Goal: Task Accomplishment & Management: Complete application form

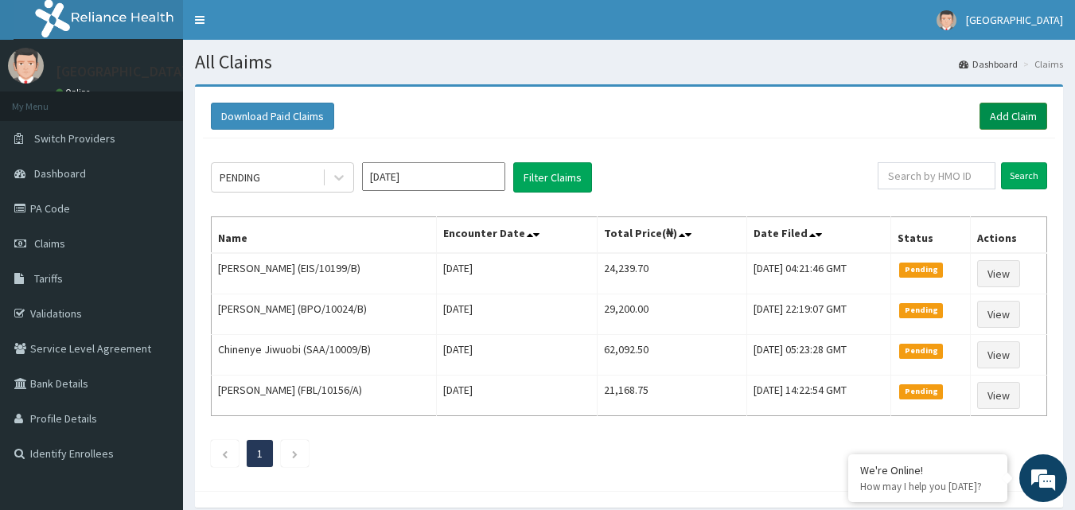
click at [1003, 120] on link "Add Claim" at bounding box center [1013, 116] width 68 height 27
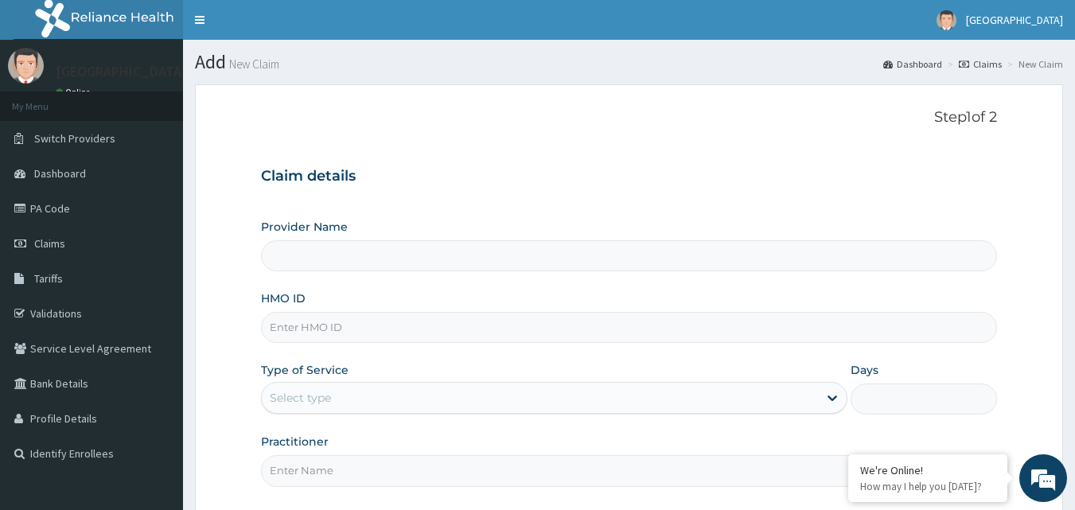
type input "Mother and Child Hospital - [GEOGRAPHIC_DATA]"
click at [302, 329] on input "HMO ID" at bounding box center [629, 327] width 737 height 31
drag, startPoint x: 269, startPoint y: 327, endPoint x: 353, endPoint y: 329, distance: 84.4
click at [353, 329] on input "saa/10009/b" at bounding box center [629, 327] width 737 height 31
type input "saa/10009/b"
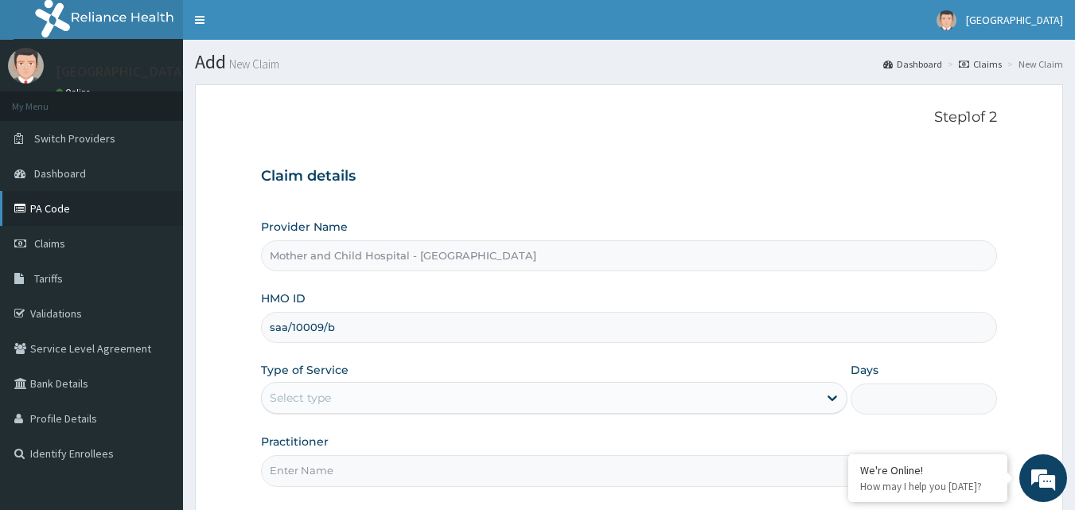
click at [39, 208] on link "PA Code" at bounding box center [91, 208] width 183 height 35
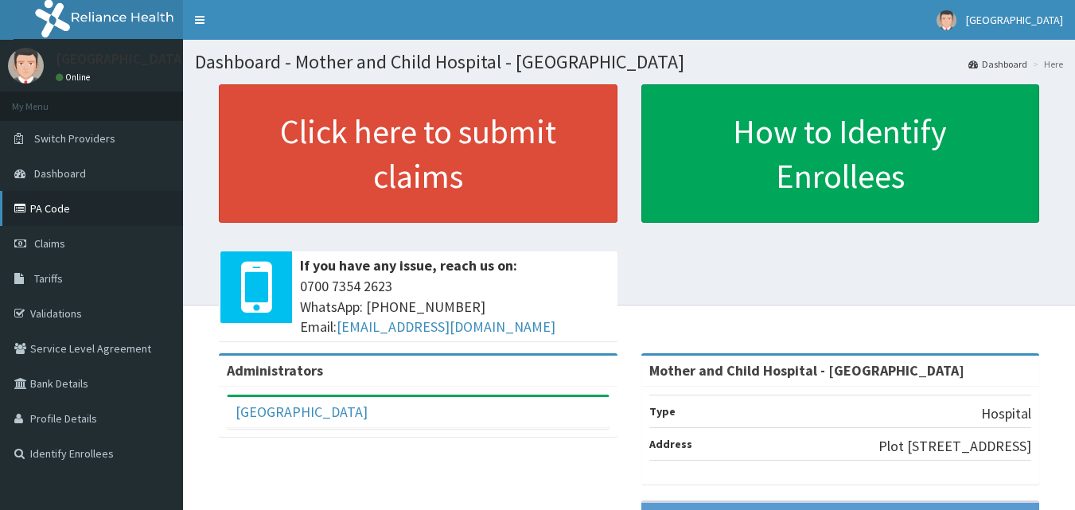
click at [37, 206] on link "PA Code" at bounding box center [91, 208] width 183 height 35
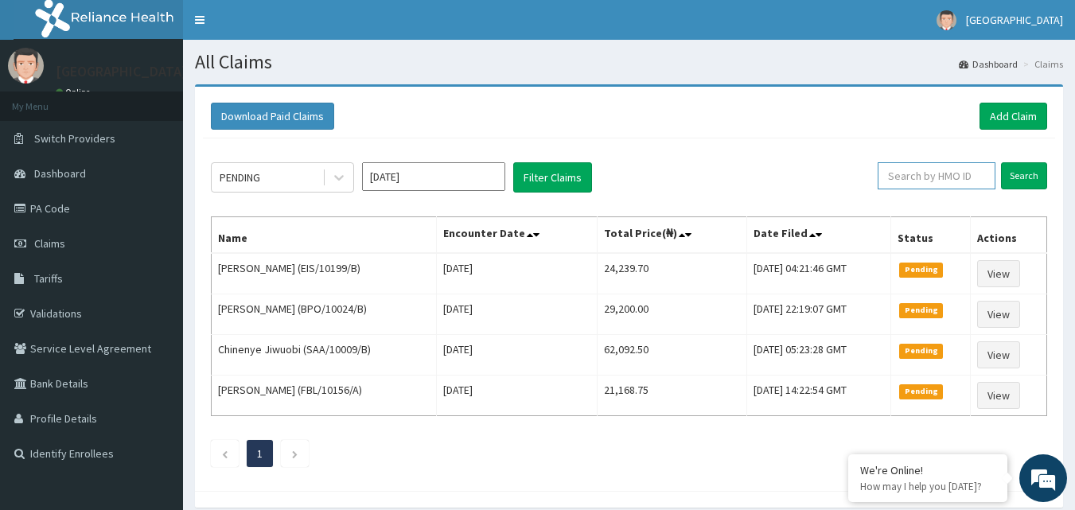
click at [921, 177] on input "text" at bounding box center [937, 175] width 118 height 27
paste input "saa/10009/b"
type input "saa/10009/b"
click at [1023, 172] on input "Search" at bounding box center [1024, 175] width 46 height 27
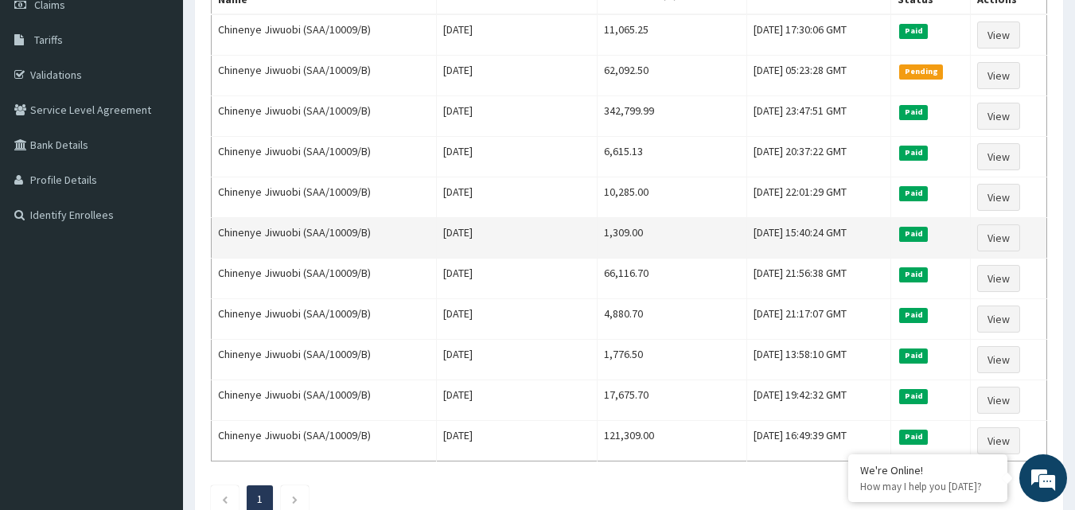
scroll to position [159, 0]
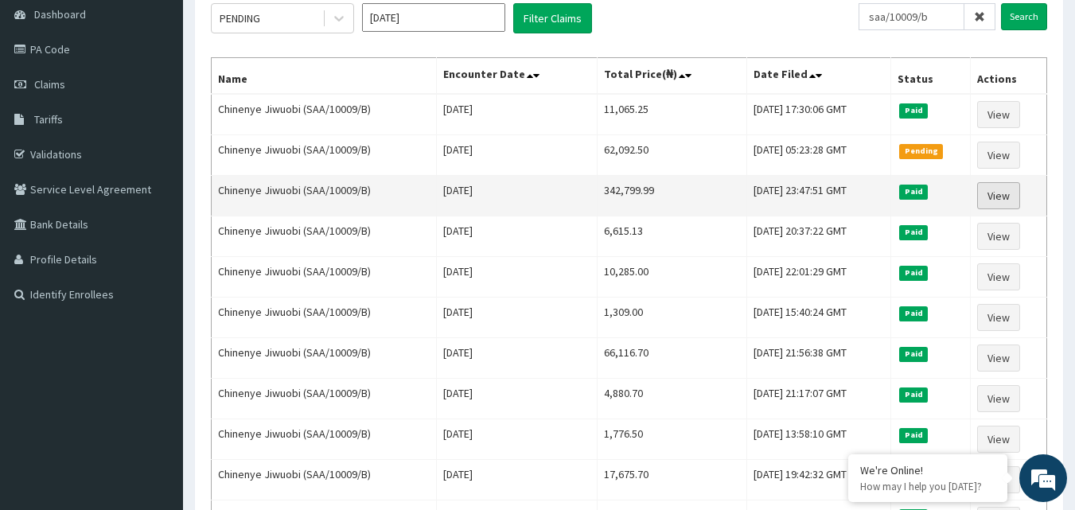
click at [997, 195] on link "View" at bounding box center [998, 195] width 43 height 27
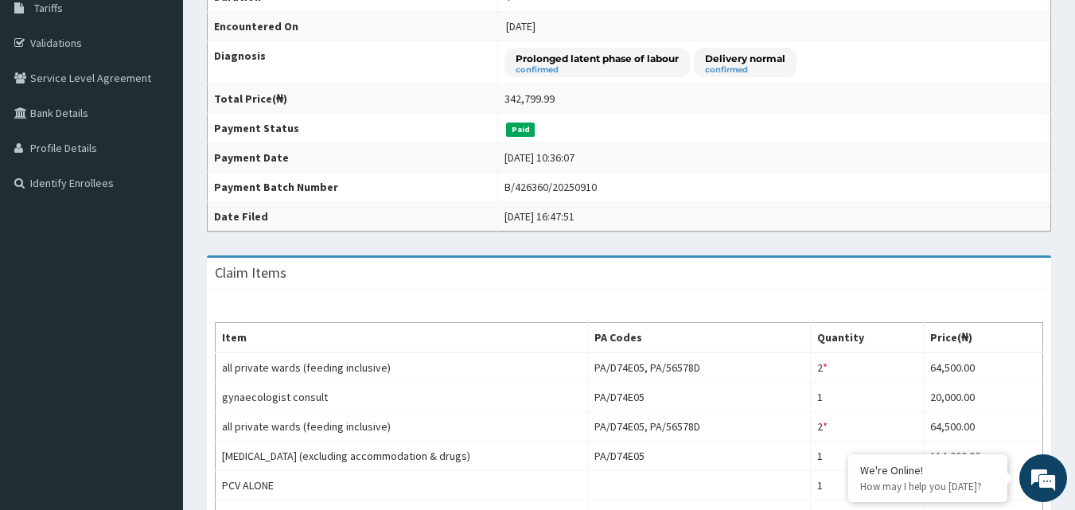
scroll to position [80, 0]
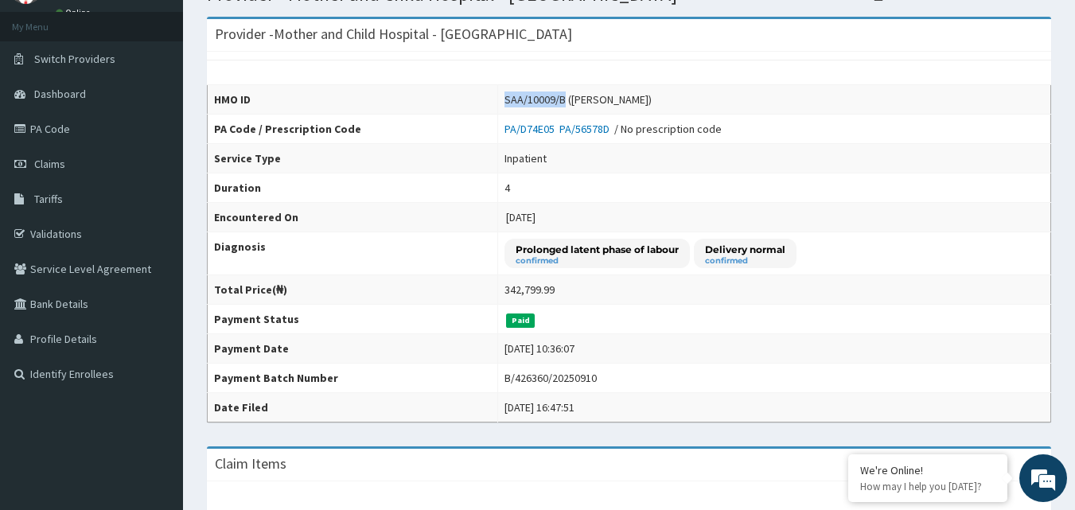
drag, startPoint x: 487, startPoint y: 97, endPoint x: 548, endPoint y: 103, distance: 61.5
click at [548, 103] on td "SAA/10009/B (Chinenye Jiwuobi)" at bounding box center [774, 99] width 553 height 29
copy div "SAA/10009/B"
click at [45, 160] on span "Claims" at bounding box center [49, 164] width 31 height 14
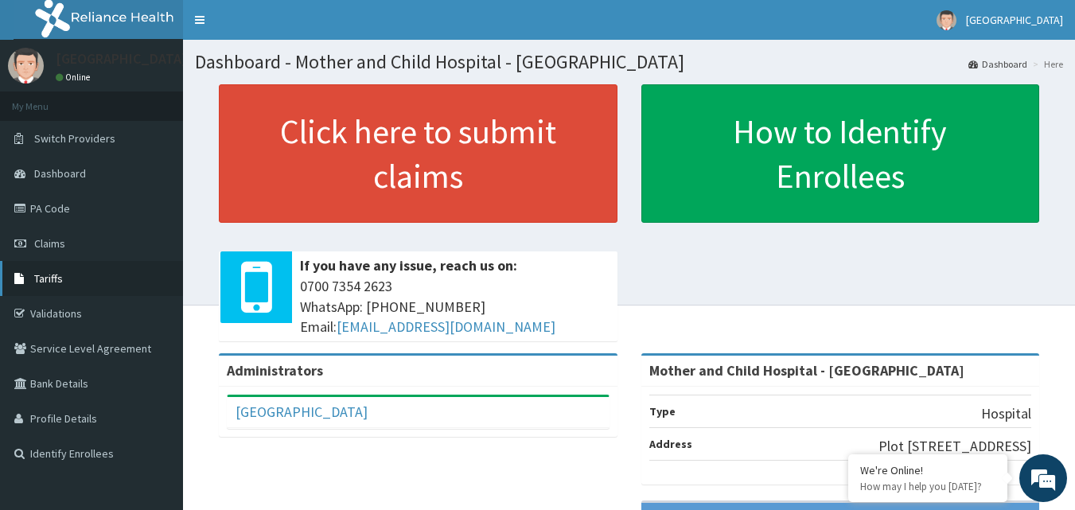
click at [51, 275] on span "Tariffs" at bounding box center [48, 278] width 29 height 14
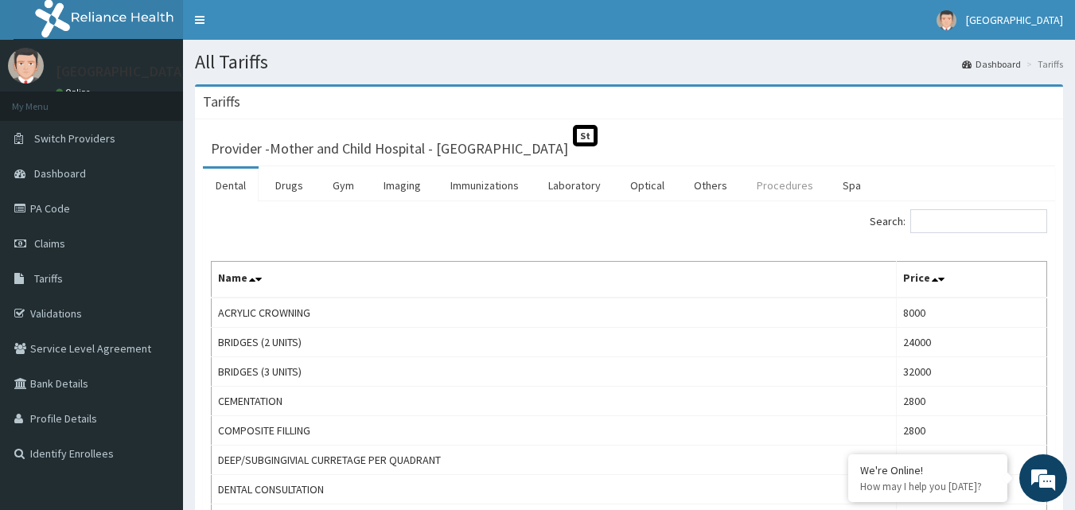
click at [770, 183] on link "Procedures" at bounding box center [785, 185] width 82 height 33
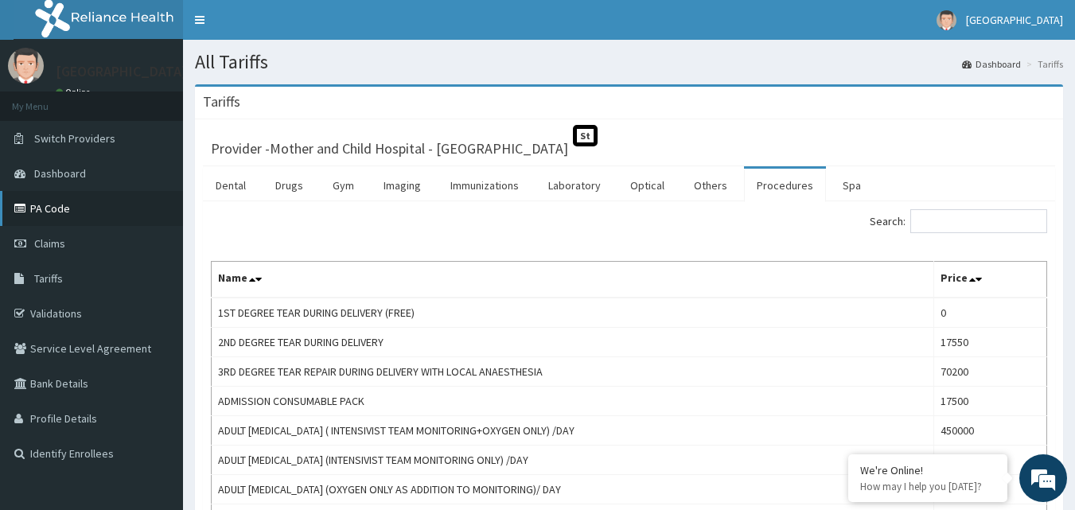
click at [36, 205] on link "PA Code" at bounding box center [91, 208] width 183 height 35
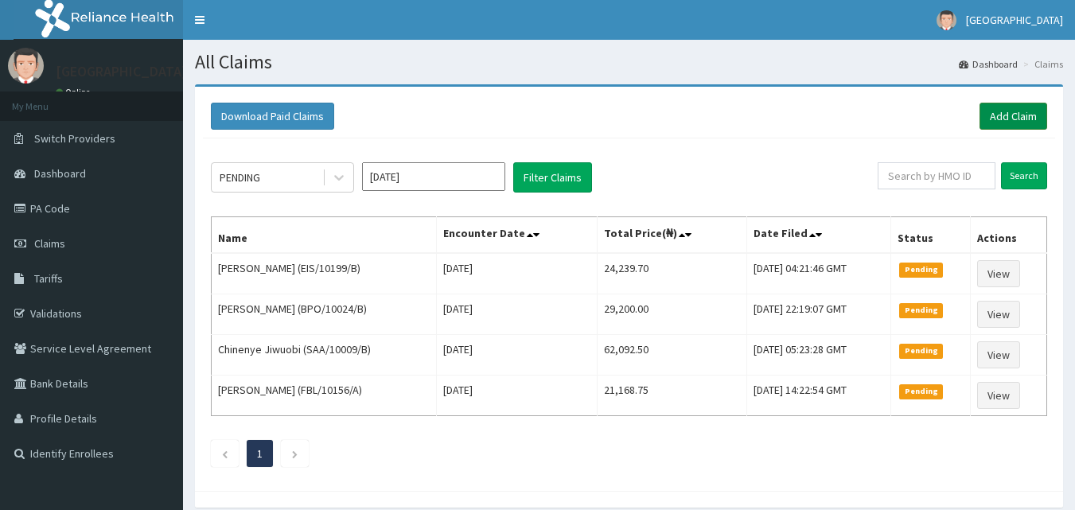
click at [1003, 118] on link "Add Claim" at bounding box center [1013, 116] width 68 height 27
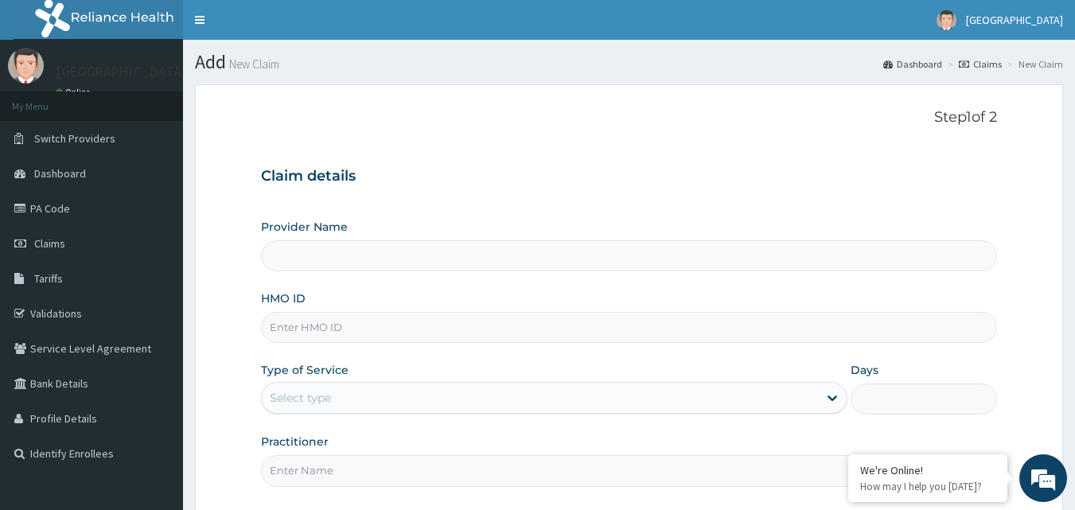
type input "Mother and Child Hospital - [GEOGRAPHIC_DATA]"
click at [301, 325] on input "HMO ID" at bounding box center [629, 327] width 737 height 31
paste input "SAA/10009/B"
type input "SAA/10009/B"
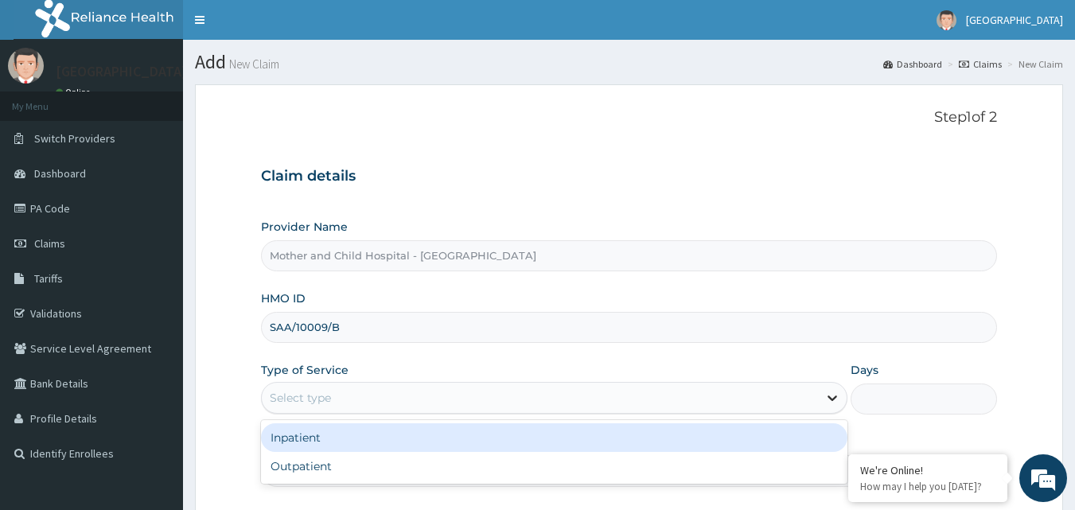
click at [833, 398] on icon at bounding box center [832, 398] width 16 height 16
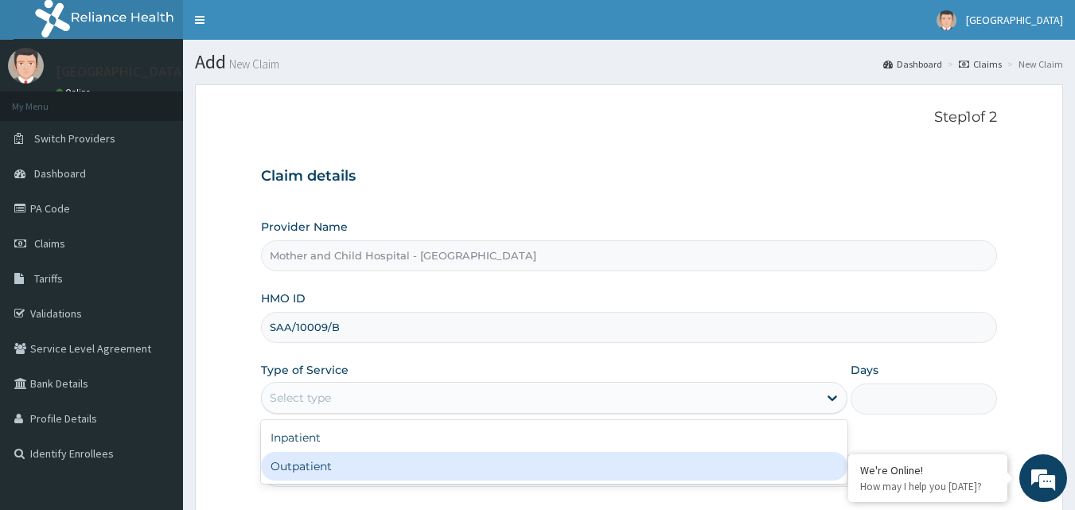
click at [330, 472] on div "Outpatient" at bounding box center [554, 466] width 586 height 29
type input "1"
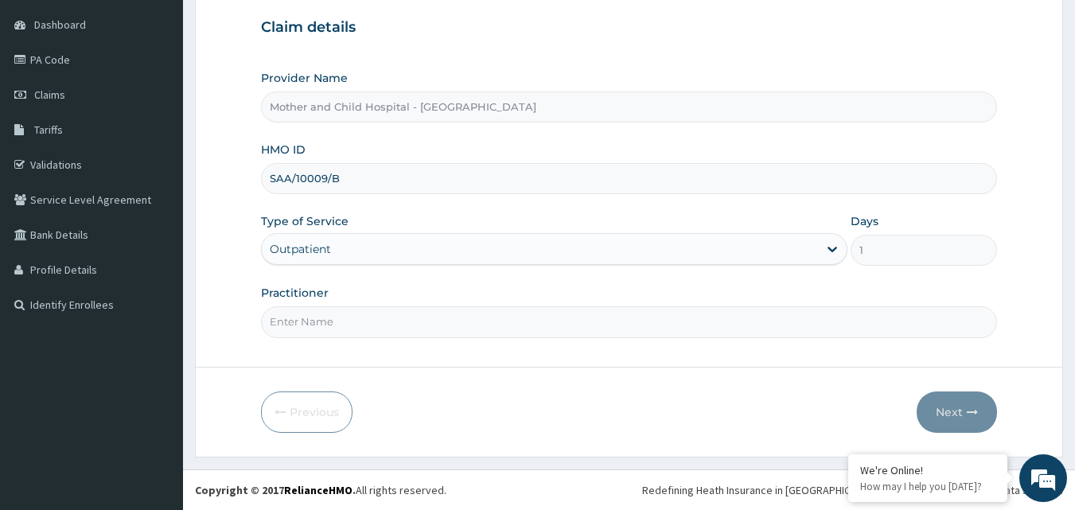
click at [779, 307] on input "Practitioner" at bounding box center [629, 321] width 737 height 31
type input "dr jokho"
click at [953, 411] on button "Next" at bounding box center [957, 411] width 80 height 41
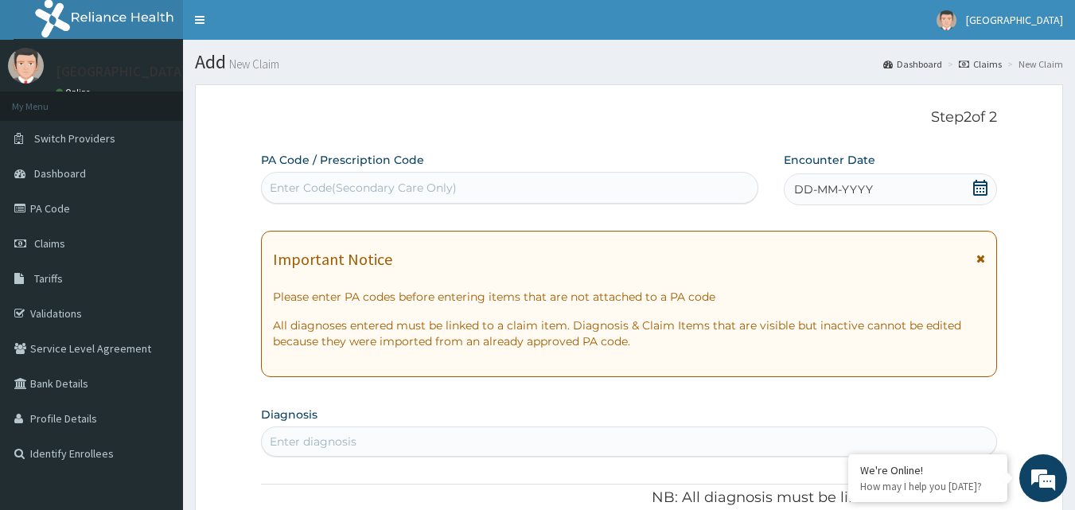
click at [887, 190] on div "DD-MM-YYYY" at bounding box center [890, 189] width 213 height 32
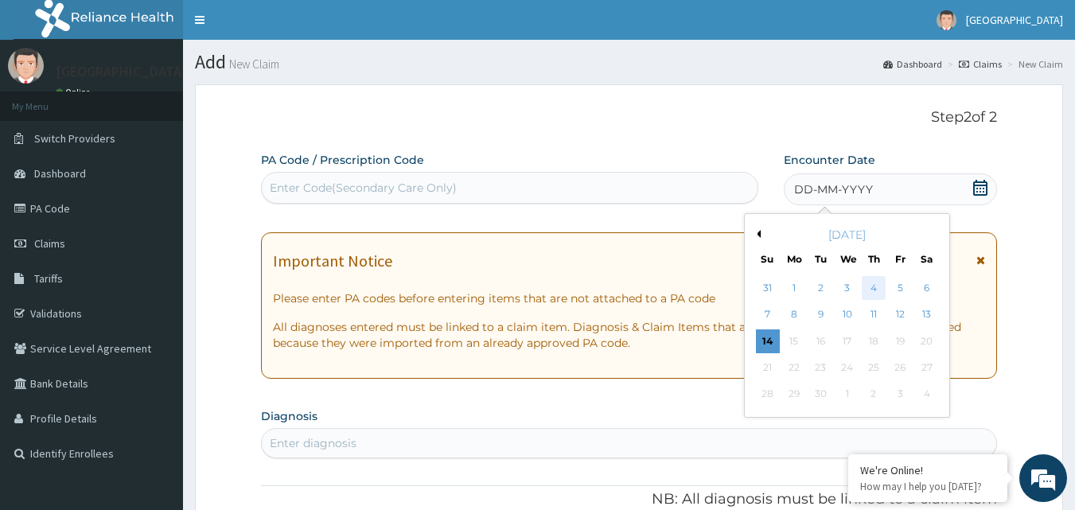
click at [878, 284] on div "4" at bounding box center [874, 288] width 24 height 24
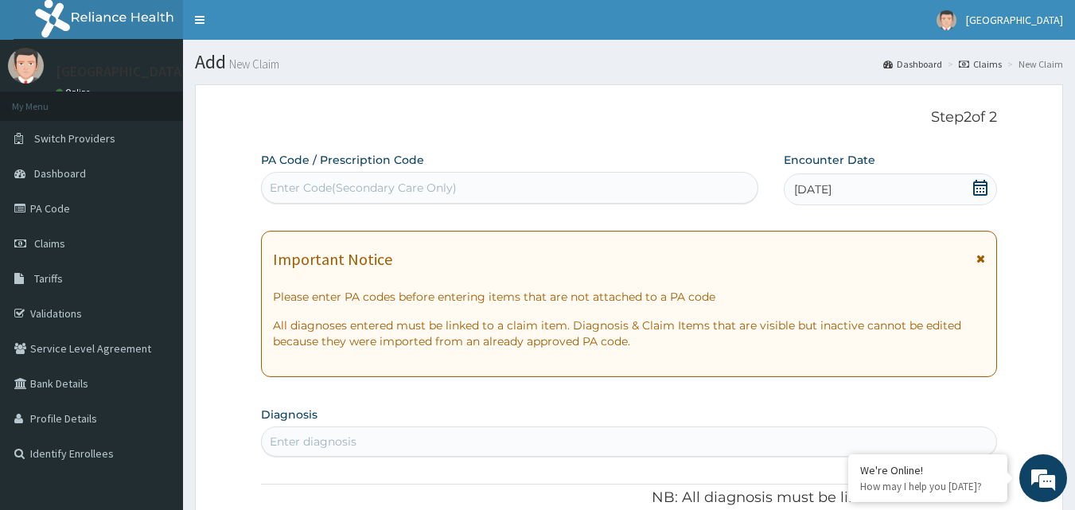
click at [948, 186] on div "04-09-2025" at bounding box center [890, 189] width 213 height 32
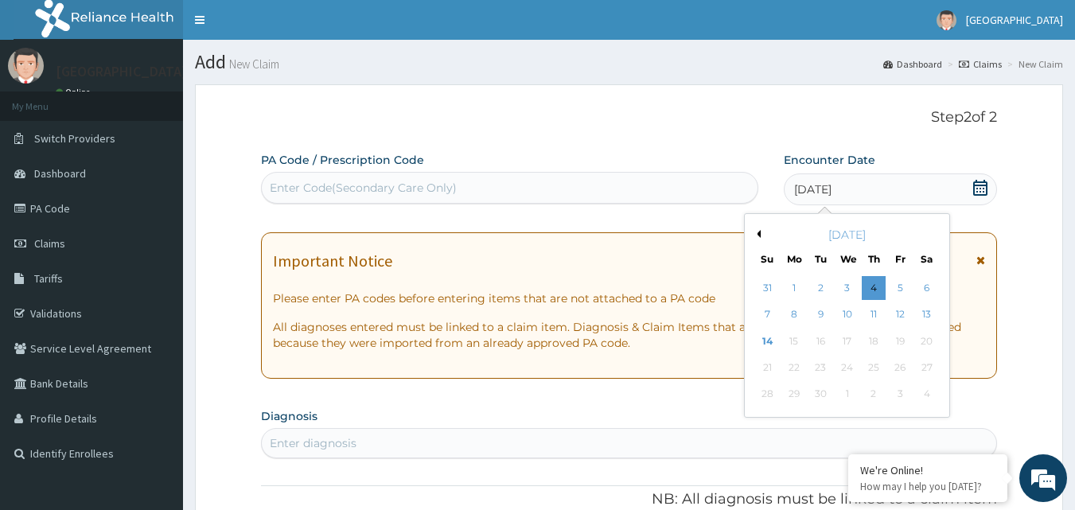
click at [581, 115] on p "Step 2 of 2" at bounding box center [629, 118] width 737 height 18
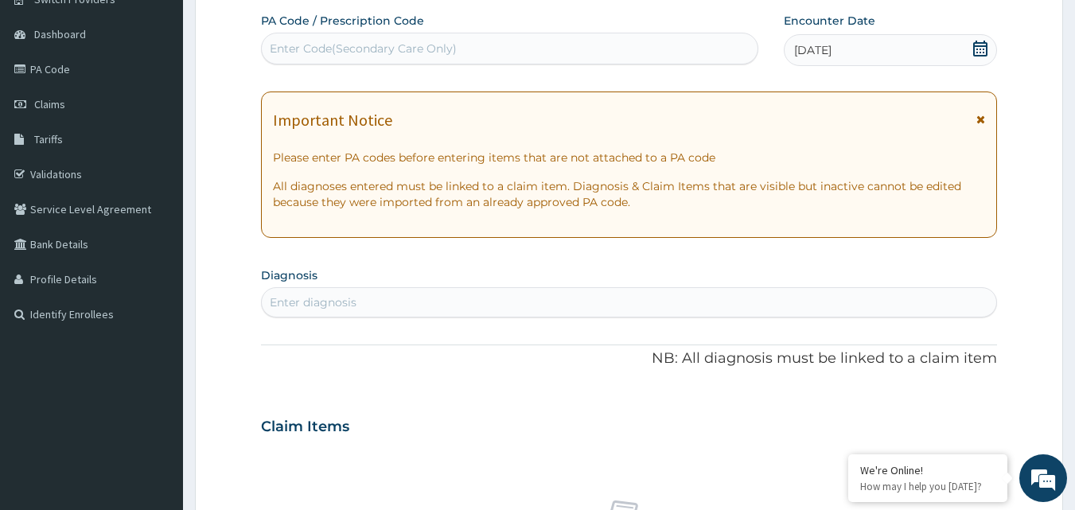
scroll to position [159, 0]
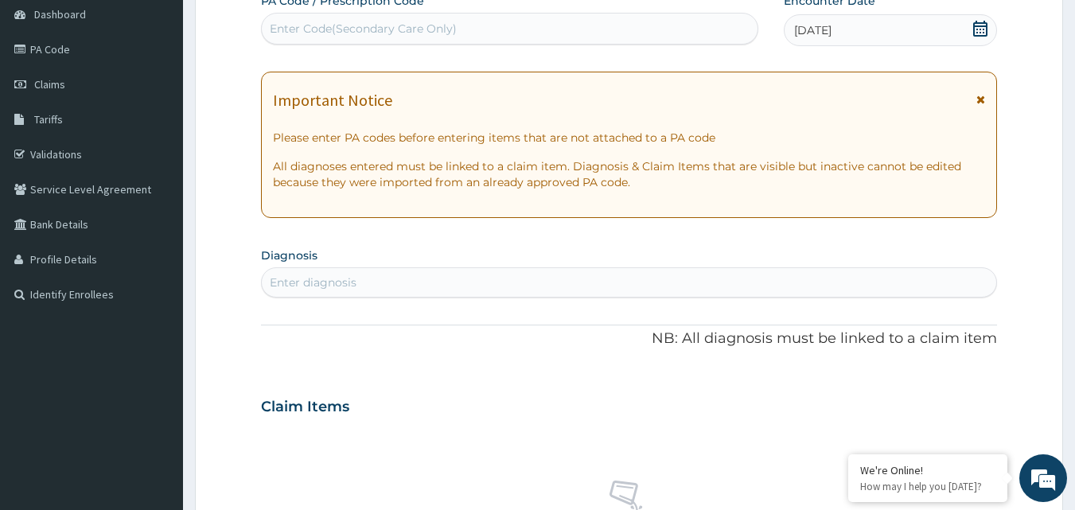
click at [319, 282] on div "Enter diagnosis" at bounding box center [313, 283] width 87 height 16
type input "delivery"
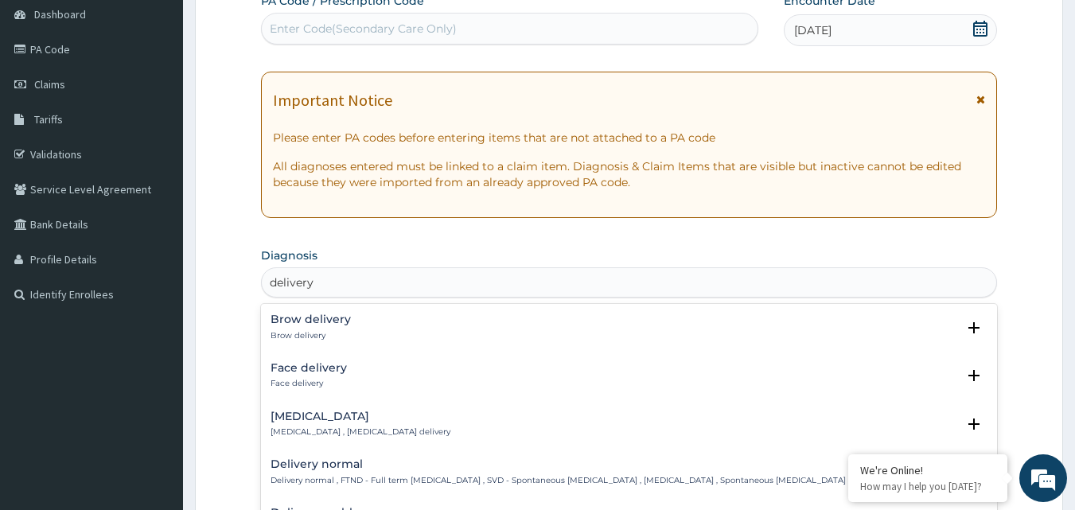
click at [310, 475] on p "Delivery normal , FTND - Full term normal delivery , SVD - Spontaneous vaginal …" at bounding box center [558, 480] width 575 height 11
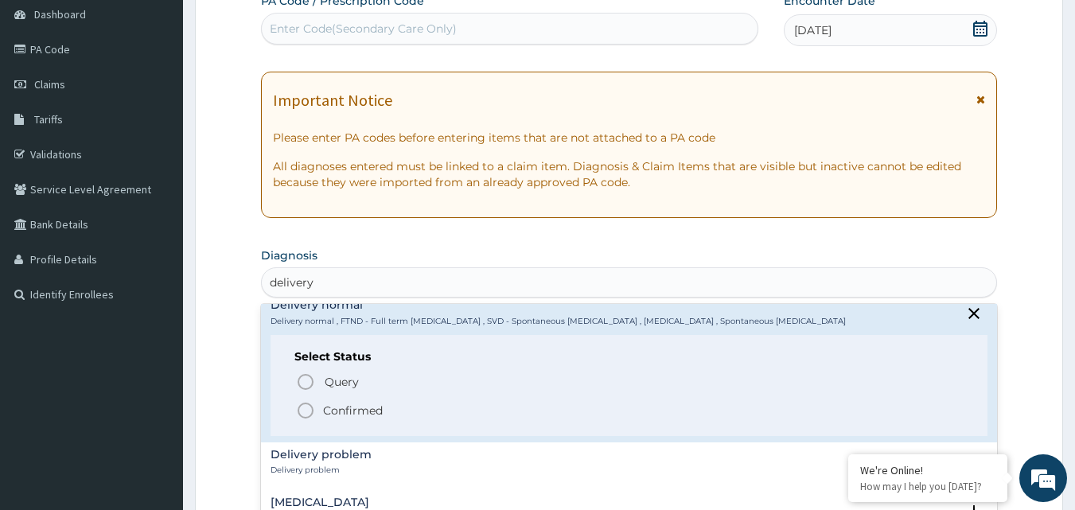
click at [303, 411] on icon "status option filled" at bounding box center [305, 410] width 19 height 19
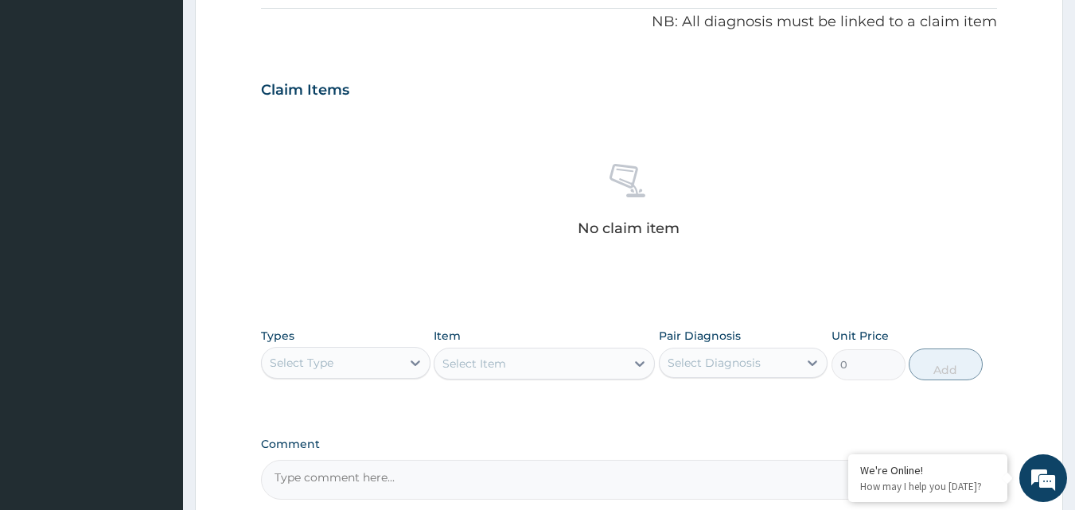
scroll to position [557, 0]
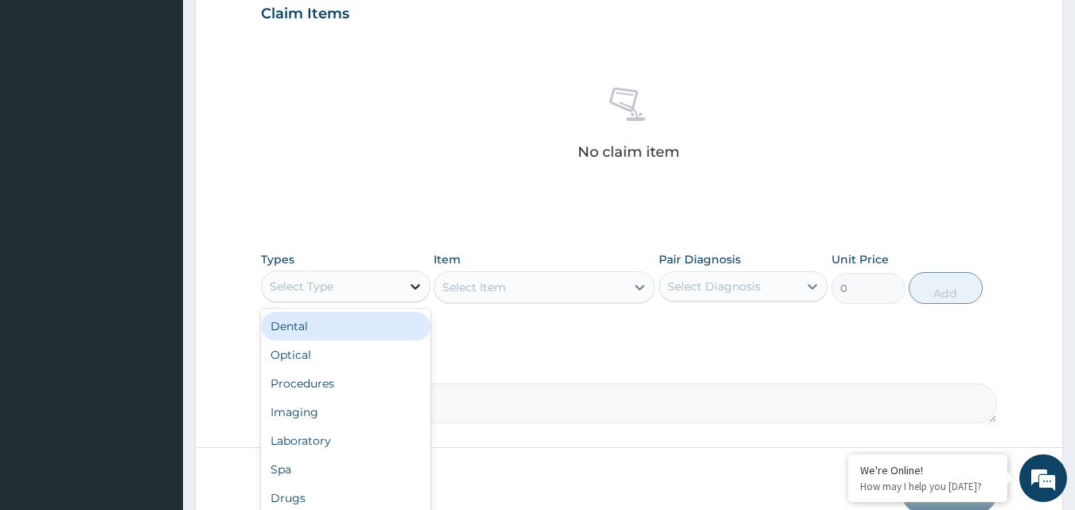
click at [414, 286] on icon at bounding box center [415, 286] width 16 height 16
type input "dr"
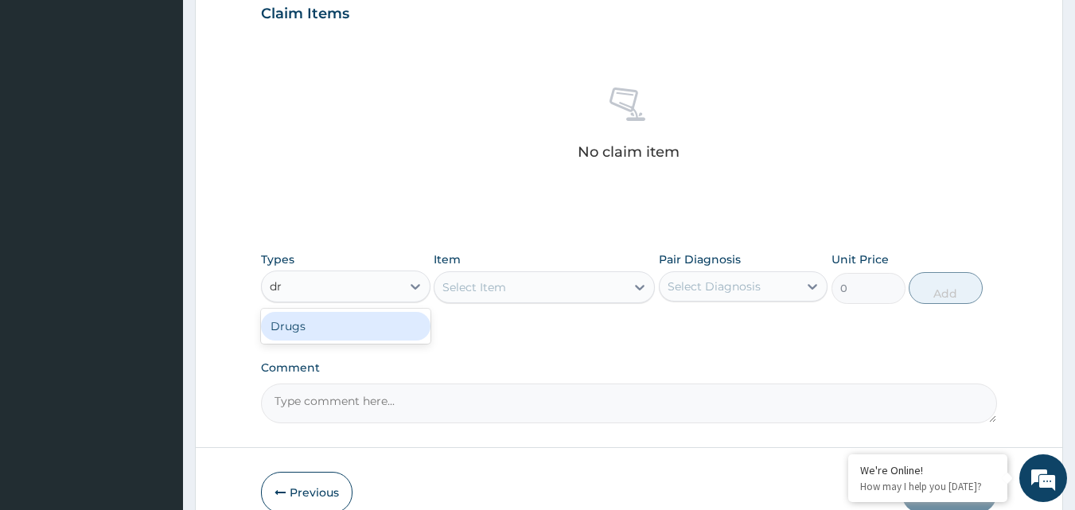
drag, startPoint x: 297, startPoint y: 329, endPoint x: 464, endPoint y: 267, distance: 178.0
click at [298, 329] on div "Drugs" at bounding box center [345, 326] width 169 height 29
click at [528, 289] on div "Select Item" at bounding box center [544, 287] width 221 height 32
click at [529, 289] on div "Select Item" at bounding box center [544, 287] width 221 height 32
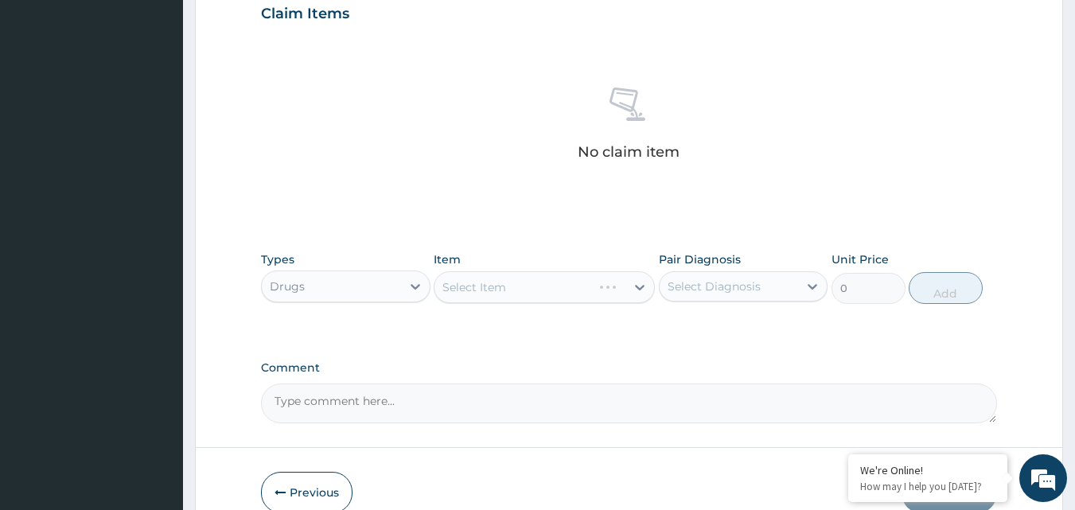
click at [637, 286] on div "Select Item" at bounding box center [544, 287] width 221 height 32
click at [636, 285] on div "Select Item" at bounding box center [544, 287] width 221 height 32
click at [530, 293] on div "Select Item" at bounding box center [544, 287] width 221 height 32
click at [529, 292] on div "Select Item" at bounding box center [544, 287] width 221 height 32
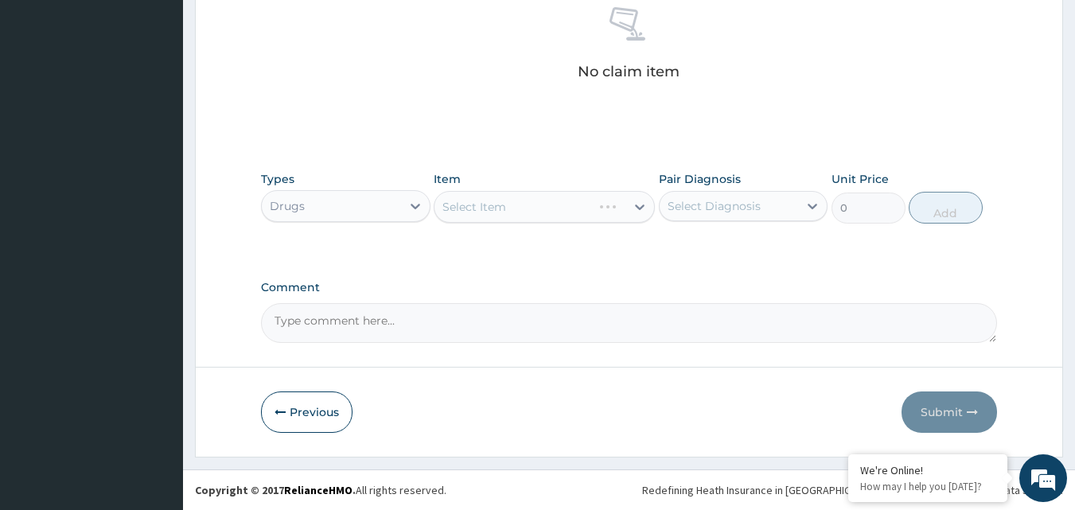
click at [526, 208] on div "Select Item" at bounding box center [544, 207] width 221 height 32
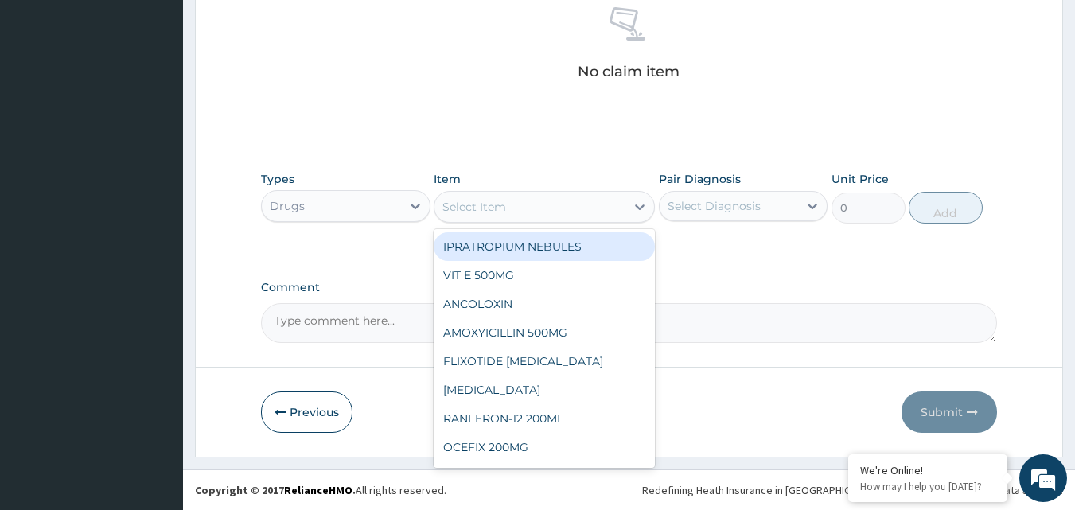
click at [532, 211] on div "Select Item" at bounding box center [529, 206] width 191 height 25
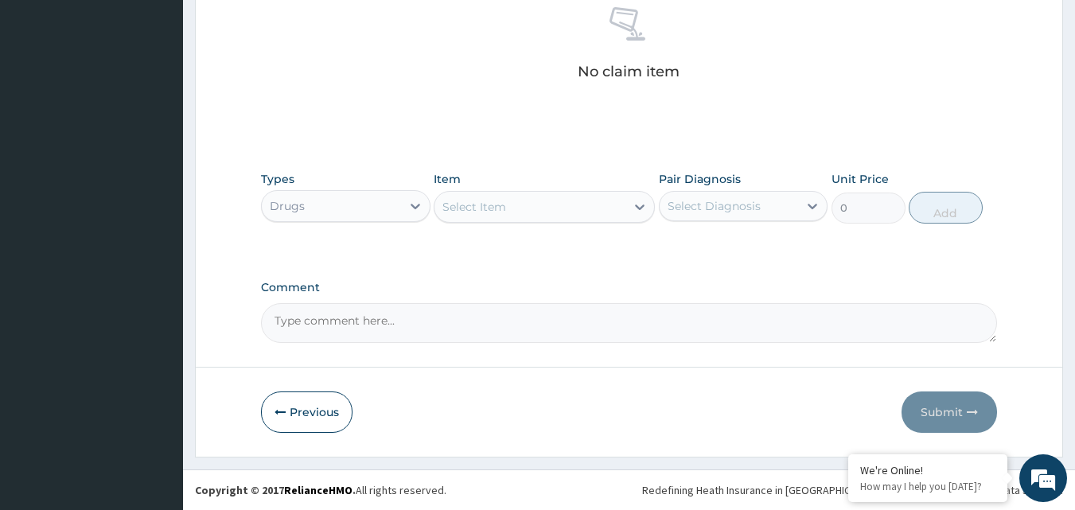
click at [532, 211] on div "Select Item" at bounding box center [529, 206] width 191 height 25
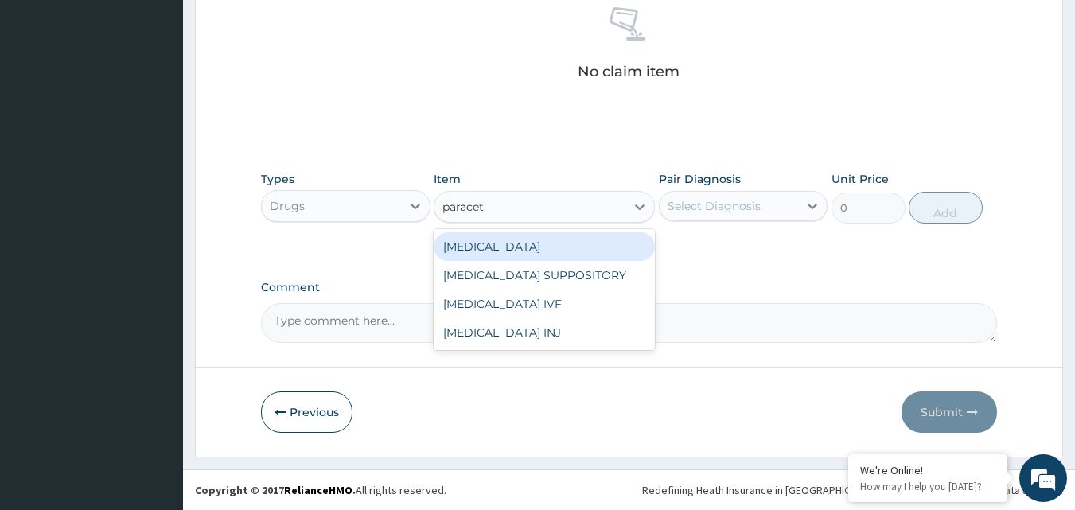
type input "paraceta"
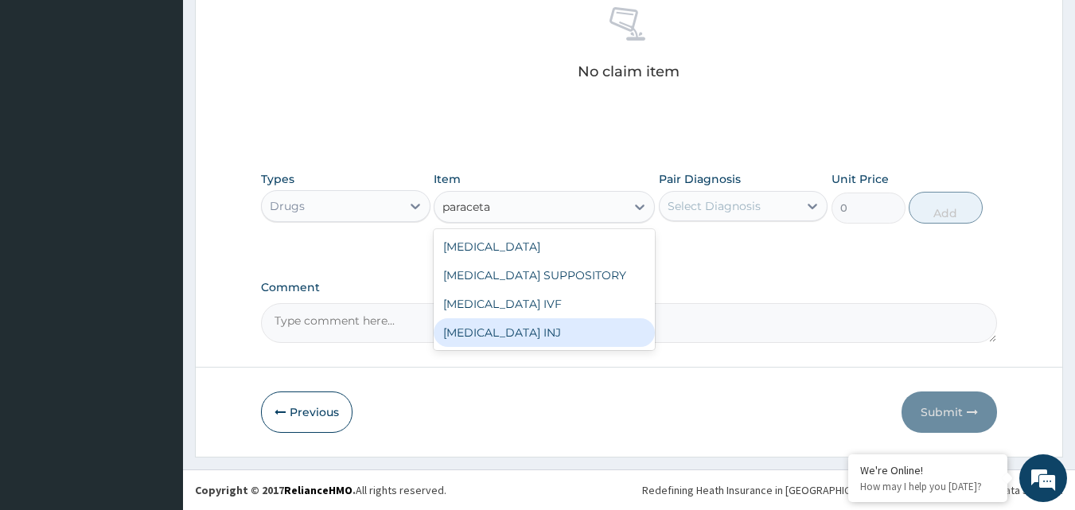
click at [510, 333] on div "[MEDICAL_DATA] INJ" at bounding box center [544, 332] width 221 height 29
type input "294.5249938964844"
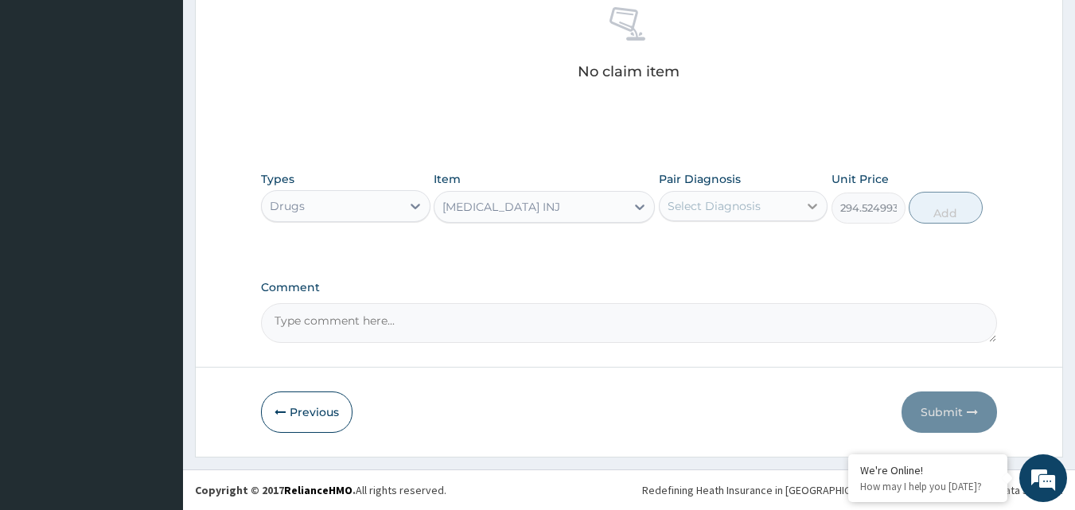
click at [813, 204] on icon at bounding box center [812, 206] width 16 height 16
click at [672, 247] on input "checkbox" at bounding box center [673, 245] width 10 height 10
checkbox input "true"
click at [942, 211] on button "Add" at bounding box center [946, 208] width 74 height 32
type input "0"
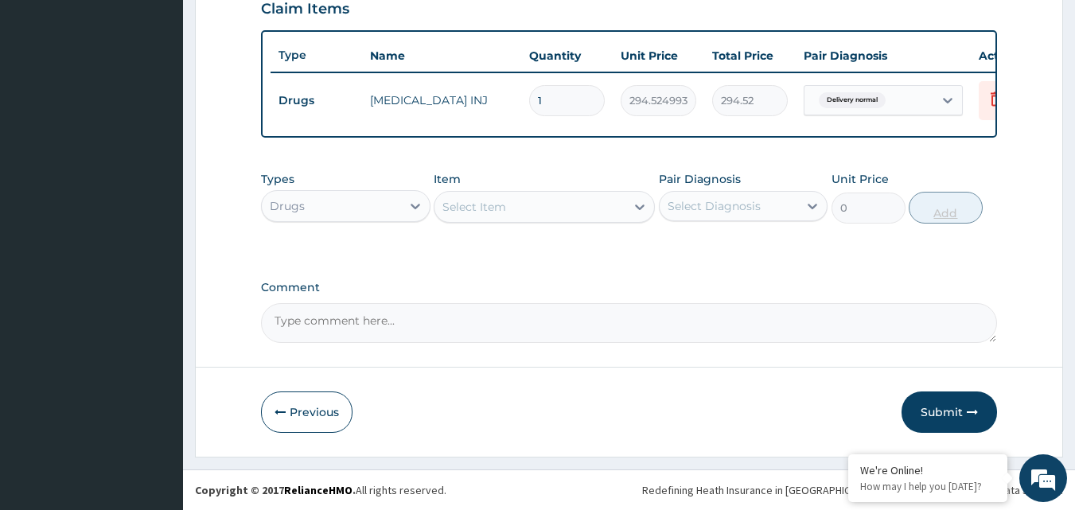
scroll to position [574, 0]
click at [570, 91] on input "1" at bounding box center [567, 100] width 76 height 31
type input "0.00"
type input "4"
type input "1178.10"
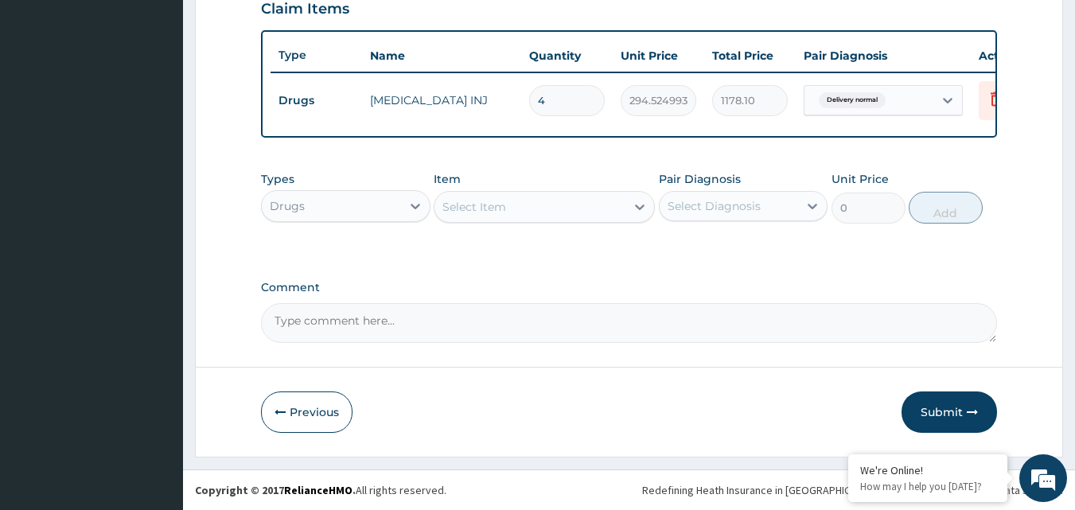
type input "4"
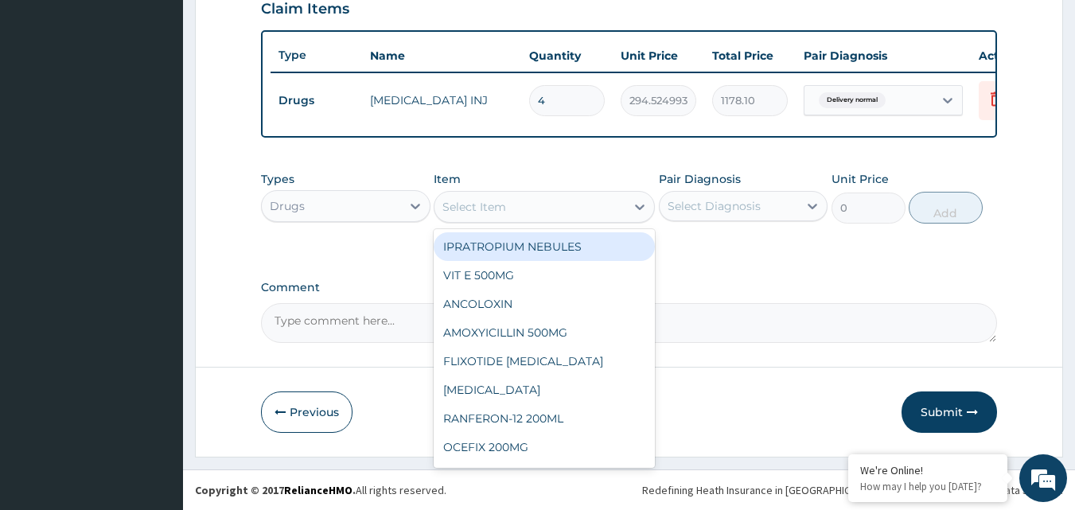
click at [481, 211] on div "Select Item" at bounding box center [474, 207] width 64 height 16
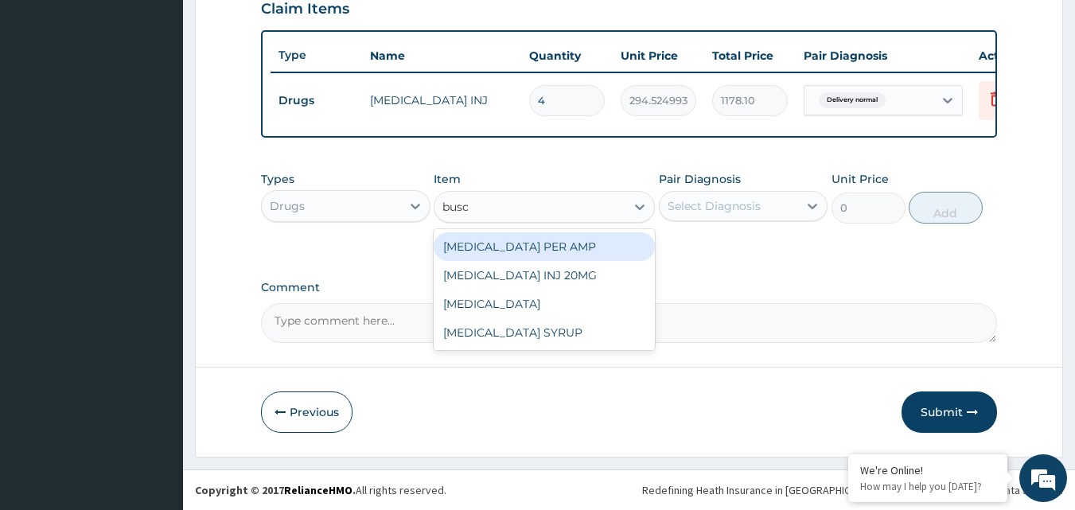
type input "busco"
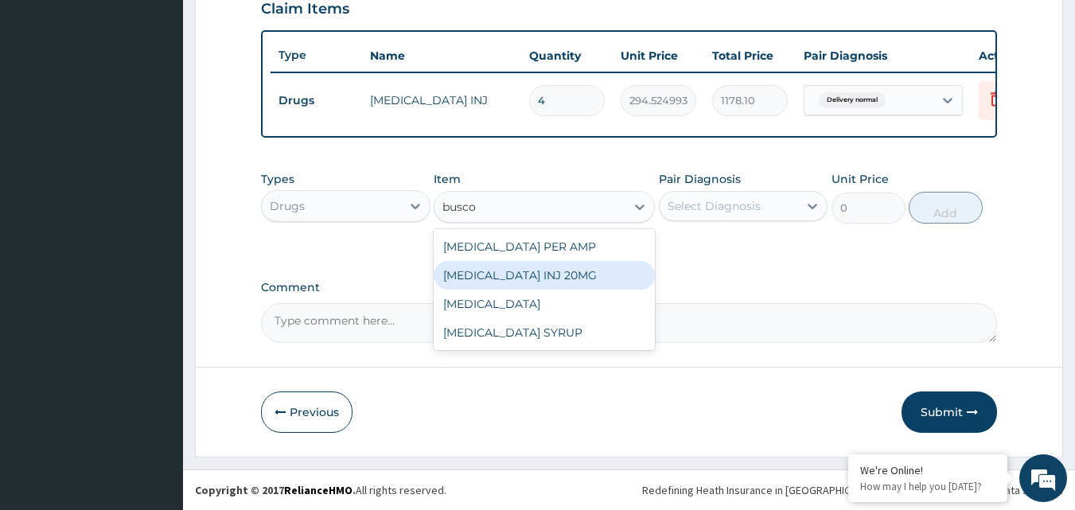
click at [498, 271] on div "[MEDICAL_DATA] INJ 20MG" at bounding box center [544, 275] width 221 height 29
type input "355.2999877929688"
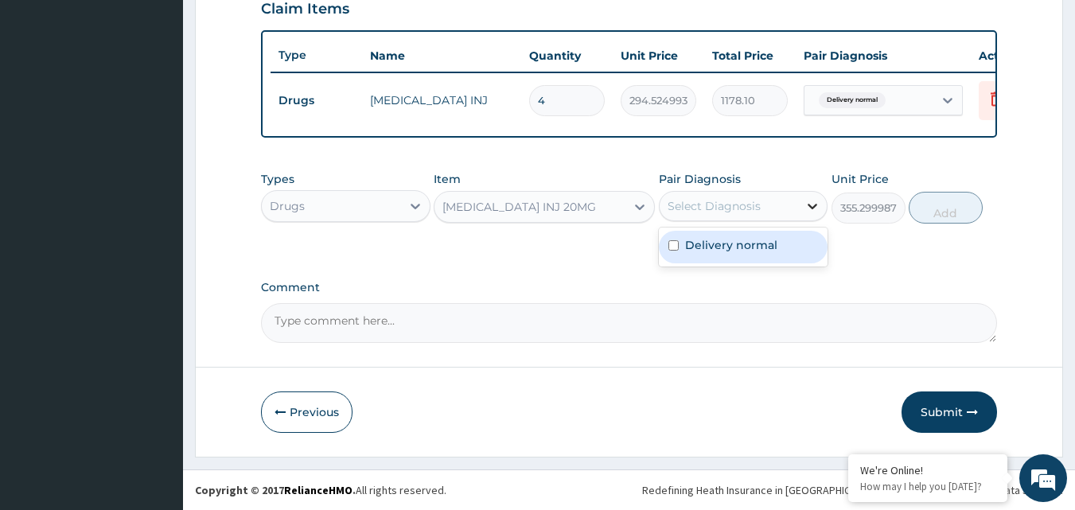
click at [808, 208] on icon at bounding box center [812, 206] width 16 height 16
click at [676, 246] on input "checkbox" at bounding box center [673, 245] width 10 height 10
checkbox input "true"
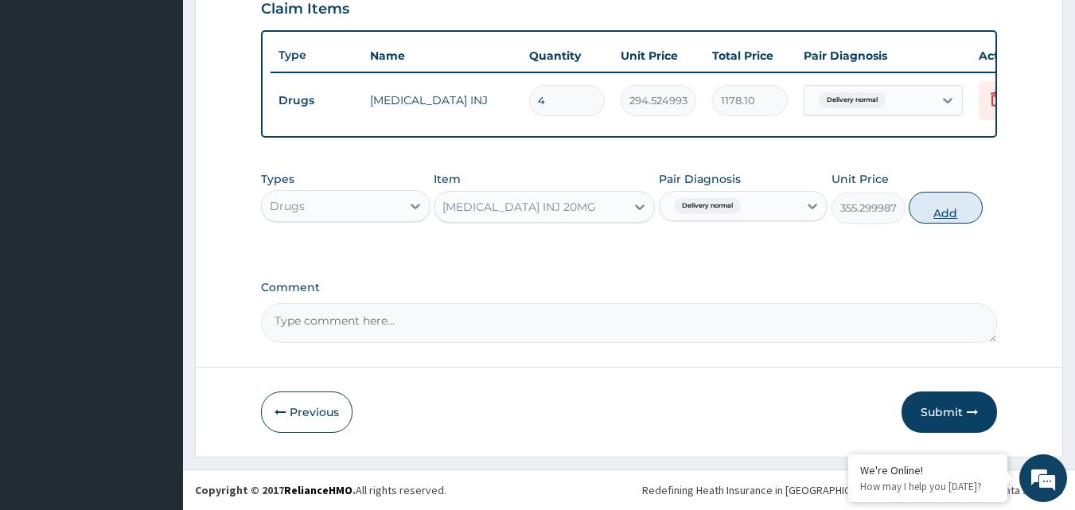
click at [956, 213] on button "Add" at bounding box center [946, 208] width 74 height 32
type input "0"
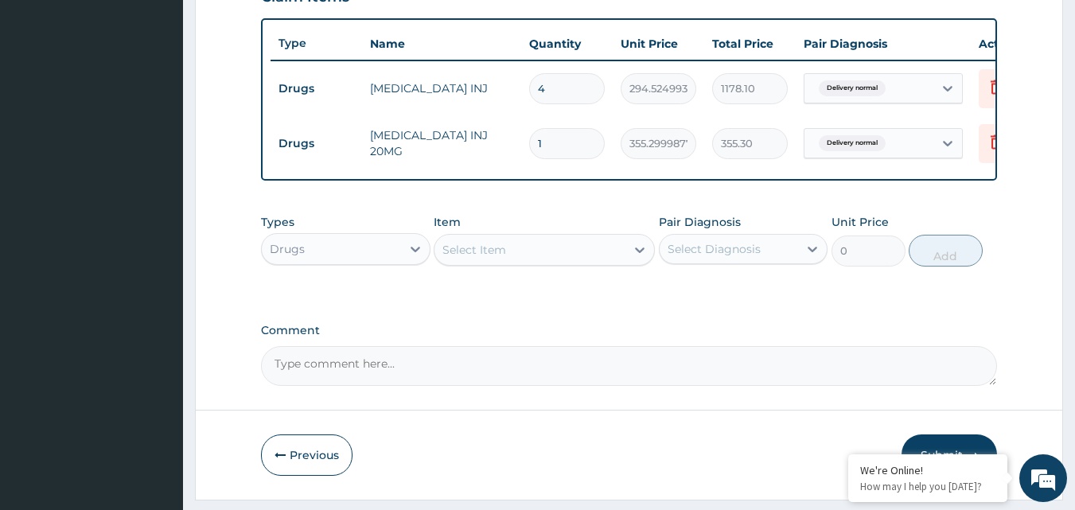
click at [564, 146] on input "1" at bounding box center [567, 143] width 76 height 31
type input "0.00"
type input "2"
type input "710.60"
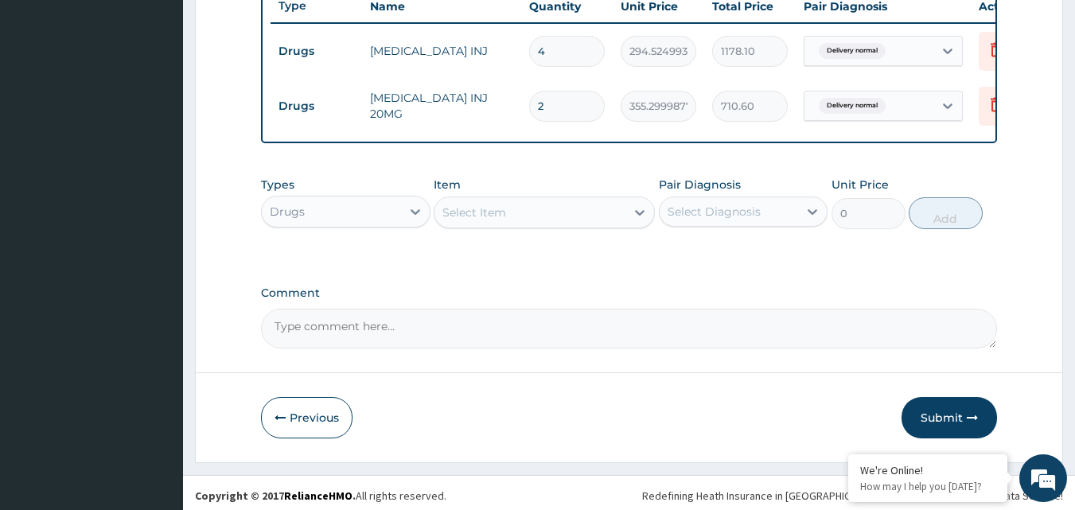
scroll to position [629, 0]
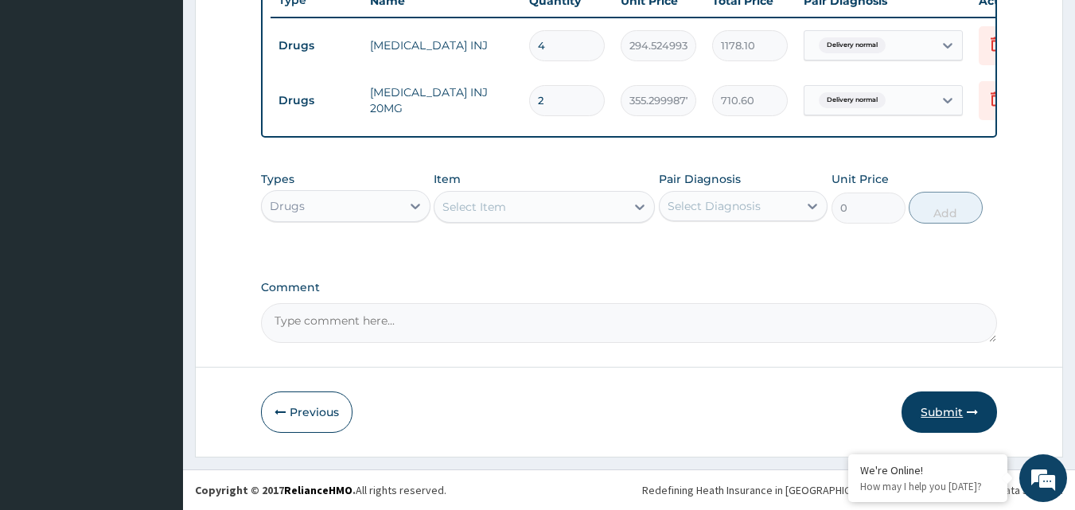
type input "2"
click at [956, 412] on button "Submit" at bounding box center [949, 411] width 95 height 41
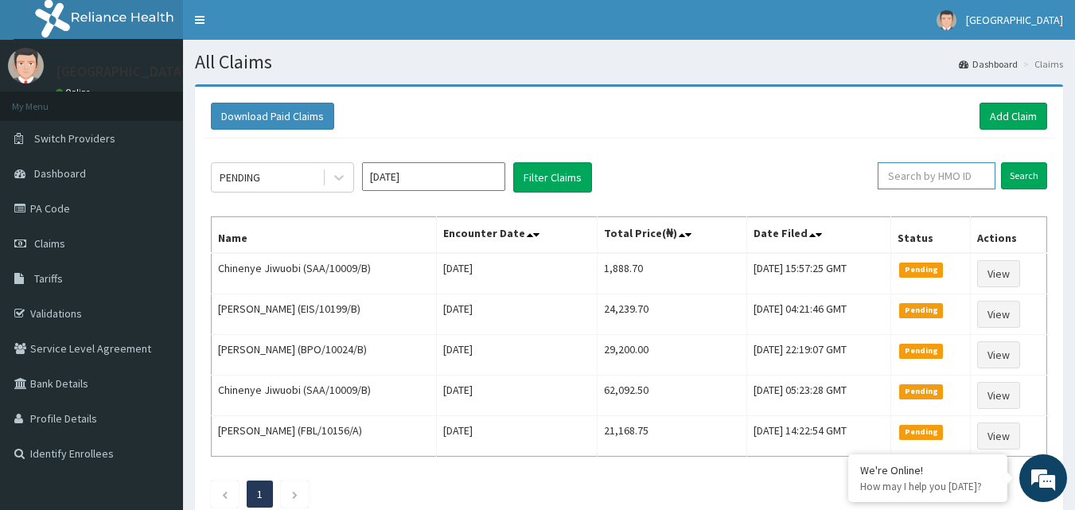
click at [903, 171] on input "text" at bounding box center [937, 175] width 118 height 27
paste input "SAA/10009/B"
type input "SAA/10009/B"
click at [1013, 177] on input "Search" at bounding box center [1024, 175] width 46 height 27
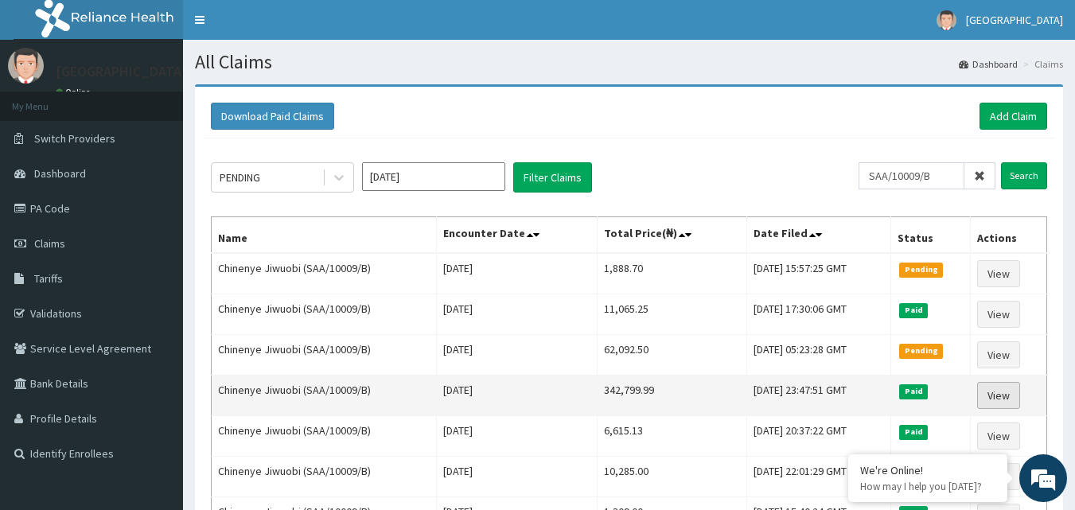
click at [1008, 396] on link "View" at bounding box center [998, 395] width 43 height 27
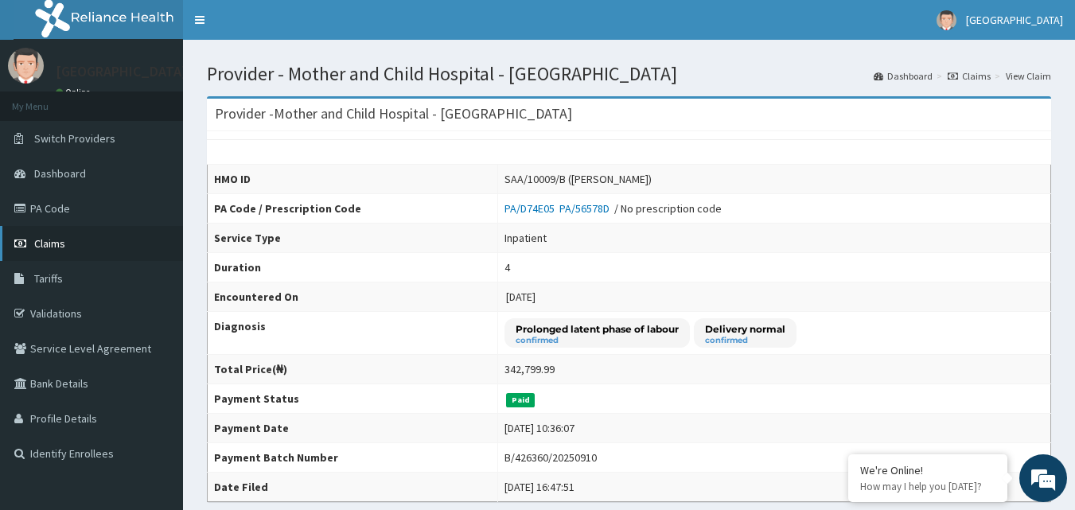
click at [52, 244] on span "Claims" at bounding box center [49, 243] width 31 height 14
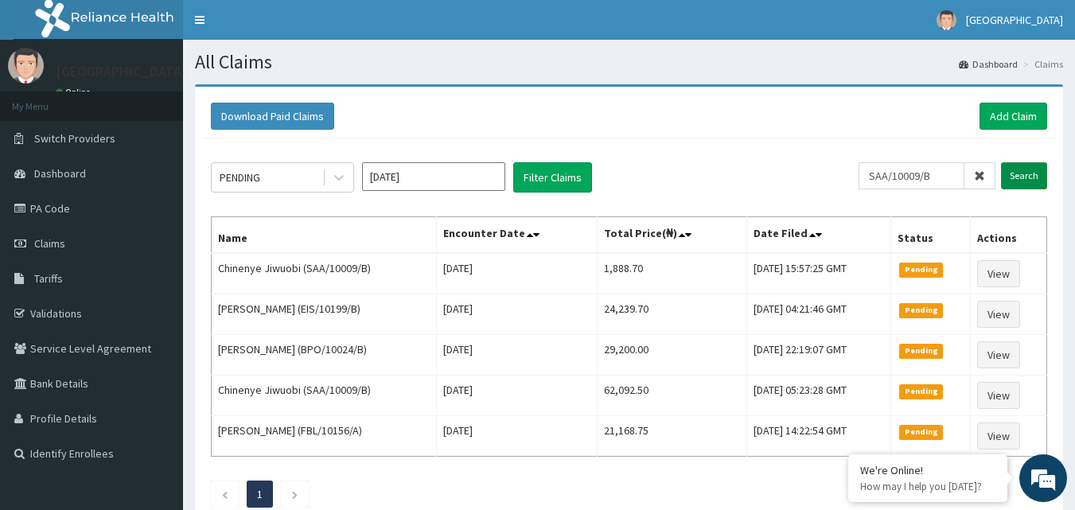
type input "SAA/10009/B"
click at [1018, 177] on input "Search" at bounding box center [1024, 175] width 46 height 27
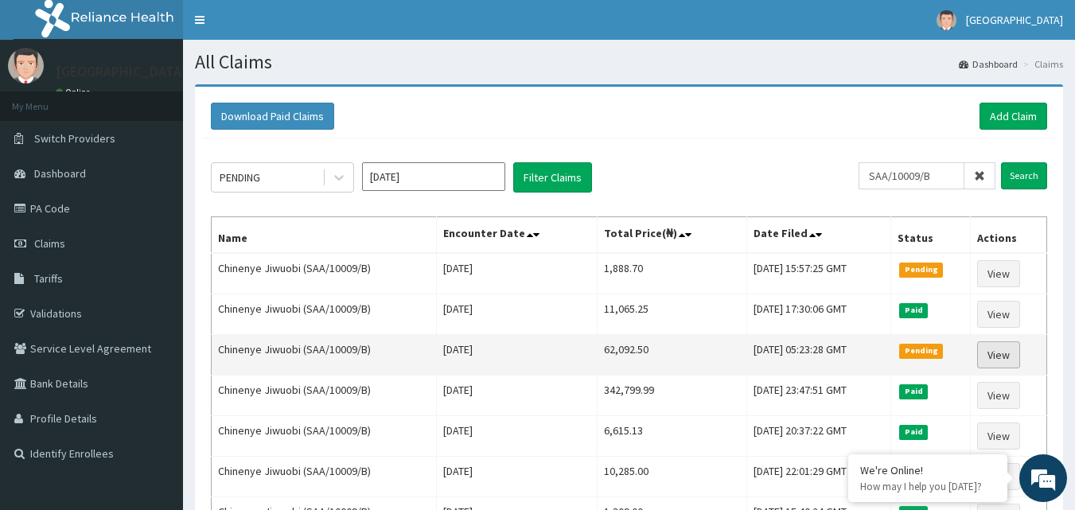
click at [1013, 360] on link "View" at bounding box center [998, 354] width 43 height 27
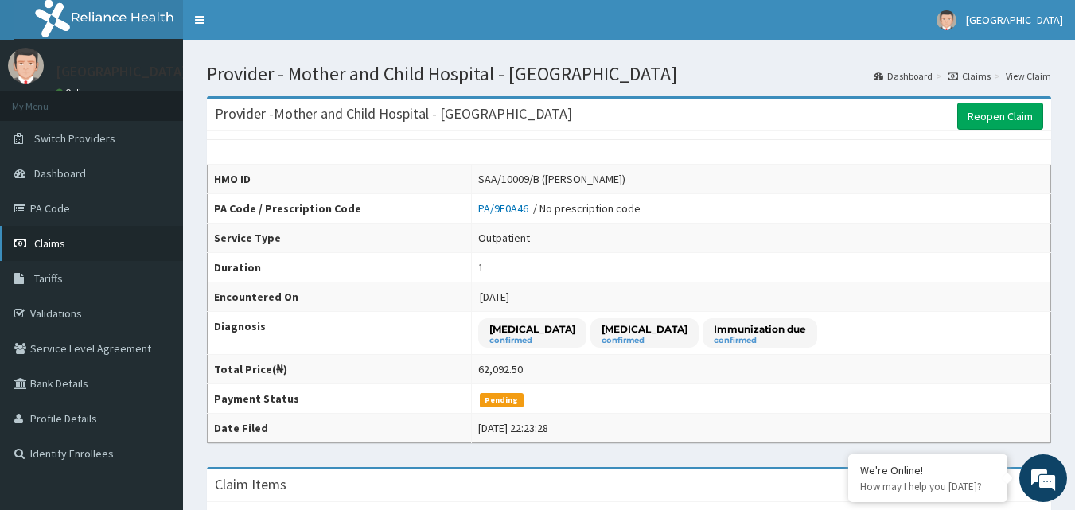
click at [44, 241] on span "Claims" at bounding box center [49, 243] width 31 height 14
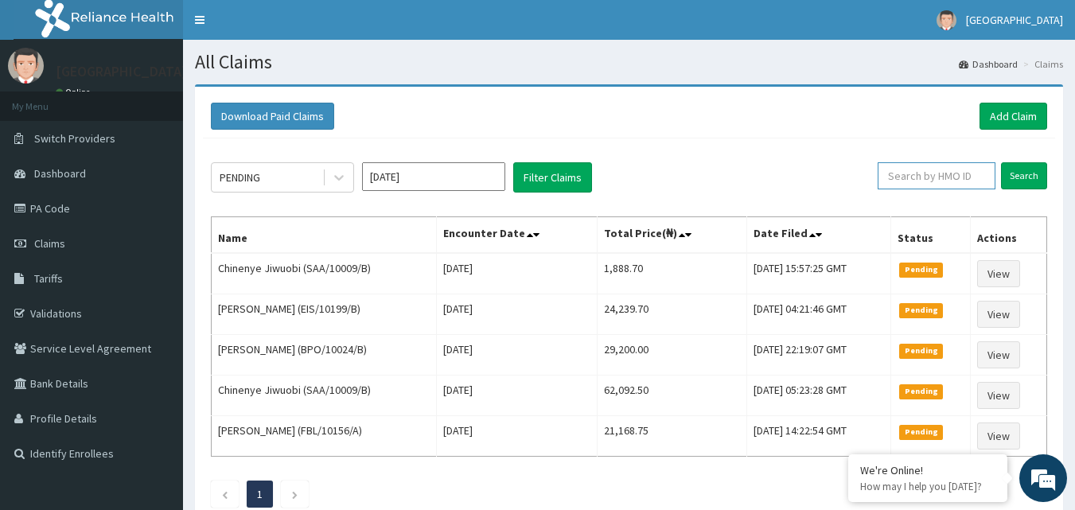
click at [952, 174] on input "text" at bounding box center [937, 175] width 118 height 27
type input "isw/10466/d"
click at [1031, 176] on input "Search" at bounding box center [1024, 175] width 46 height 27
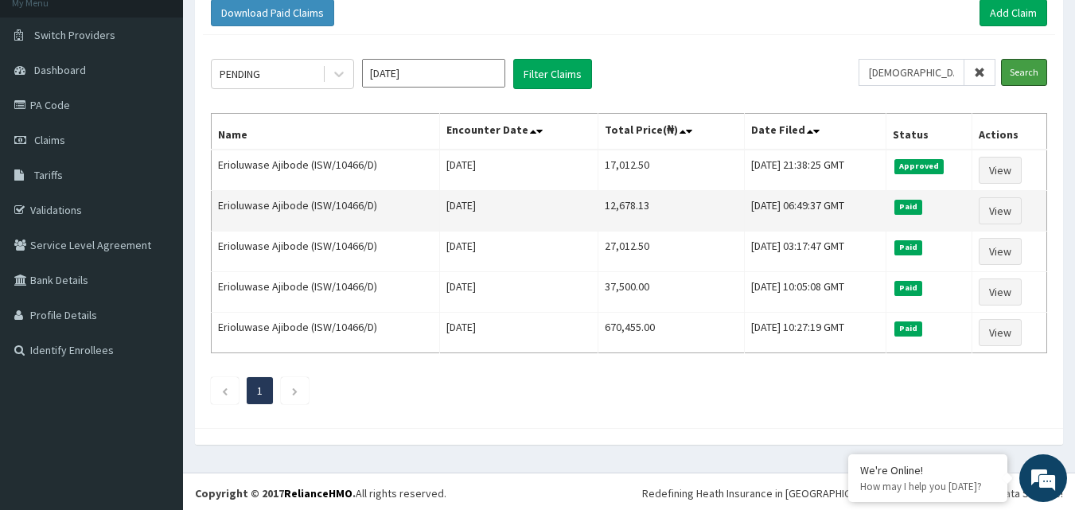
scroll to position [107, 0]
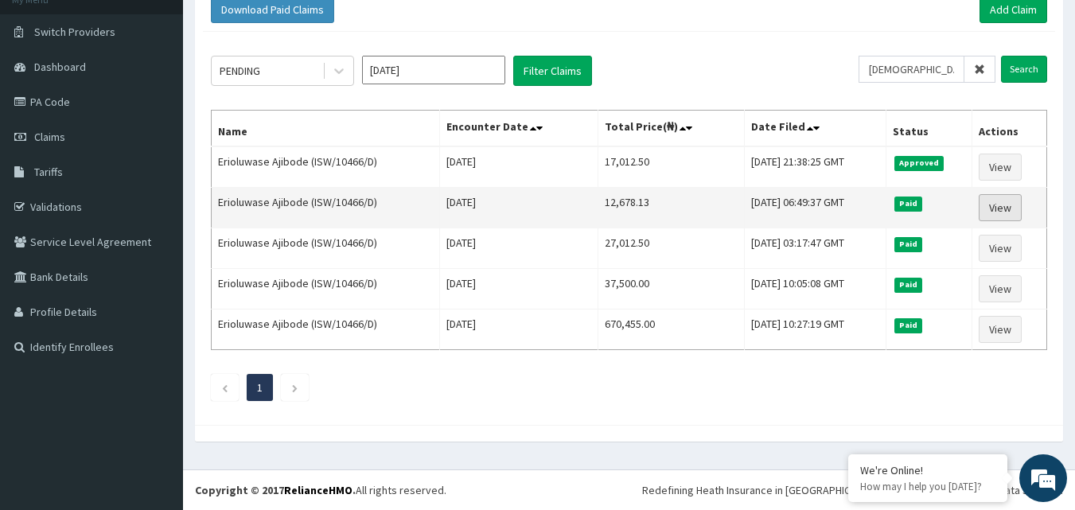
click at [1004, 209] on link "View" at bounding box center [1000, 207] width 43 height 27
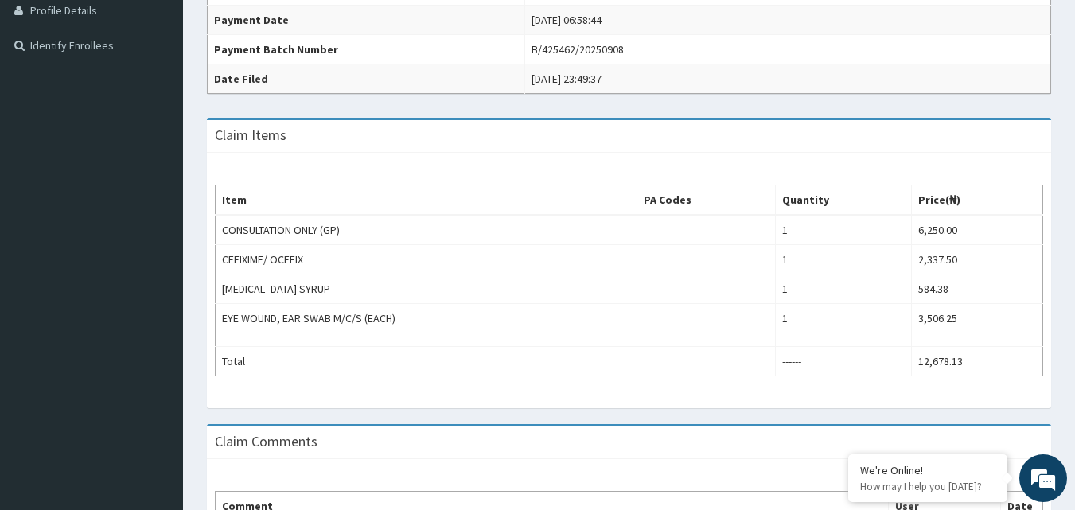
scroll to position [318, 0]
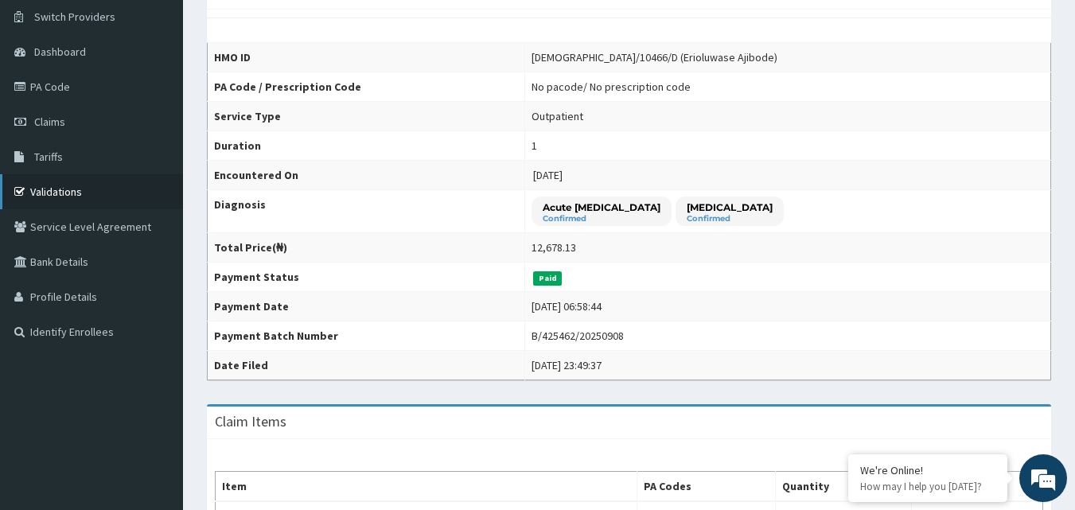
scroll to position [80, 0]
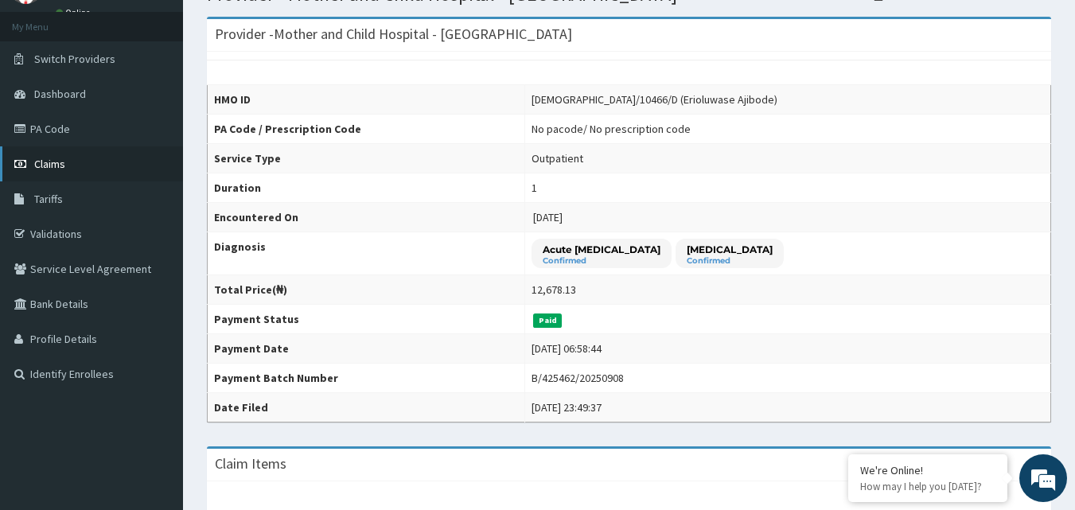
click at [50, 156] on link "Claims" at bounding box center [91, 163] width 183 height 35
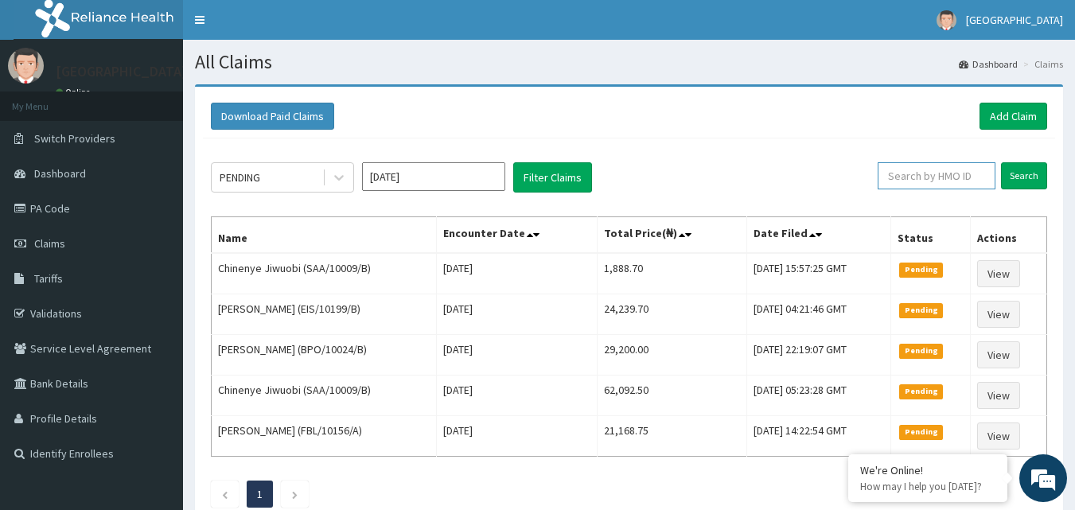
click at [916, 173] on input "text" at bounding box center [937, 175] width 118 height 27
type input "[DEMOGRAPHIC_DATA]/10466/d"
click at [1030, 179] on input "Search" at bounding box center [1024, 175] width 46 height 27
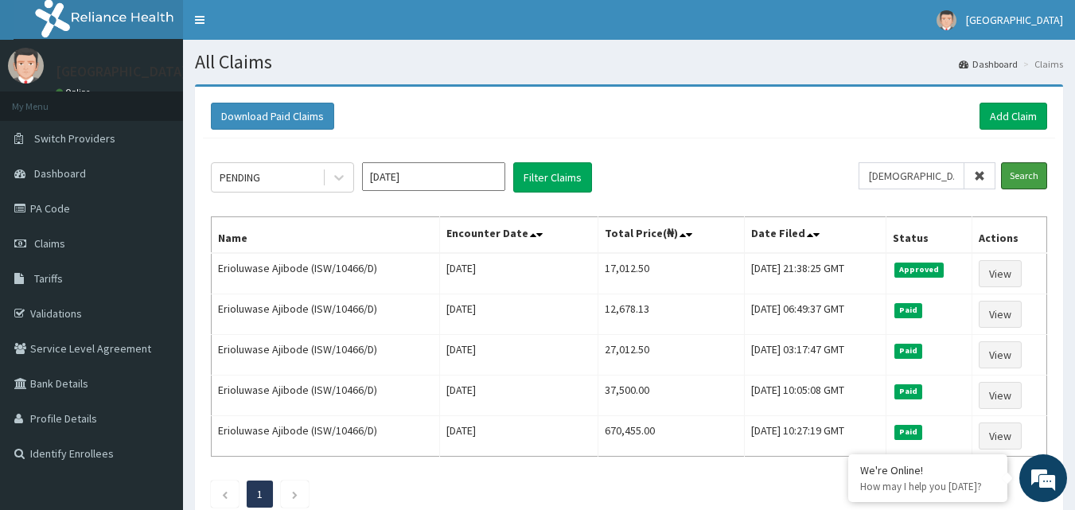
scroll to position [107, 0]
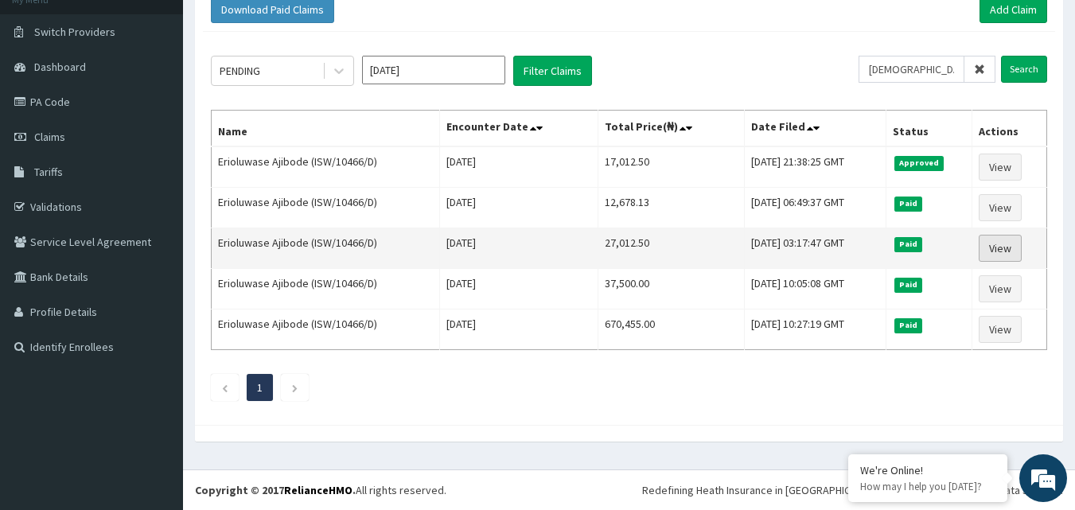
click at [1001, 247] on link "View" at bounding box center [1000, 248] width 43 height 27
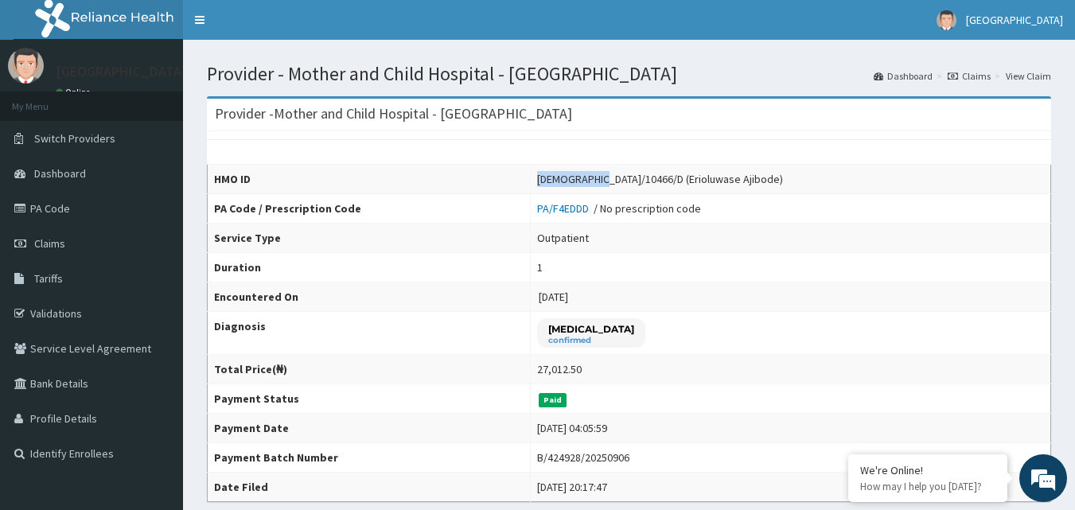
drag, startPoint x: 601, startPoint y: 176, endPoint x: 664, endPoint y: 182, distance: 64.0
click at [664, 182] on td "[DEMOGRAPHIC_DATA]/10466/D (Erioluwase Ajibode)" at bounding box center [790, 179] width 520 height 29
copy div "[DEMOGRAPHIC_DATA]/10466/D"
click at [42, 206] on link "PA Code" at bounding box center [91, 208] width 183 height 35
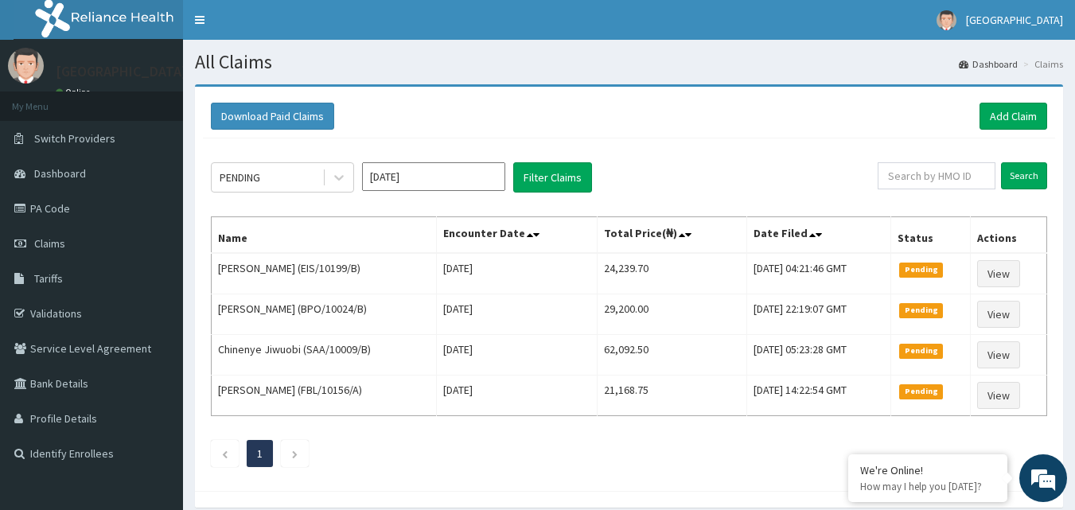
click at [914, 170] on input "text" at bounding box center [937, 175] width 118 height 27
type input "FRC/10045/B"
click at [1022, 177] on input "Search" at bounding box center [1024, 175] width 46 height 27
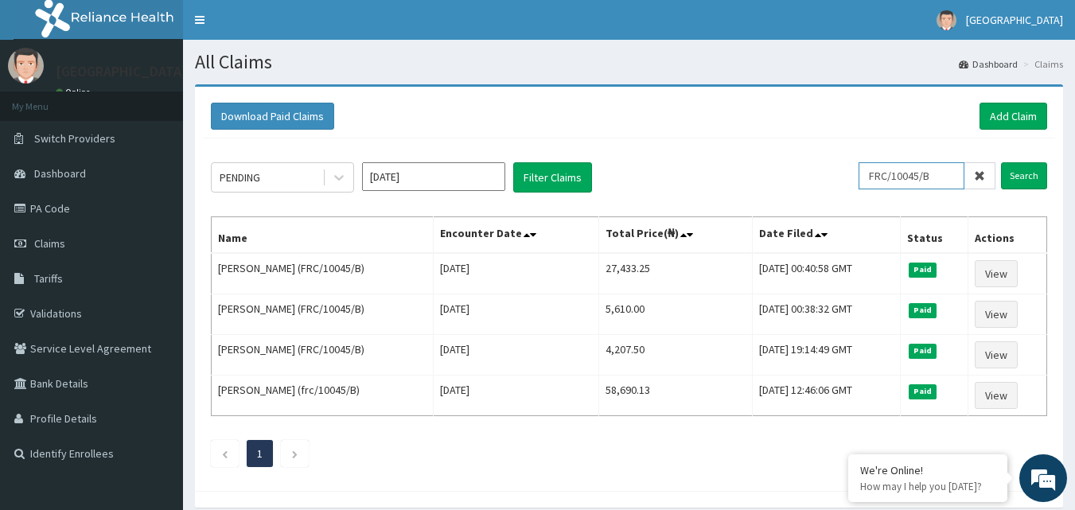
drag, startPoint x: 951, startPoint y: 173, endPoint x: 849, endPoint y: 181, distance: 102.2
click at [849, 181] on div "PENDING [DATE] Filter Claims FRC/10045/B Search" at bounding box center [629, 177] width 836 height 30
type input "CMR/10055/A"
click at [1023, 172] on input "Search" at bounding box center [1024, 175] width 46 height 27
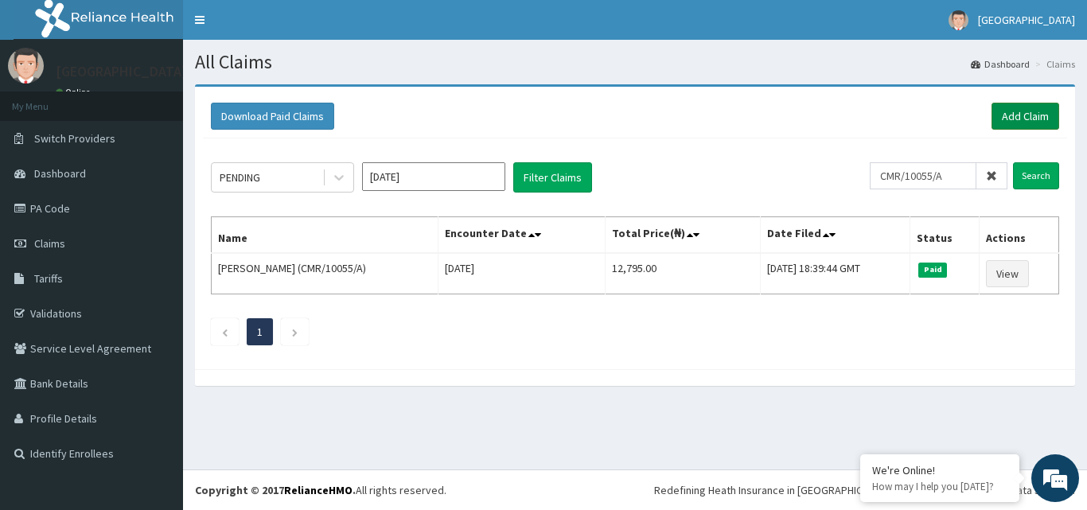
click at [1022, 115] on link "Add Claim" at bounding box center [1025, 116] width 68 height 27
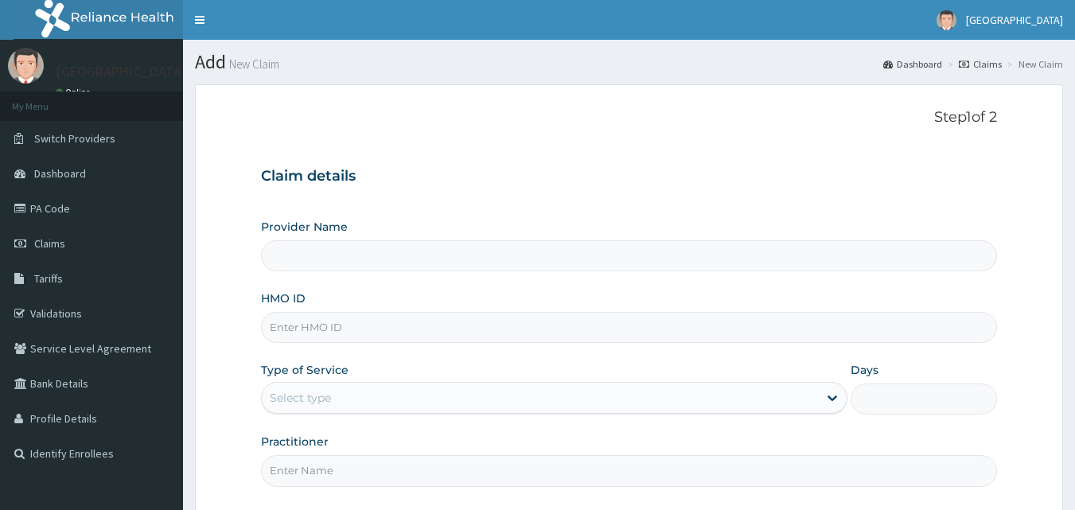
type input "Mother and Child Hospital - [GEOGRAPHIC_DATA]"
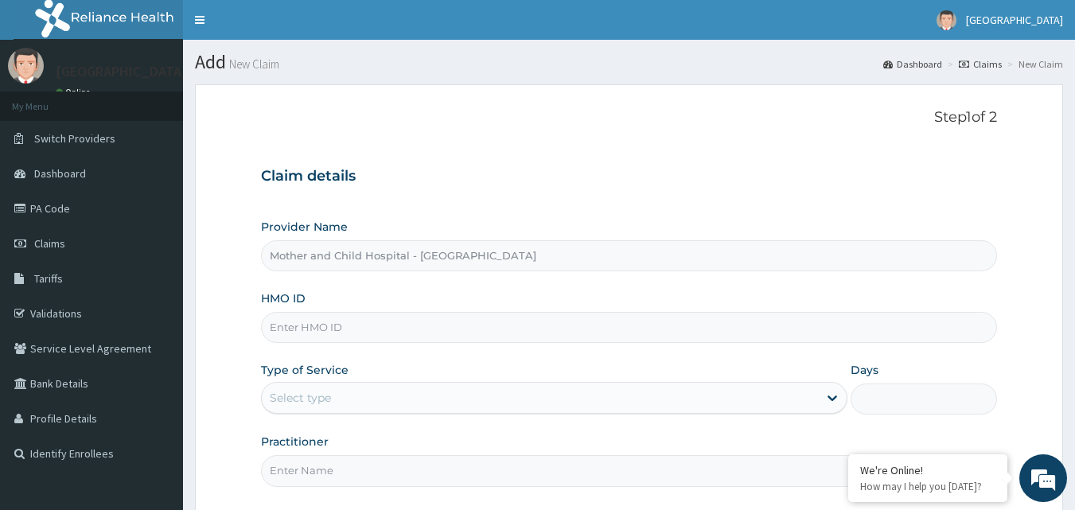
click at [314, 327] on input "HMO ID" at bounding box center [629, 327] width 737 height 31
paste input "DUP/10021/B"
type input "DUP/10021/B"
click at [835, 399] on icon at bounding box center [832, 398] width 16 height 16
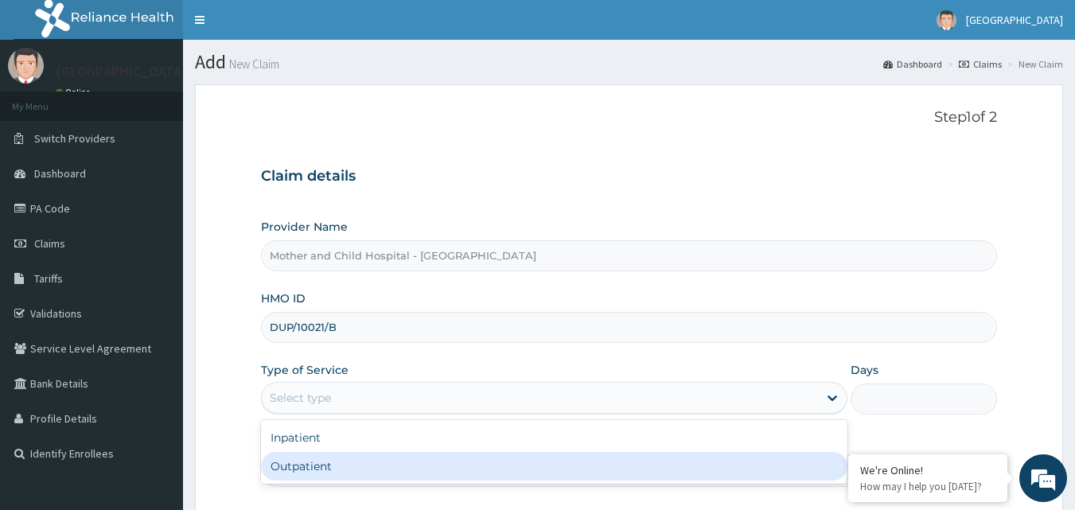
click at [370, 475] on div "Outpatient" at bounding box center [554, 466] width 586 height 29
type input "1"
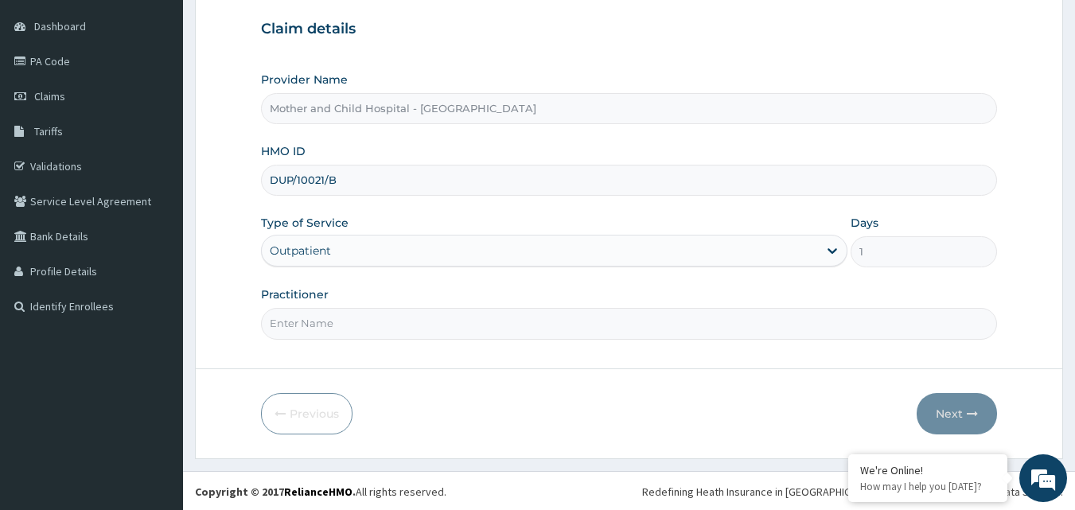
scroll to position [149, 0]
click at [463, 321] on input "Practitioner" at bounding box center [629, 321] width 737 height 31
type input "DR ROTIMI"
click at [960, 406] on button "Next" at bounding box center [957, 411] width 80 height 41
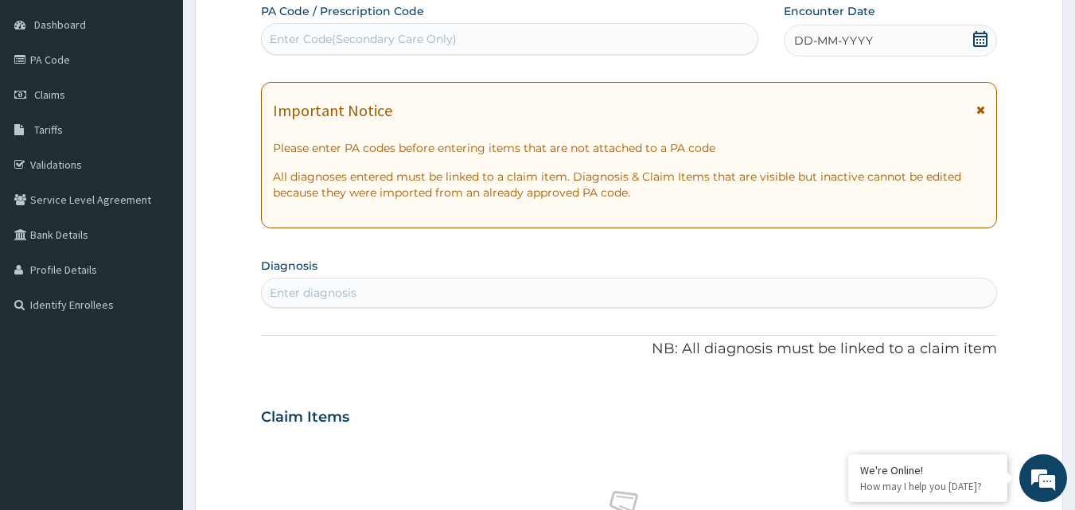
click at [295, 288] on div "Enter diagnosis" at bounding box center [313, 293] width 87 height 16
type input "PAIN"
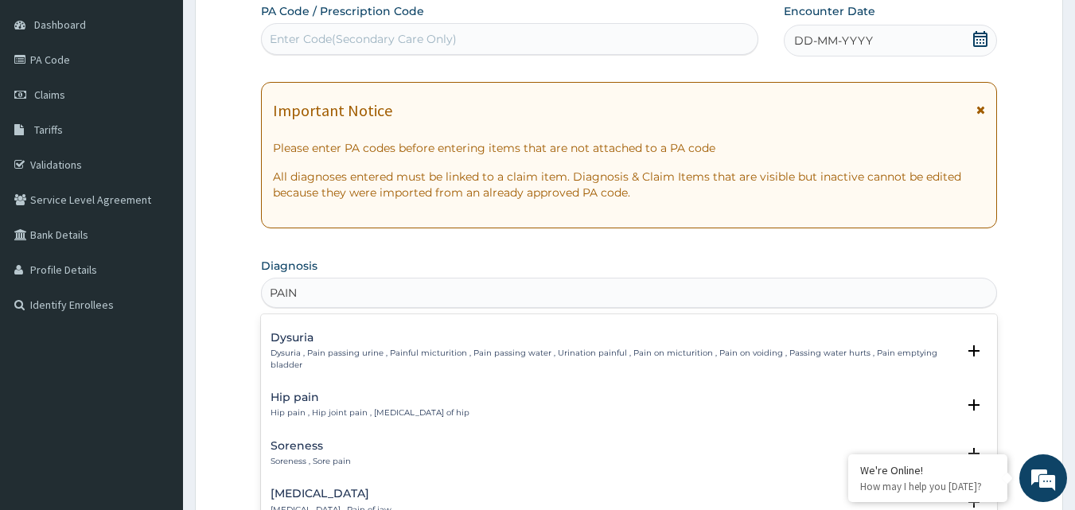
scroll to position [0, 0]
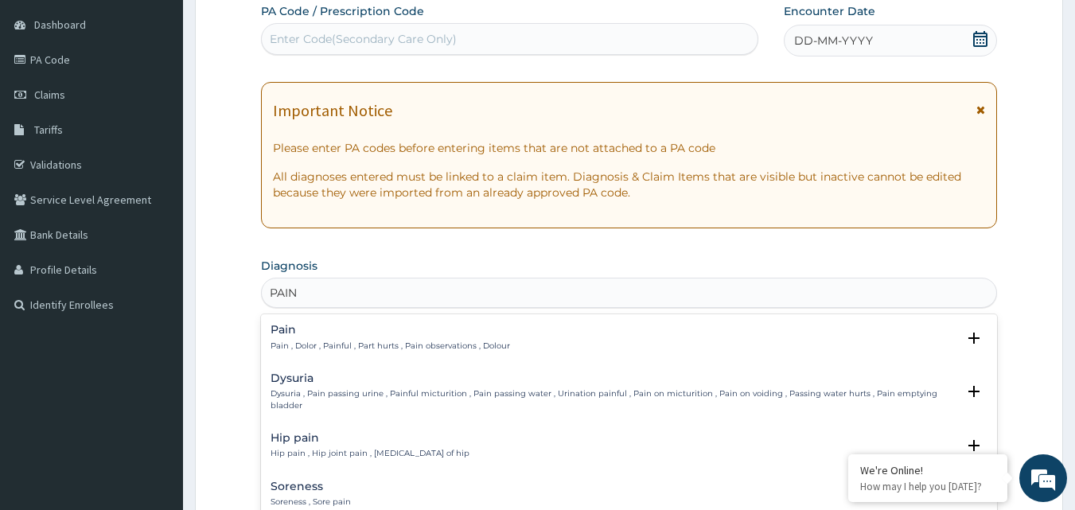
click at [313, 343] on p "Pain , Dolor , Painful , Part hurts , Pain observations , Dolour" at bounding box center [391, 346] width 240 height 11
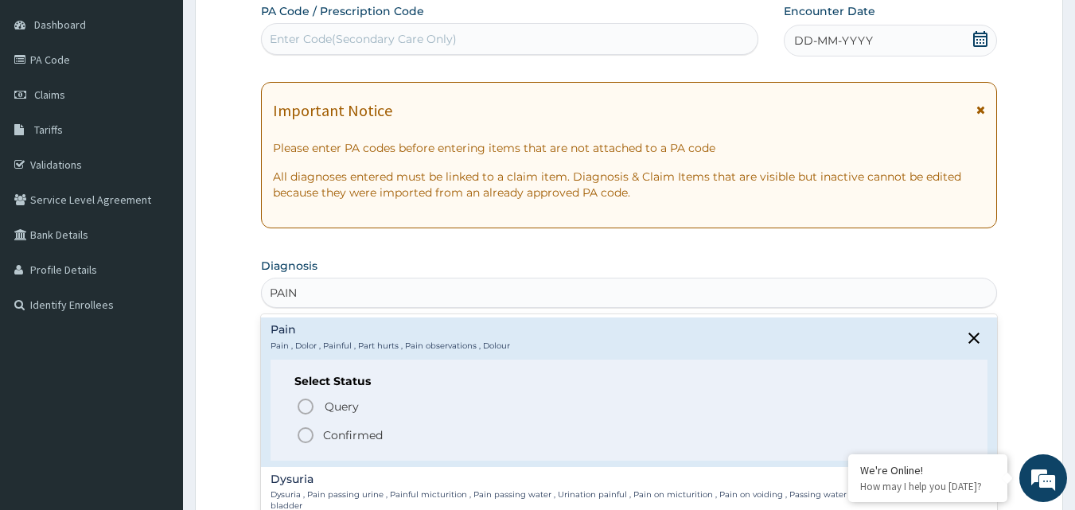
click at [305, 433] on icon "status option filled" at bounding box center [305, 435] width 19 height 19
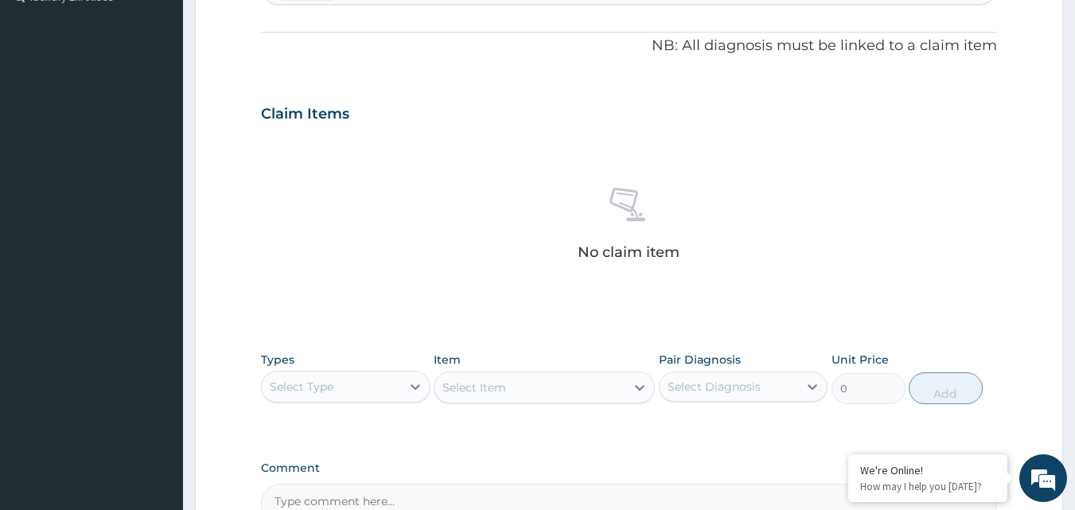
scroll to position [467, 0]
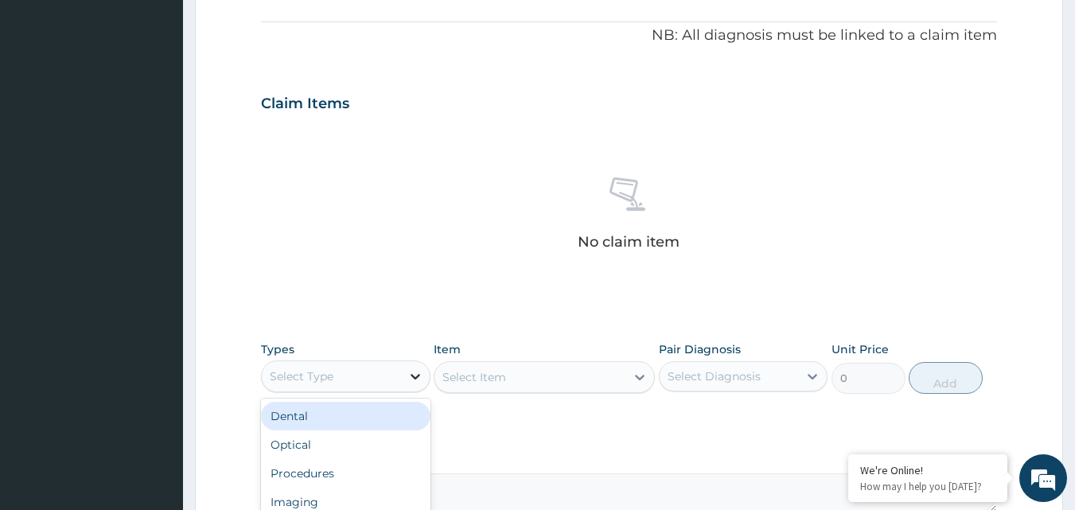
click at [411, 375] on icon at bounding box center [416, 377] width 10 height 6
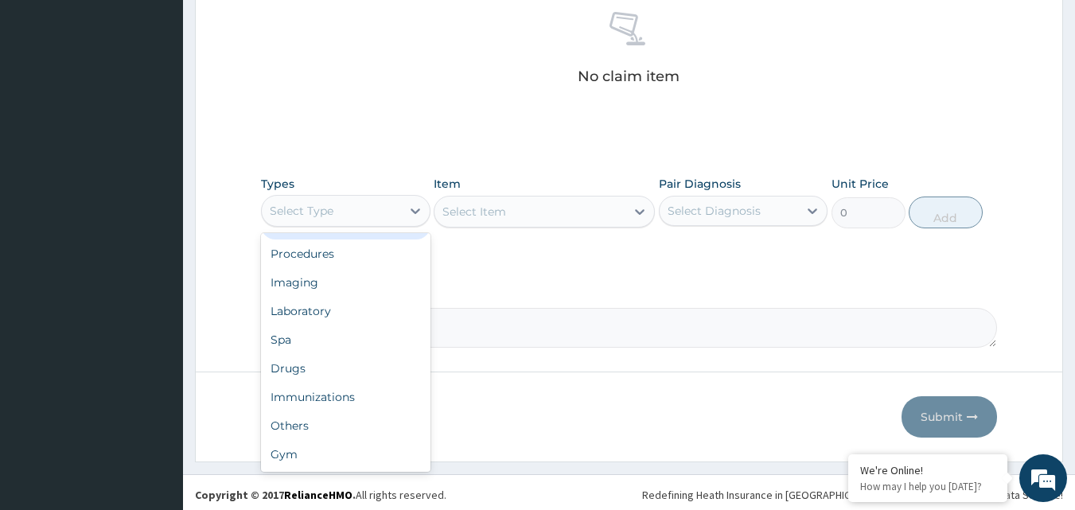
scroll to position [637, 0]
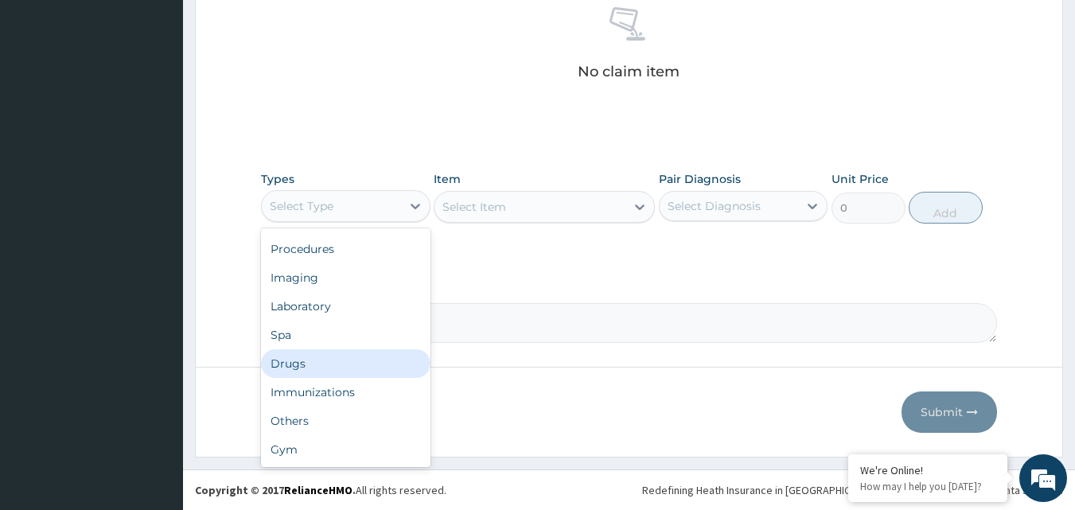
drag, startPoint x: 317, startPoint y: 368, endPoint x: 328, endPoint y: 362, distance: 12.8
click at [318, 368] on div "Drugs" at bounding box center [345, 363] width 169 height 29
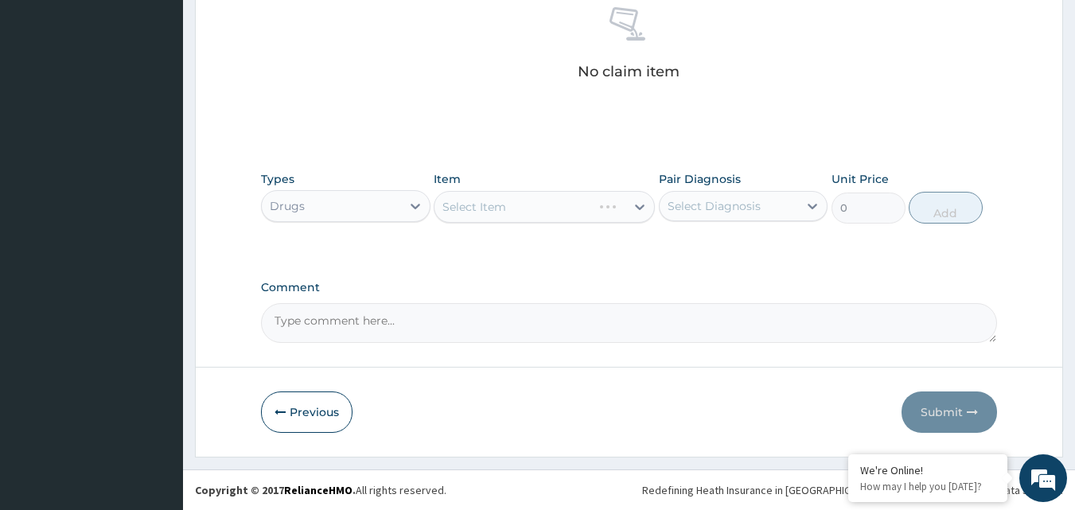
click at [611, 207] on div "Select Item" at bounding box center [544, 207] width 221 height 32
click at [574, 209] on div "Select Item" at bounding box center [544, 207] width 221 height 32
click at [511, 210] on div "Select Item" at bounding box center [544, 207] width 221 height 32
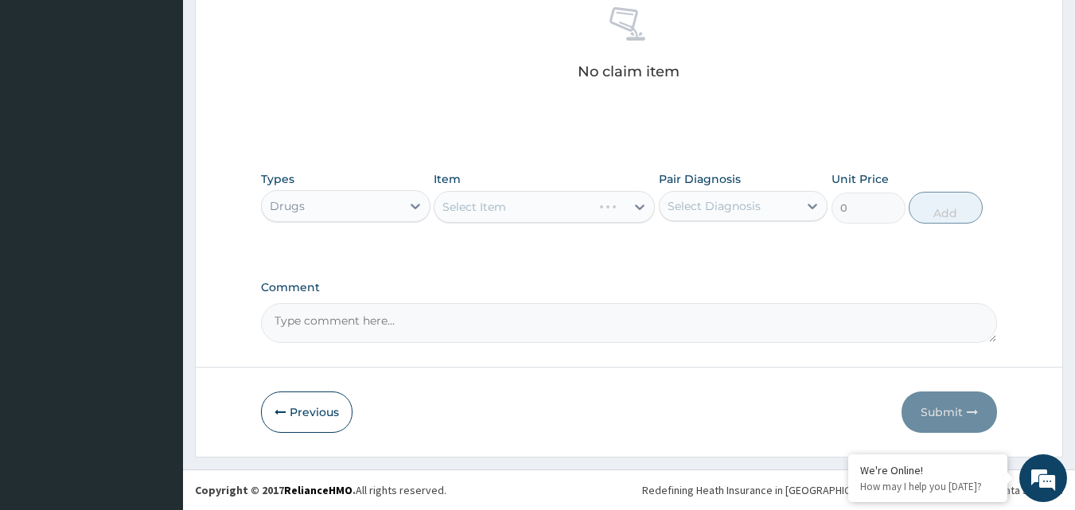
click at [632, 207] on div "Select Item" at bounding box center [544, 207] width 221 height 32
click at [633, 207] on div "Select Item" at bounding box center [544, 207] width 221 height 32
click at [539, 110] on div "No claim item" at bounding box center [629, 46] width 737 height 183
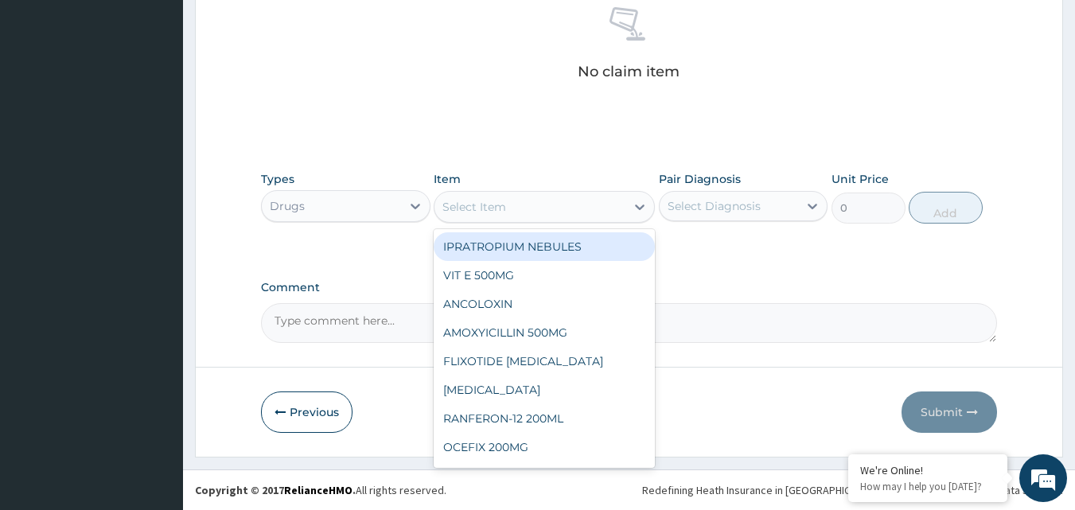
click at [559, 208] on div "Select Item" at bounding box center [529, 206] width 191 height 25
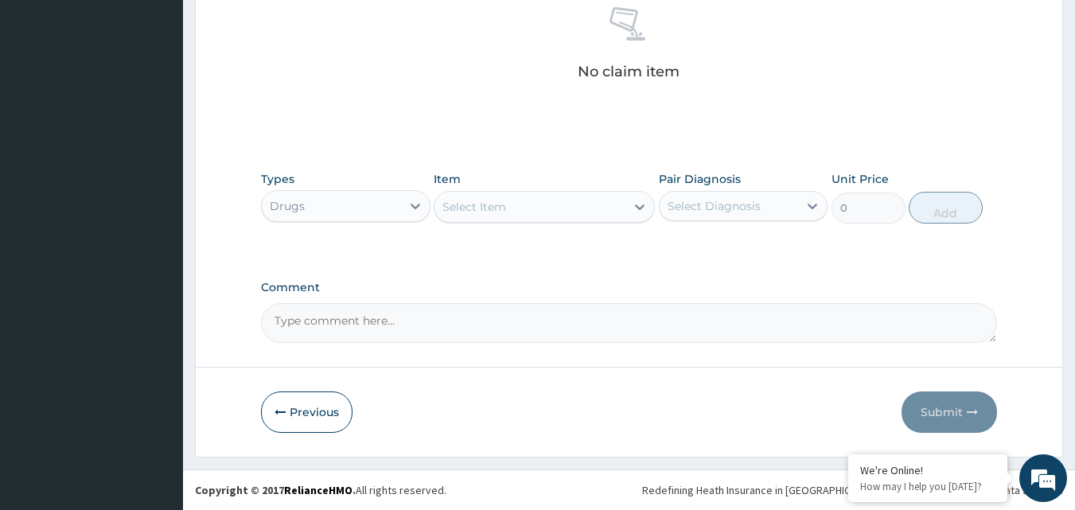
click at [559, 208] on div "Select Item" at bounding box center [529, 206] width 191 height 25
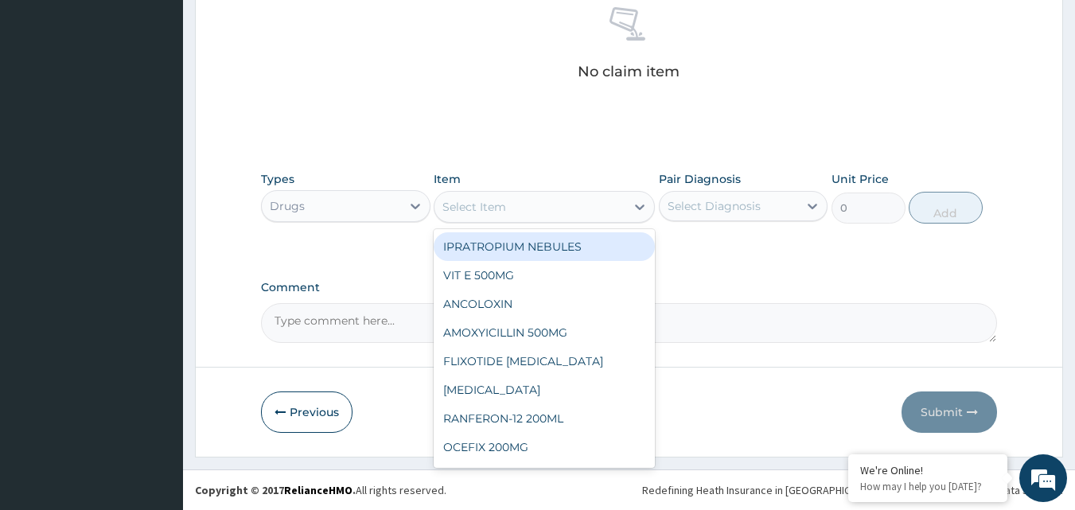
click at [559, 208] on div "Select Item" at bounding box center [529, 206] width 191 height 25
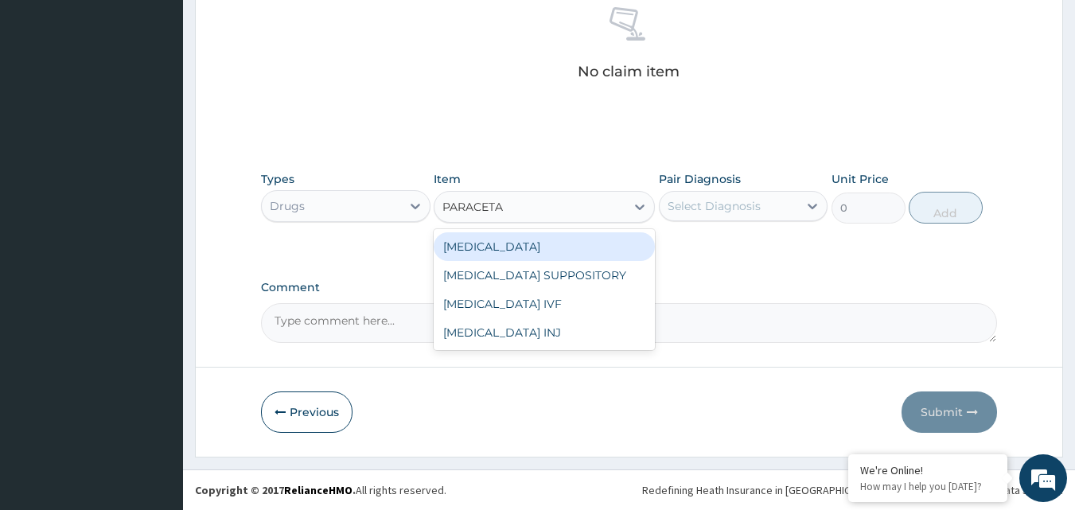
type input "PARACETAM"
drag, startPoint x: 531, startPoint y: 247, endPoint x: 694, endPoint y: 222, distance: 165.0
click at [531, 246] on div "PARACETAMOL" at bounding box center [544, 246] width 221 height 29
type input "37.40000152587891"
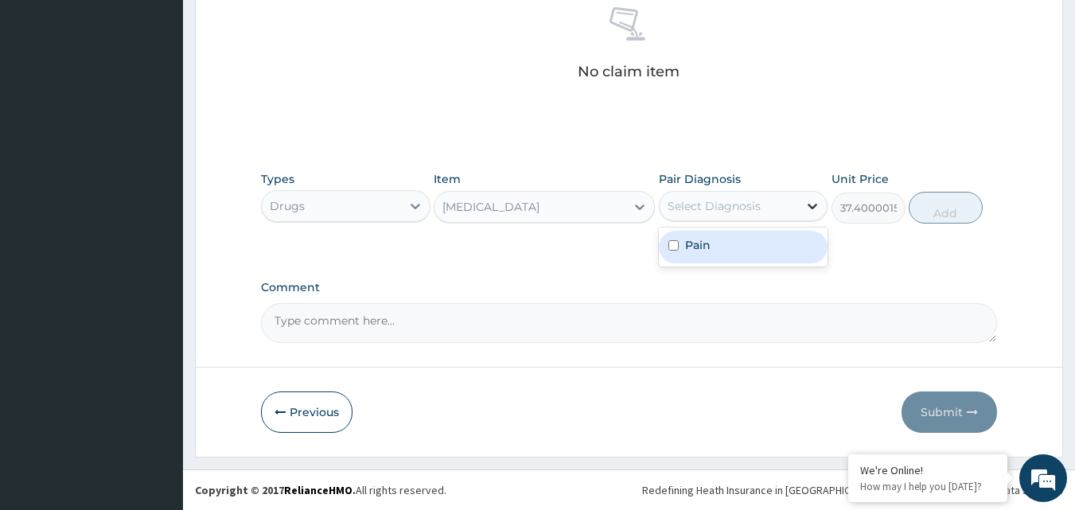
click at [813, 205] on icon at bounding box center [812, 206] width 16 height 16
click at [674, 244] on input "checkbox" at bounding box center [673, 245] width 10 height 10
checkbox input "true"
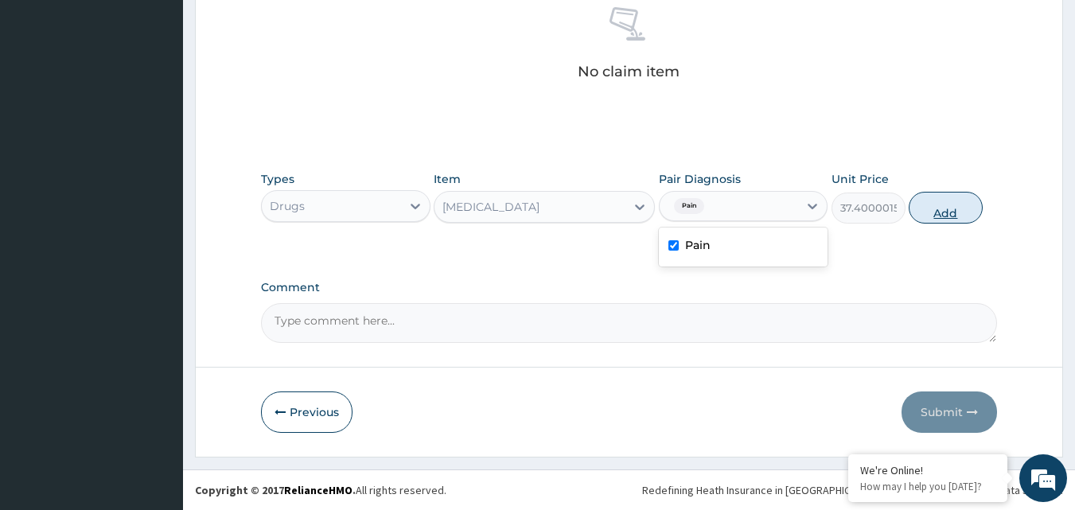
click at [953, 211] on button "Add" at bounding box center [946, 208] width 74 height 32
type input "0"
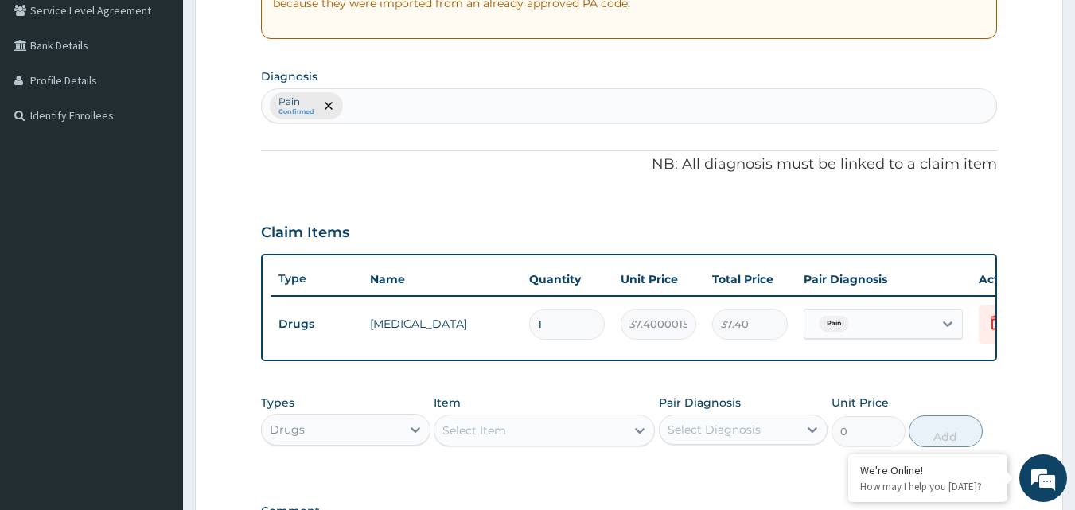
scroll to position [335, 0]
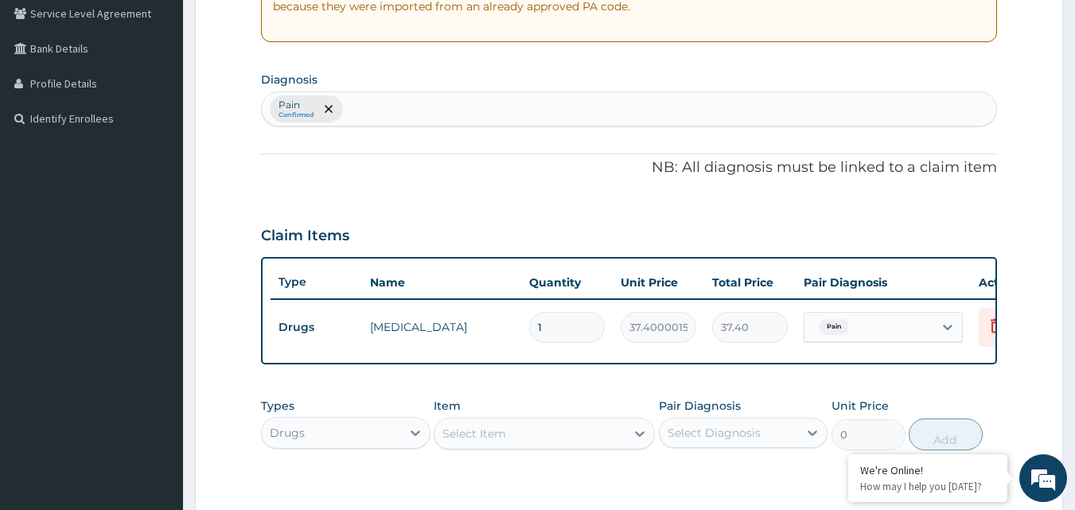
click at [555, 330] on input "1" at bounding box center [567, 327] width 76 height 31
type input "18"
type input "673.20"
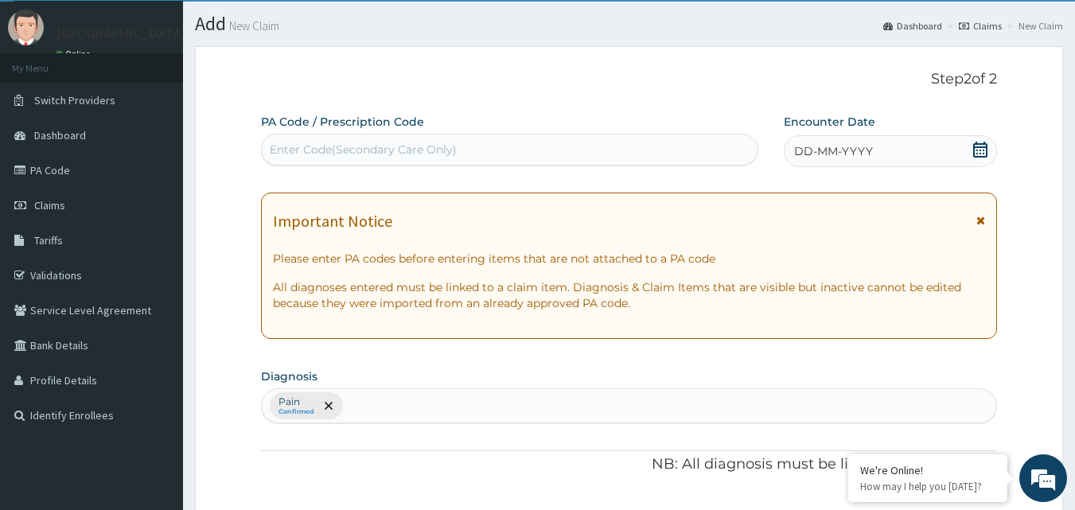
scroll to position [17, 0]
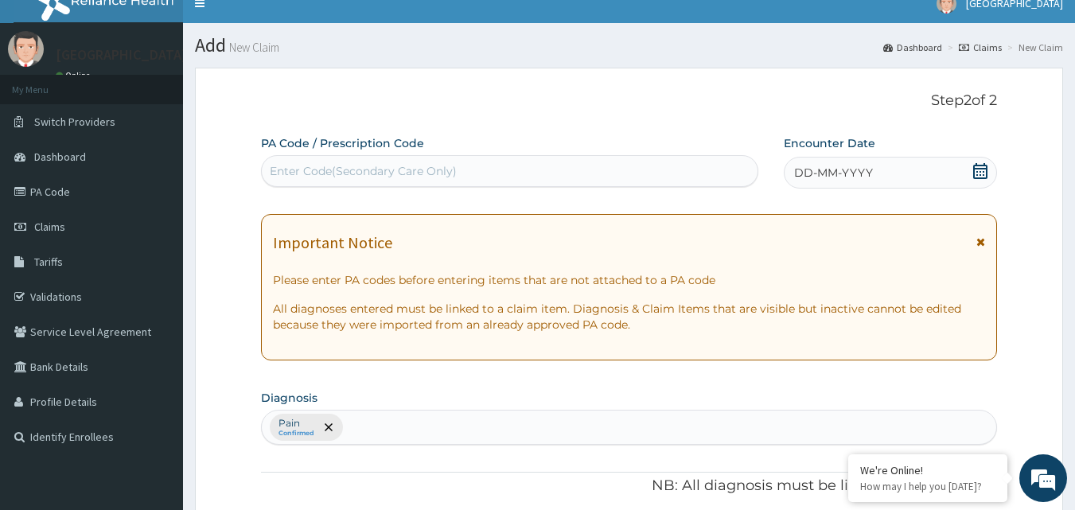
type input "18"
click at [894, 177] on div "DD-MM-YYYY" at bounding box center [890, 173] width 213 height 32
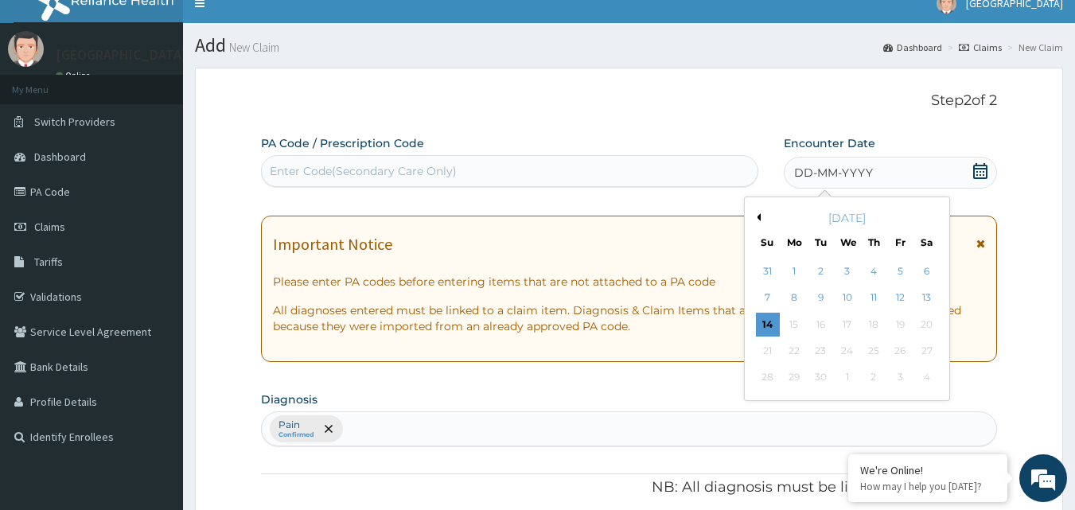
click at [926, 268] on div "6" at bounding box center [927, 271] width 24 height 24
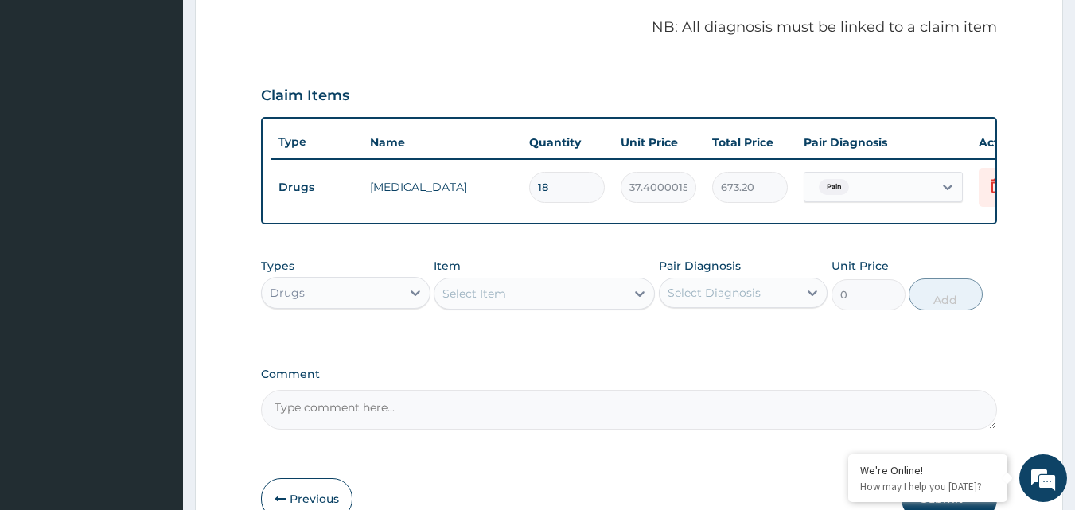
scroll to position [574, 0]
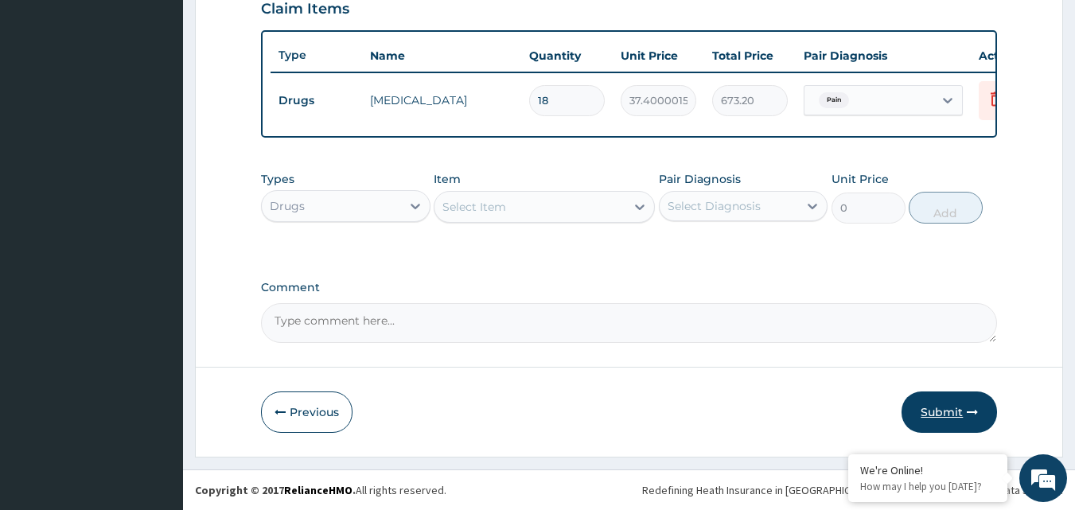
click at [947, 410] on button "Submit" at bounding box center [949, 411] width 95 height 41
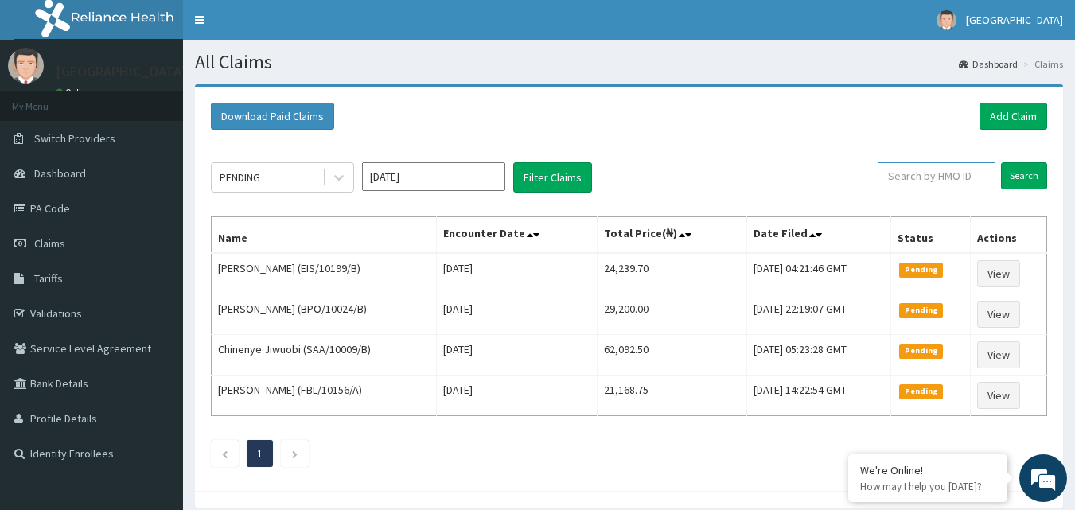
drag, startPoint x: 929, startPoint y: 178, endPoint x: 905, endPoint y: 178, distance: 23.9
click at [928, 179] on input "text" at bounding box center [937, 175] width 118 height 27
paste input "SEZ/10006/C"
type input "SEZ/10006/C"
click at [1019, 173] on input "Search" at bounding box center [1024, 175] width 46 height 27
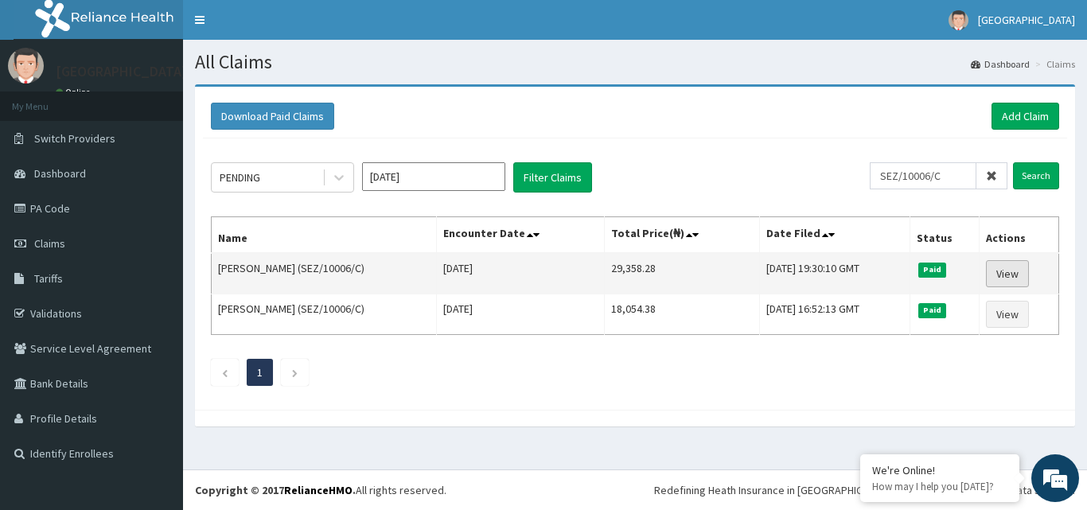
click at [1019, 270] on link "View" at bounding box center [1007, 273] width 43 height 27
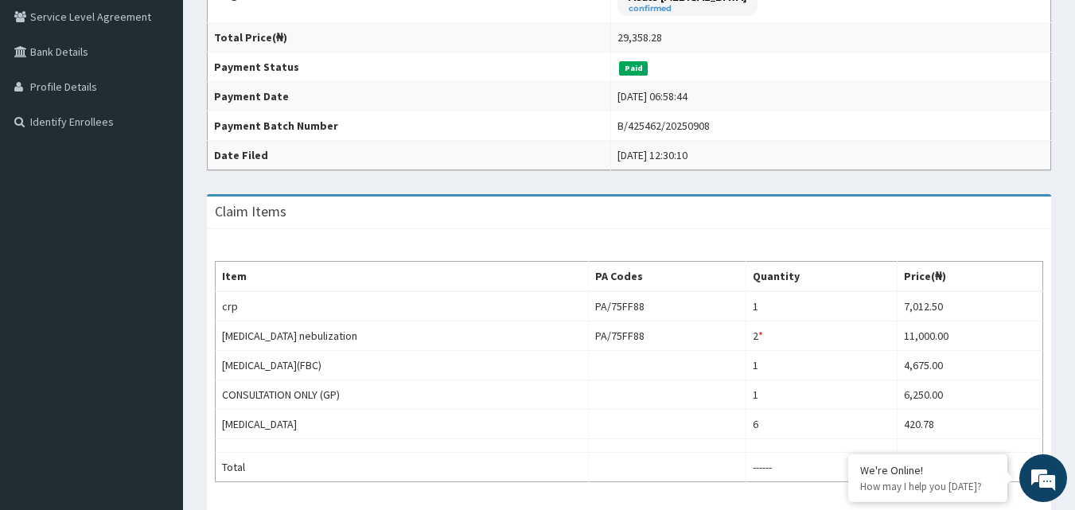
scroll to position [318, 0]
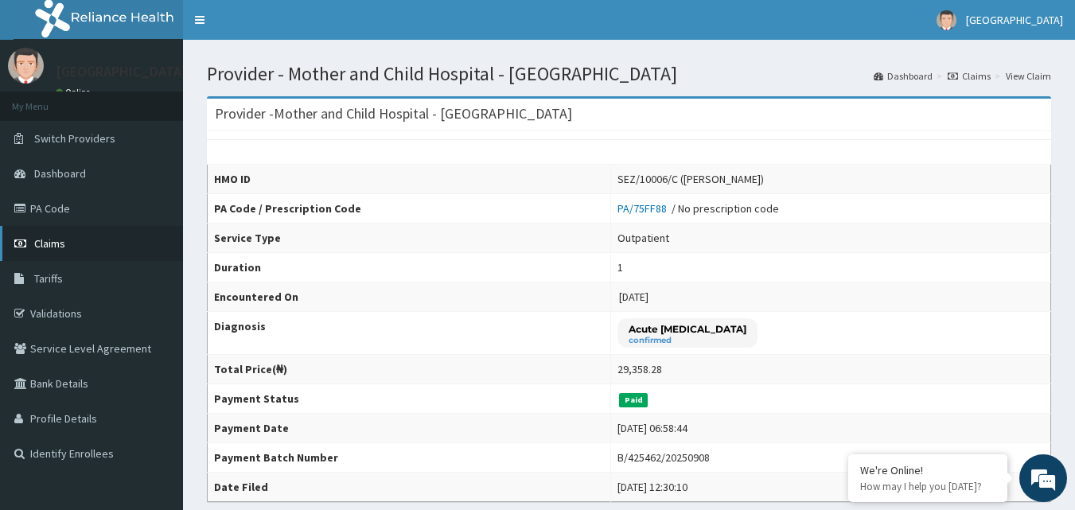
click at [45, 244] on span "Claims" at bounding box center [49, 243] width 31 height 14
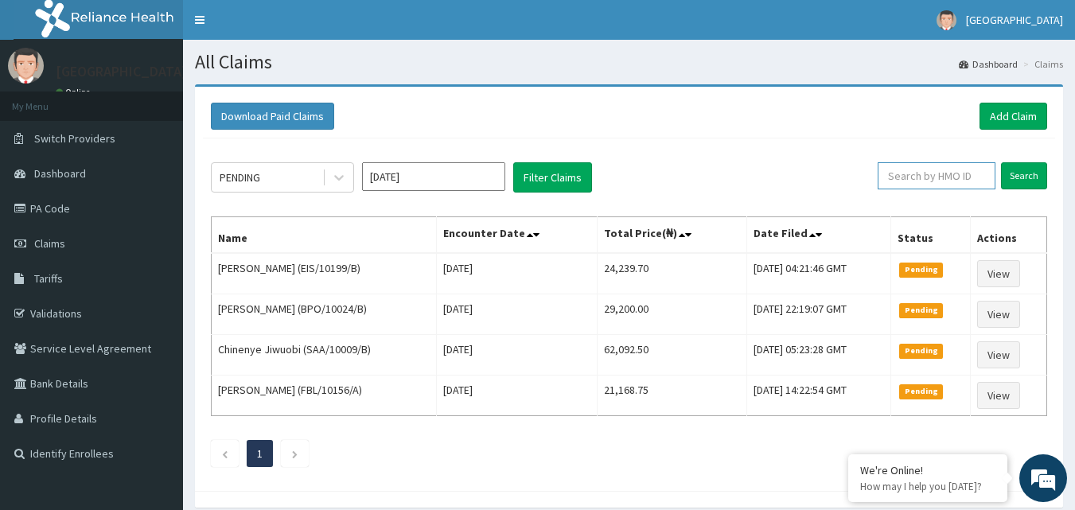
click at [910, 178] on input "text" at bounding box center [937, 175] width 118 height 27
paste input "SEZ/10006/C"
type input "SEZ/10006/C"
click at [1021, 177] on input "Search" at bounding box center [1024, 175] width 46 height 27
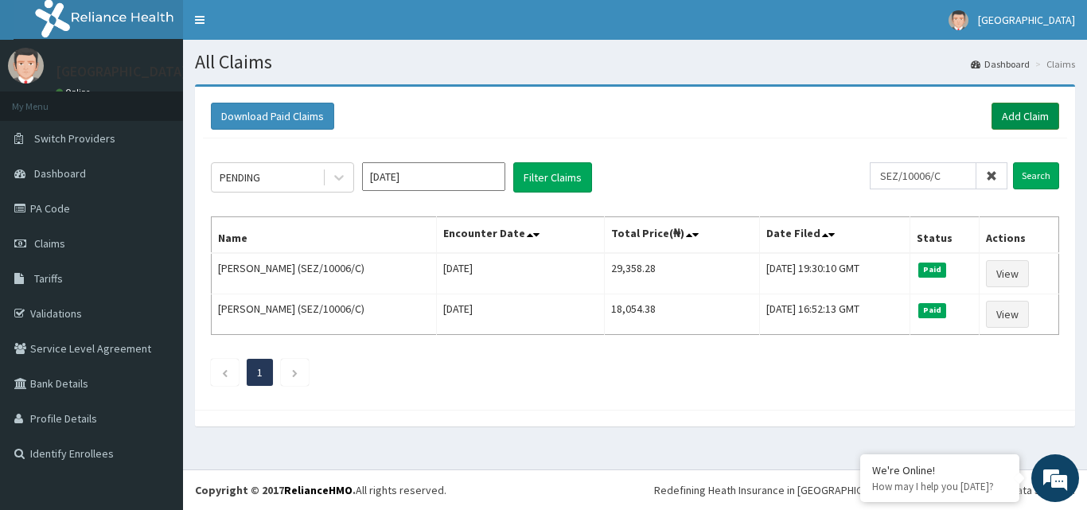
click at [1030, 113] on link "Add Claim" at bounding box center [1025, 116] width 68 height 27
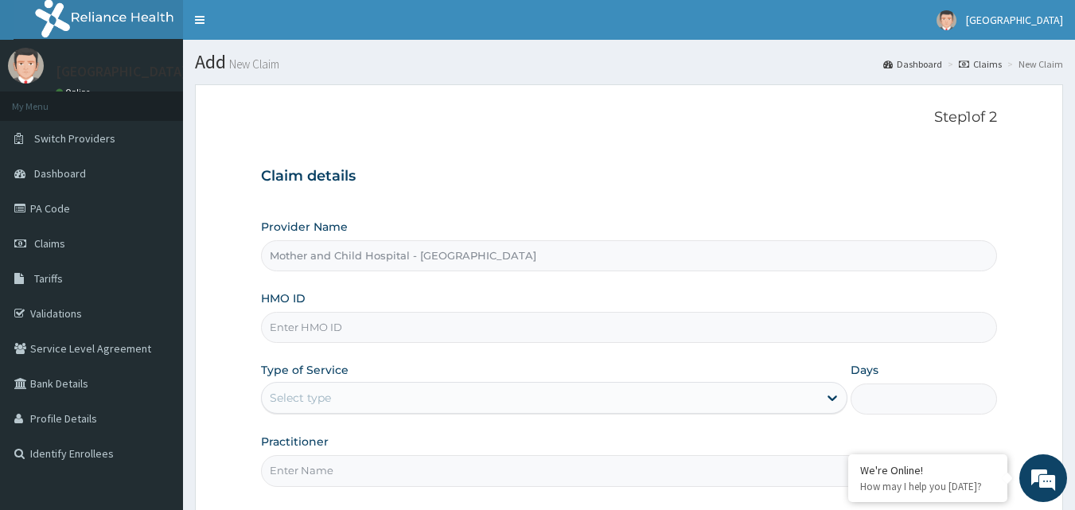
type input "Mother and Child Hospital - [GEOGRAPHIC_DATA]"
click at [305, 326] on input "HMO ID" at bounding box center [629, 327] width 737 height 31
paste input "SEZ/10006/C"
type input "SEZ/10006/C"
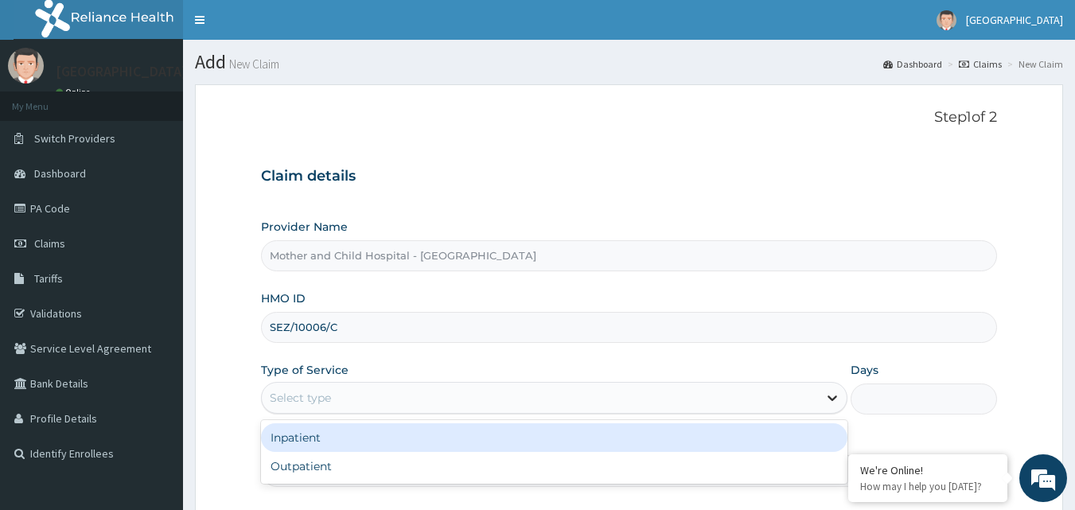
click at [824, 400] on icon at bounding box center [832, 398] width 16 height 16
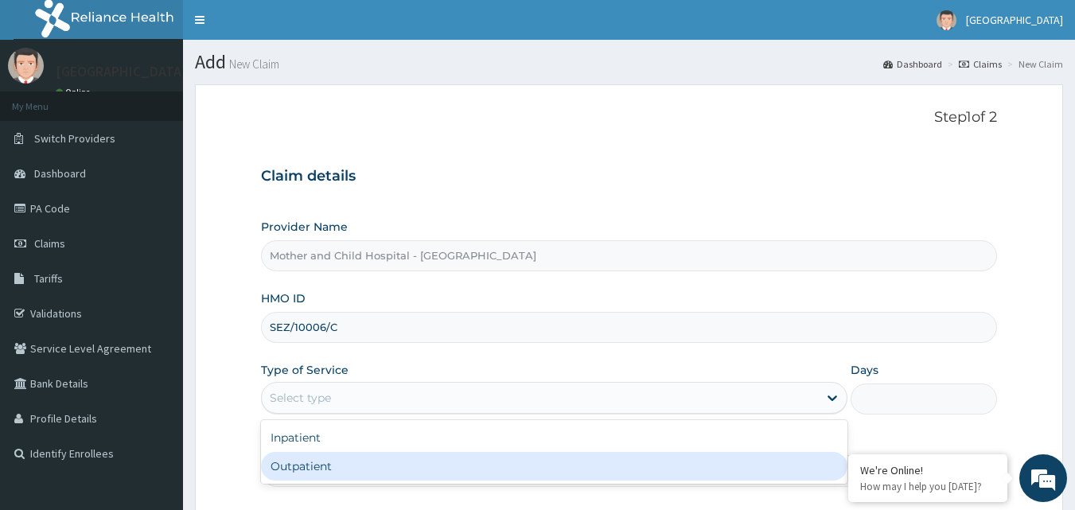
click at [286, 469] on div "Outpatient" at bounding box center [554, 466] width 586 height 29
type input "1"
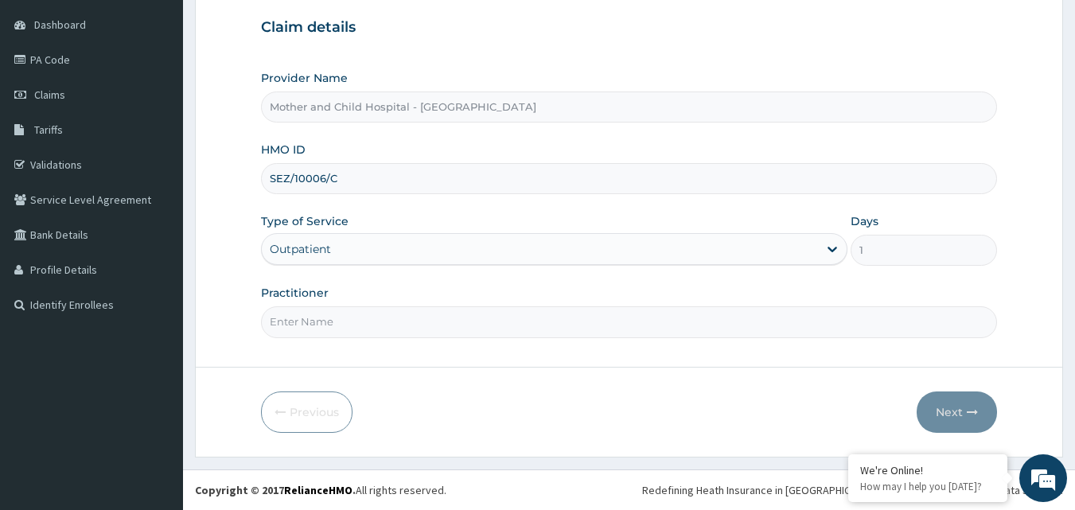
click at [384, 327] on input "Practitioner" at bounding box center [629, 321] width 737 height 31
type input "DR [PERSON_NAME]"
click at [954, 405] on button "Next" at bounding box center [957, 411] width 80 height 41
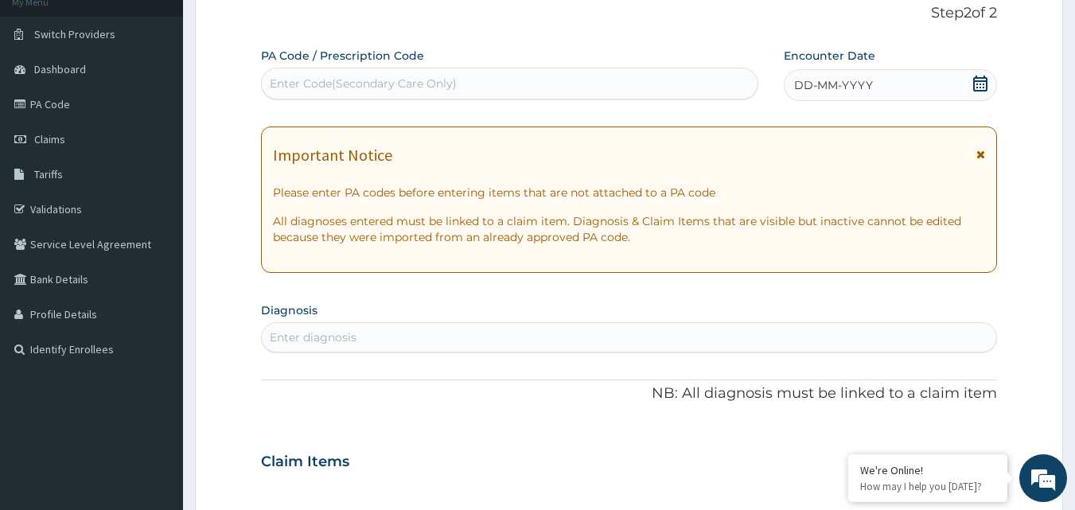
scroll to position [69, 0]
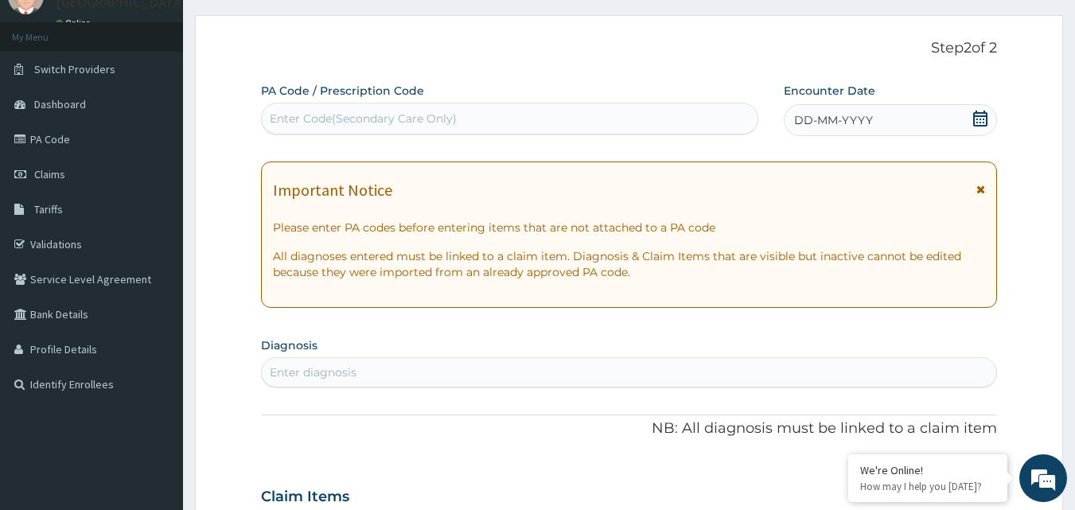
click at [847, 120] on span "DD-MM-YYYY" at bounding box center [833, 120] width 79 height 16
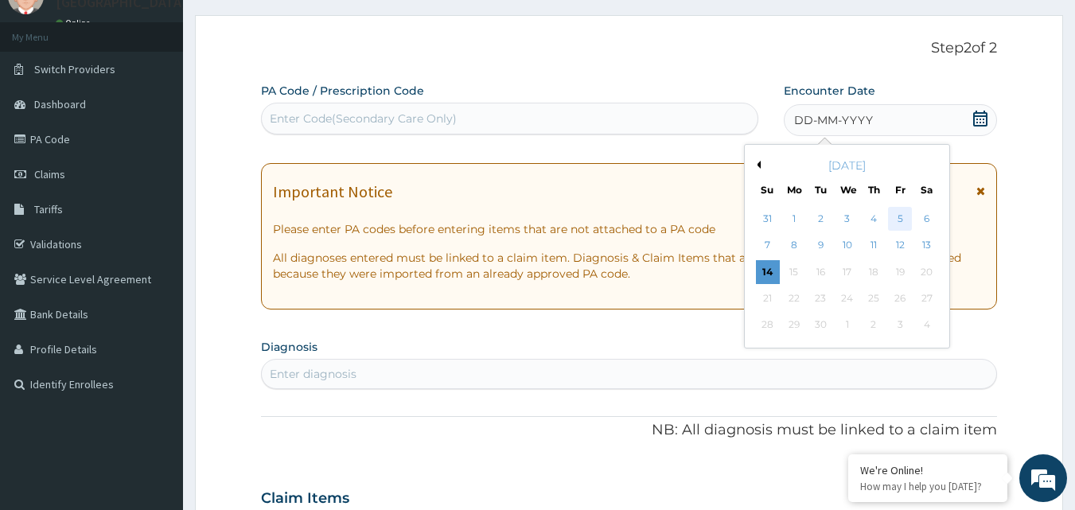
click at [904, 218] on div "5" at bounding box center [900, 219] width 24 height 24
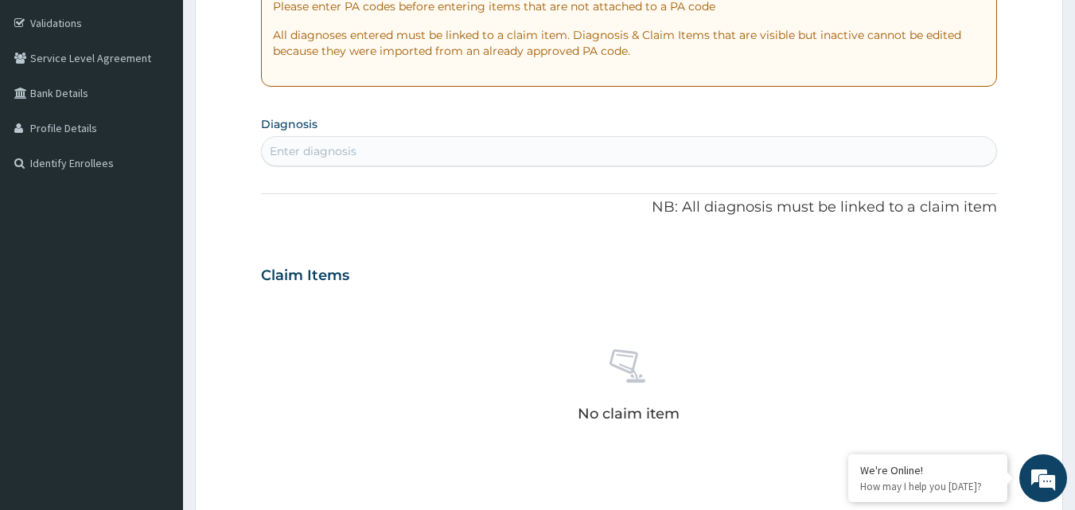
scroll to position [308, 0]
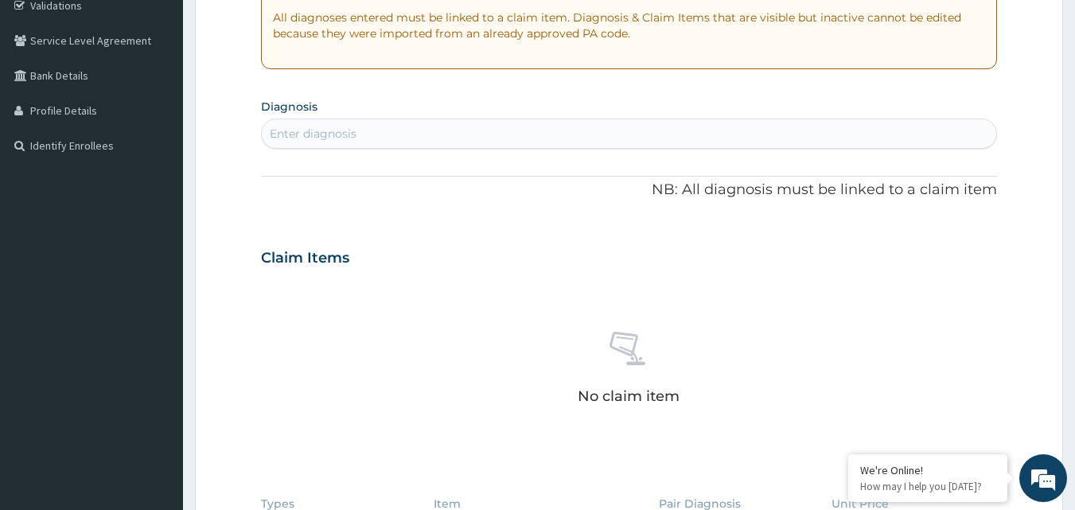
click at [325, 130] on div "Enter diagnosis" at bounding box center [313, 134] width 87 height 16
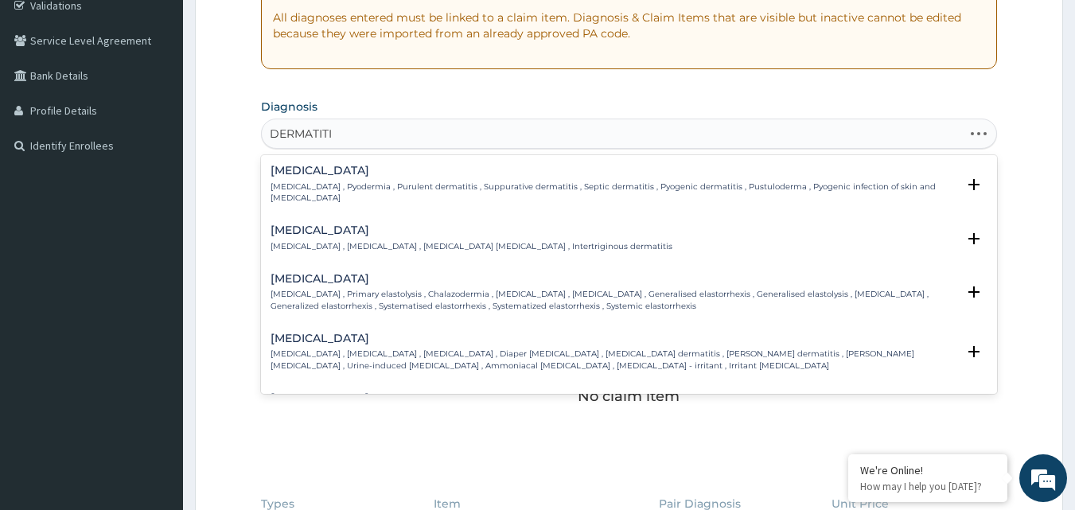
type input "DERMATITIS"
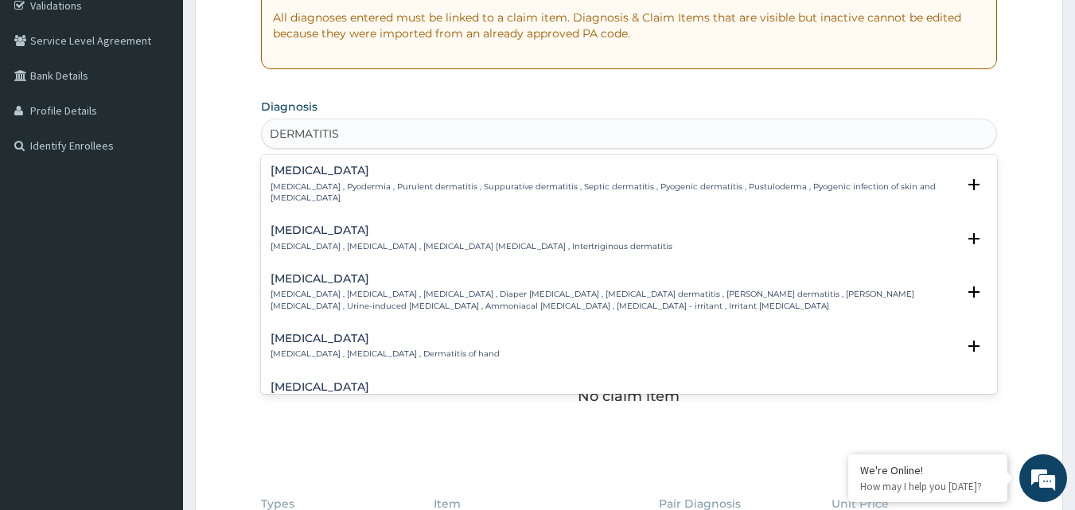
click at [303, 173] on h4 "[MEDICAL_DATA]" at bounding box center [614, 171] width 687 height 12
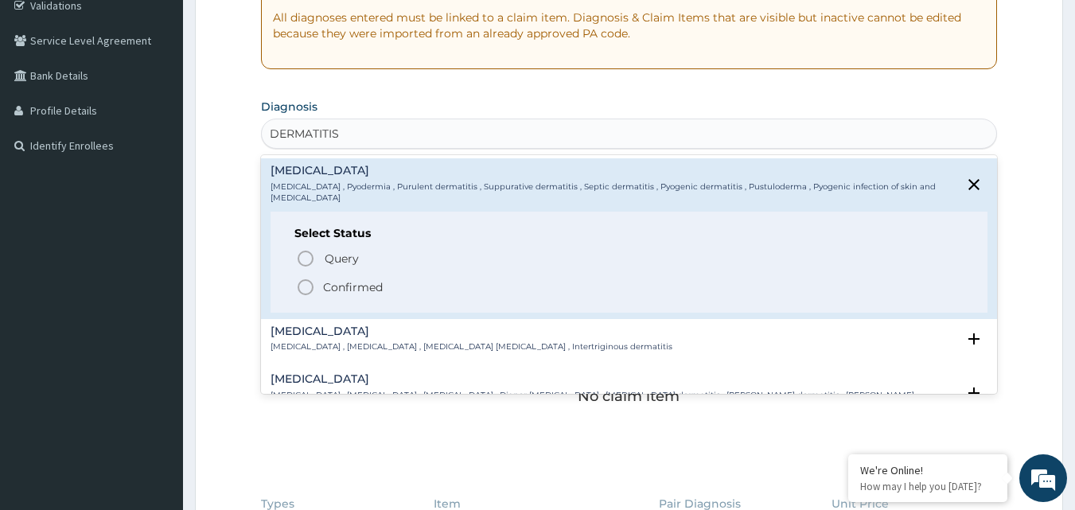
click at [303, 278] on icon "status option filled" at bounding box center [305, 287] width 19 height 19
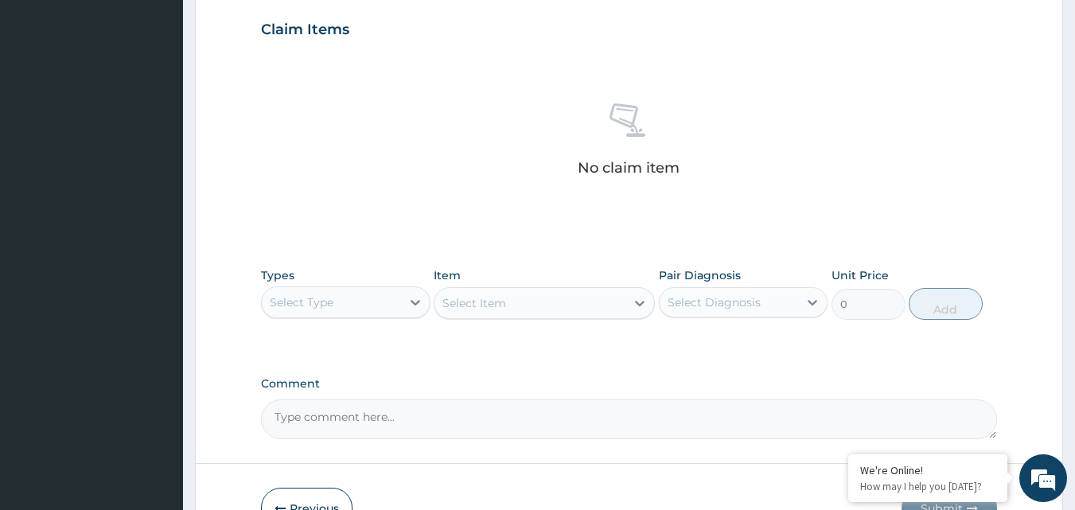
scroll to position [547, 0]
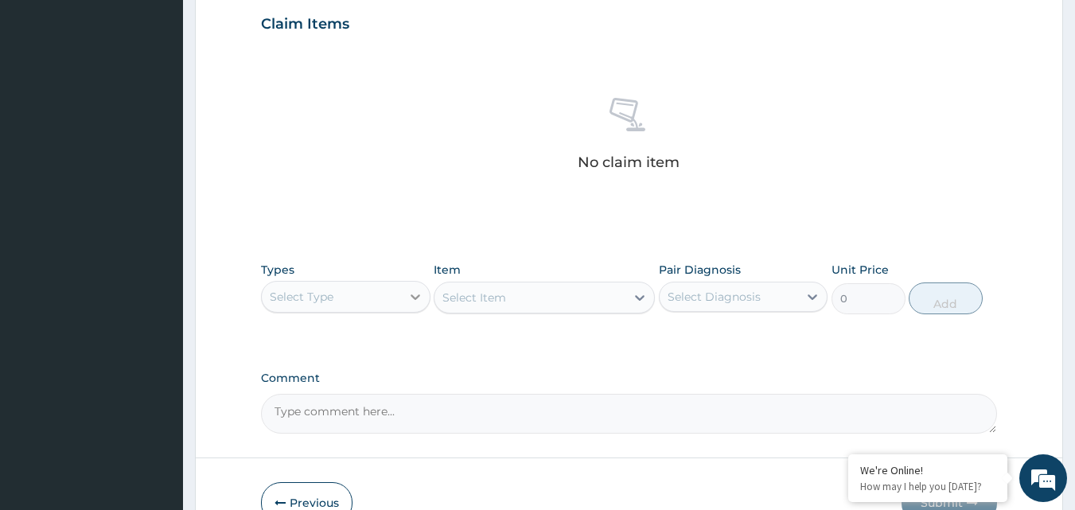
click at [411, 294] on icon at bounding box center [415, 297] width 16 height 16
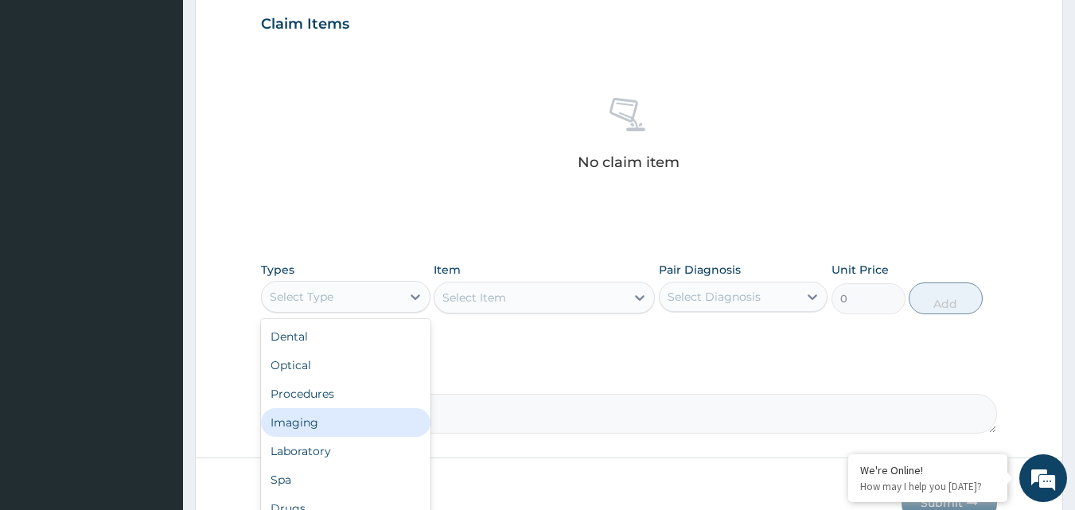
scroll to position [54, 0]
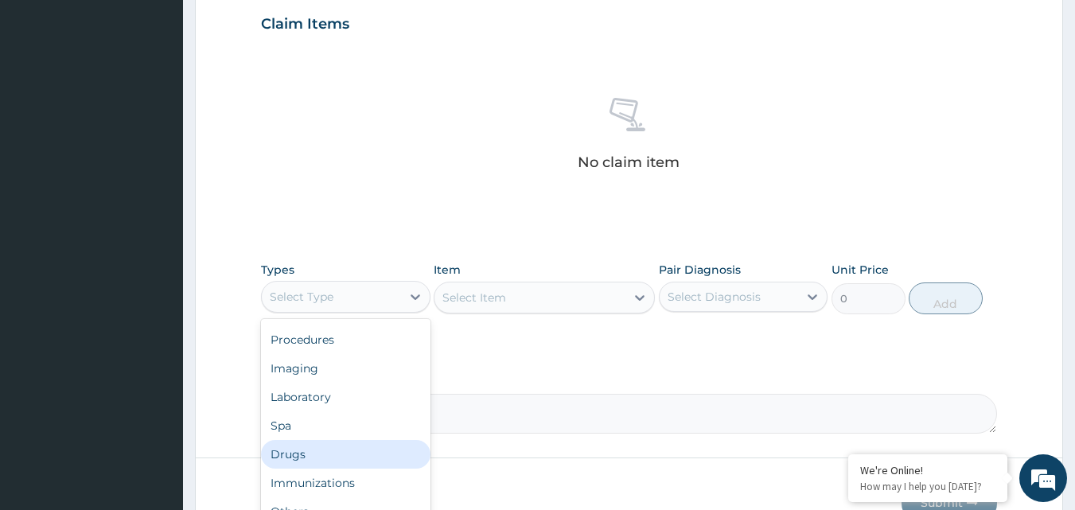
click at [290, 456] on div "Drugs" at bounding box center [345, 454] width 169 height 29
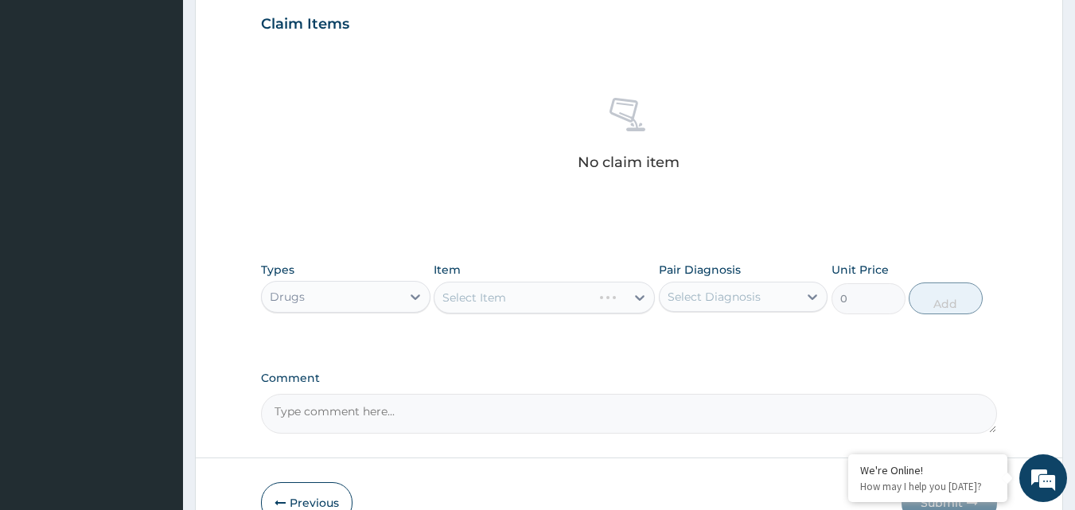
click at [524, 300] on div "Select Item" at bounding box center [544, 298] width 221 height 32
click at [620, 303] on div "Select Item" at bounding box center [544, 298] width 221 height 32
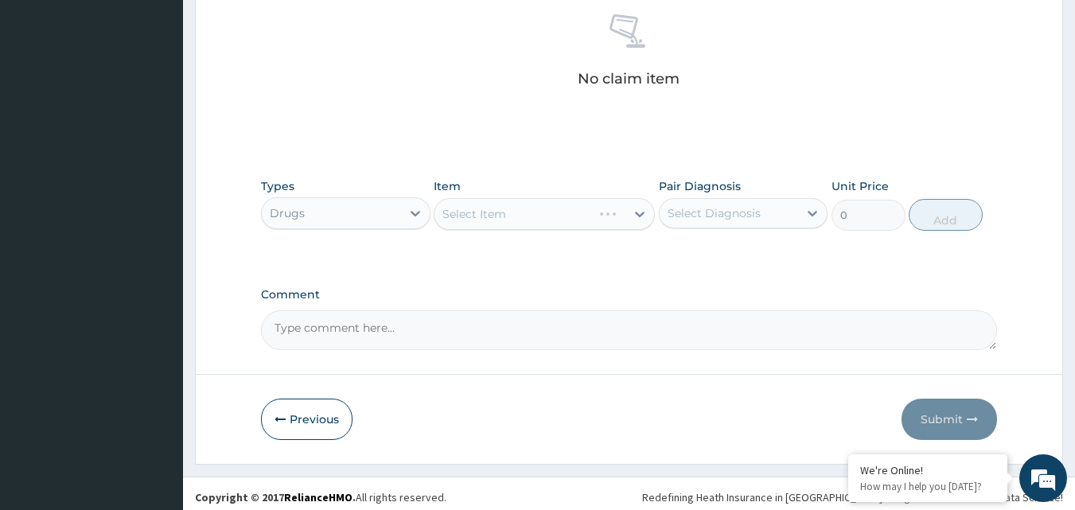
scroll to position [637, 0]
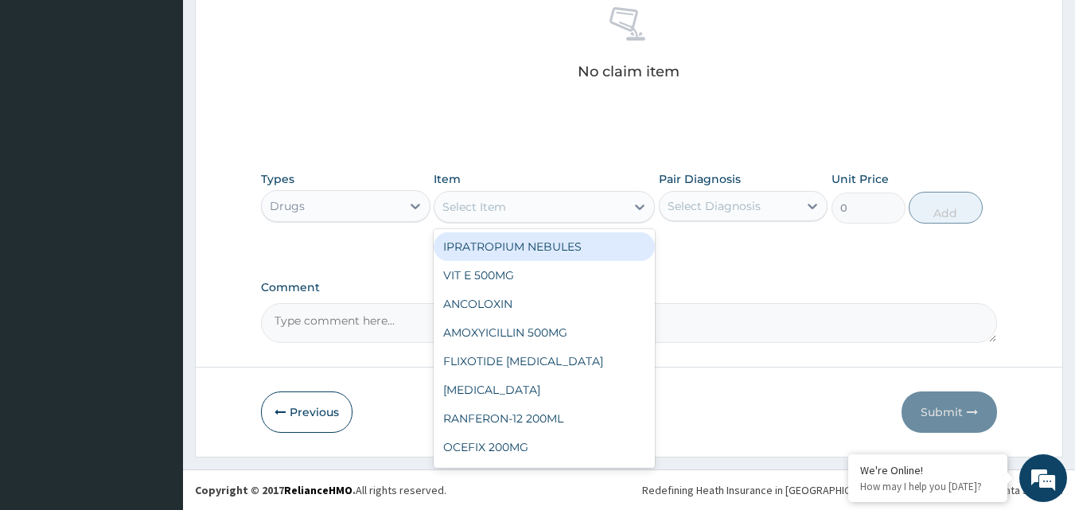
click at [516, 213] on div "Select Item" at bounding box center [529, 206] width 191 height 25
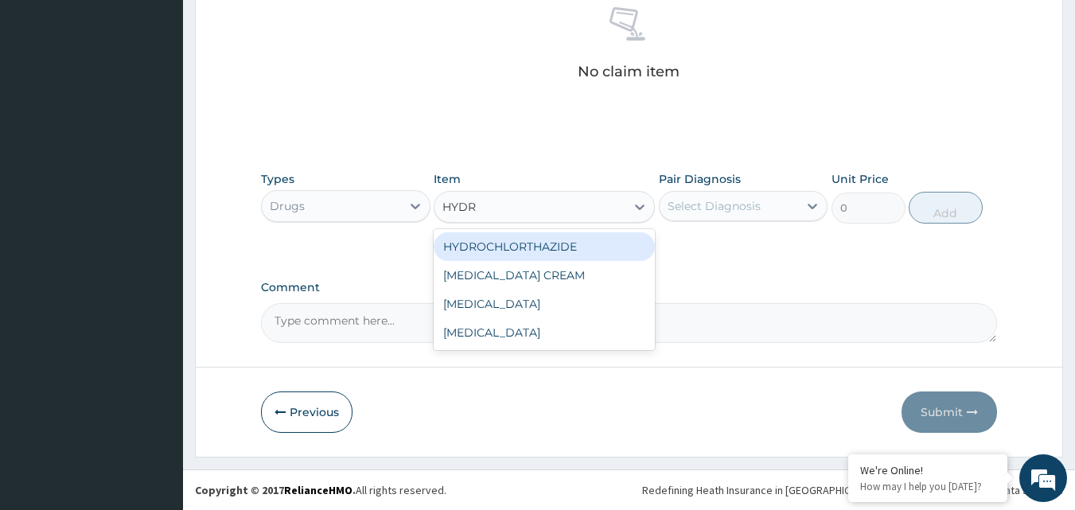
type input "HYDRO"
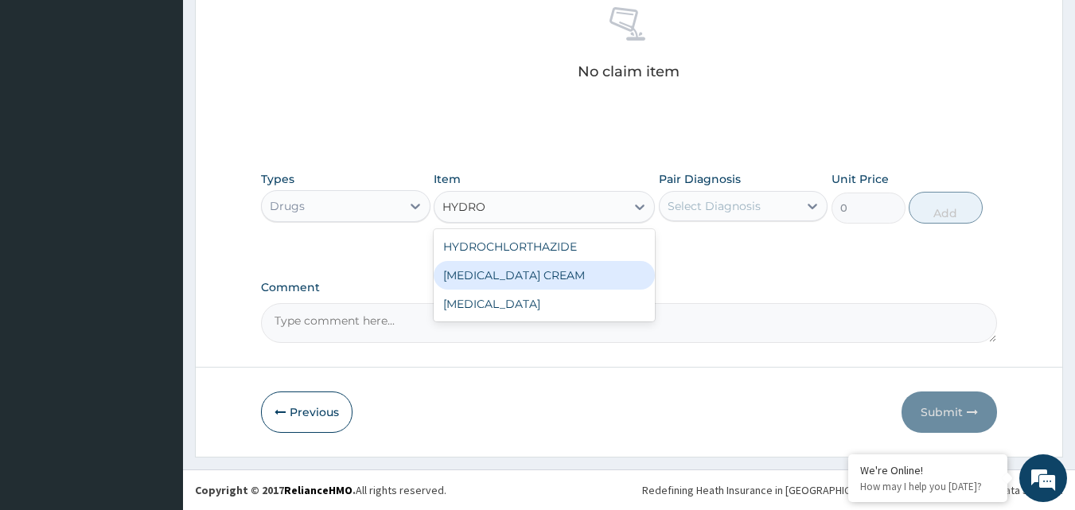
click at [500, 271] on div "[MEDICAL_DATA] CREAM" at bounding box center [544, 275] width 221 height 29
type input "1168.75"
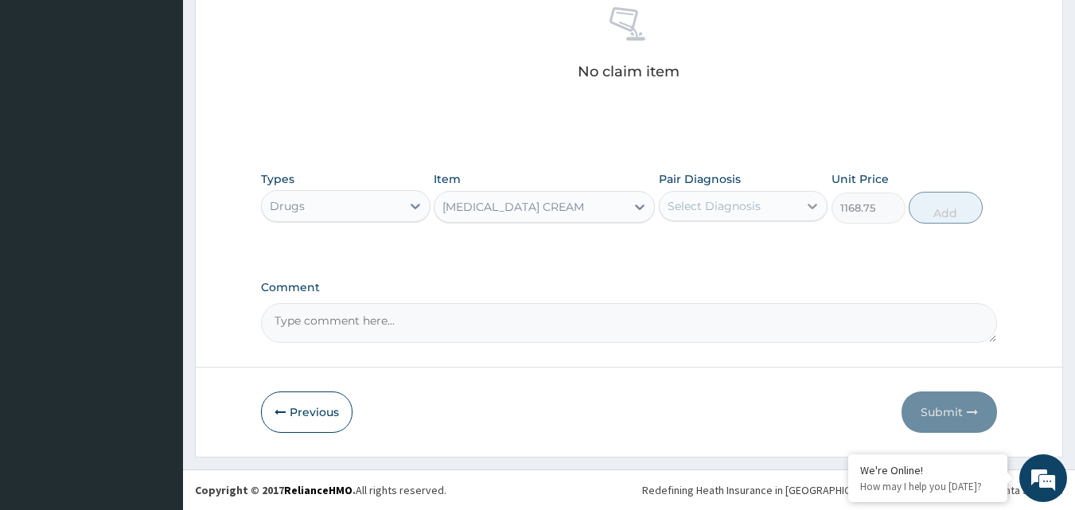
click at [804, 202] on div at bounding box center [812, 206] width 29 height 29
click at [671, 241] on input "checkbox" at bounding box center [673, 245] width 10 height 10
checkbox input "true"
click at [952, 208] on button "Add" at bounding box center [946, 208] width 74 height 32
type input "0"
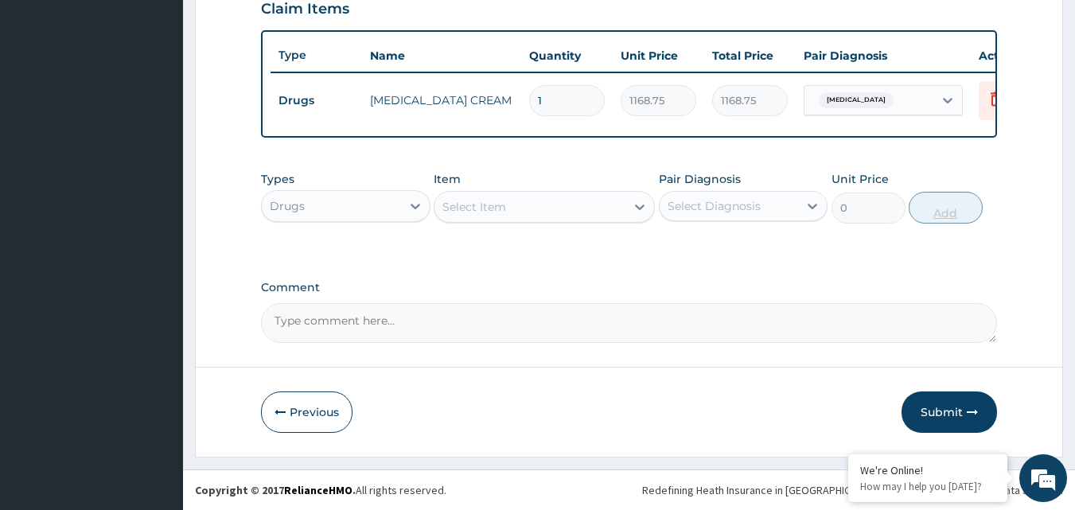
scroll to position [574, 0]
click at [948, 415] on button "Submit" at bounding box center [949, 411] width 95 height 41
